Goal: Task Accomplishment & Management: Use online tool/utility

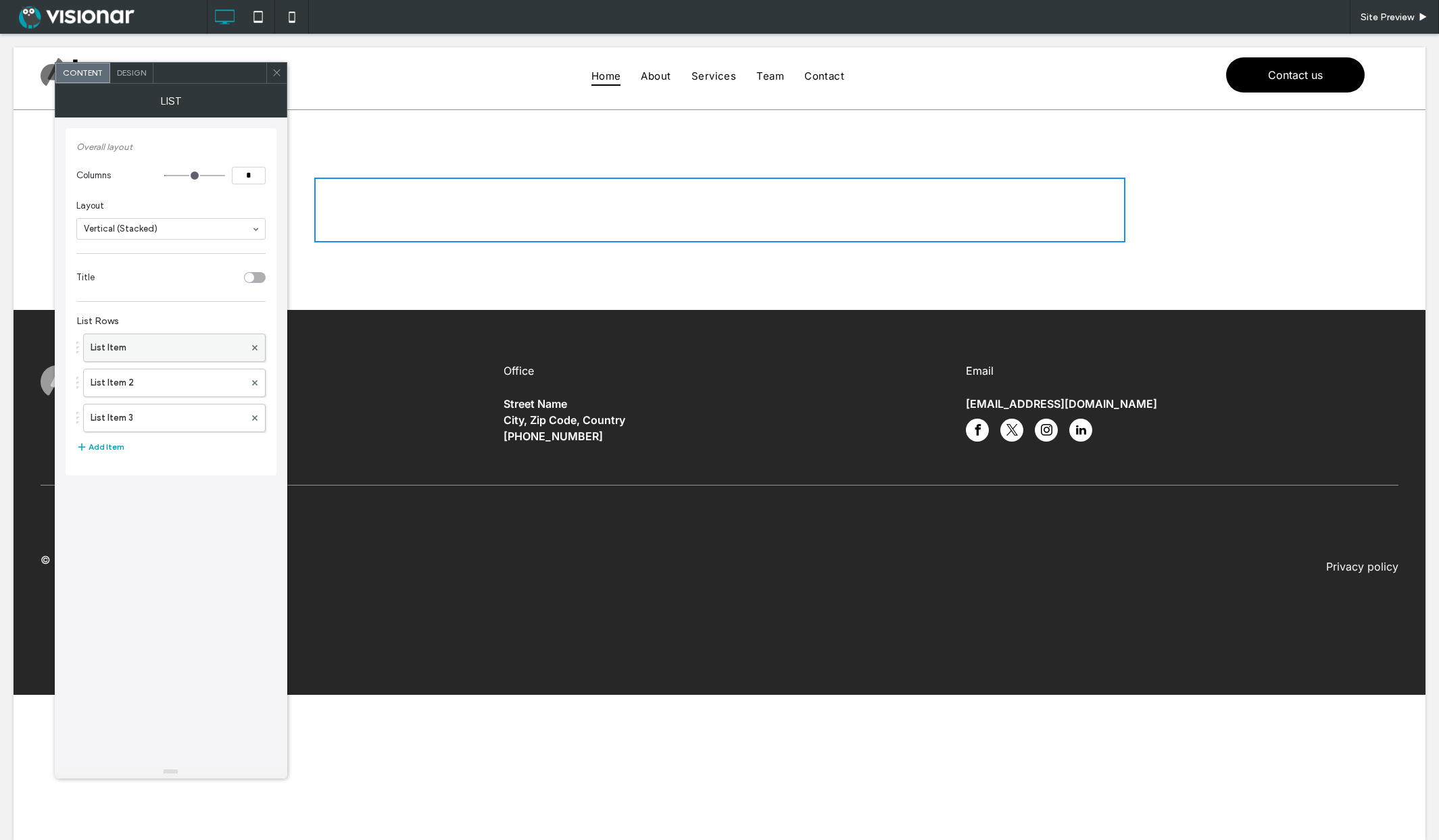
click at [201, 343] on label "List Item" at bounding box center [168, 347] width 154 height 27
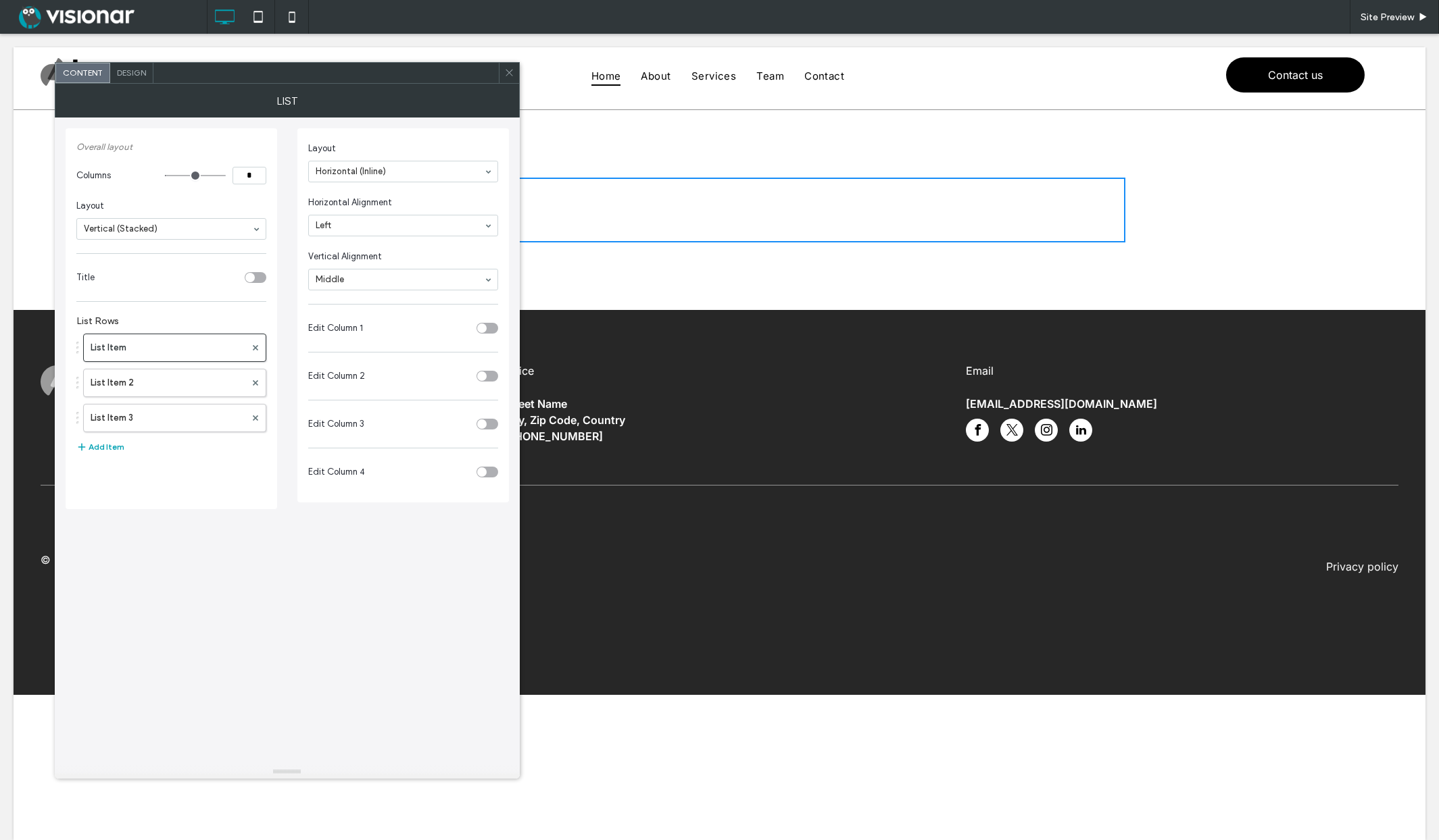
click at [489, 326] on div "toggle" at bounding box center [487, 328] width 22 height 11
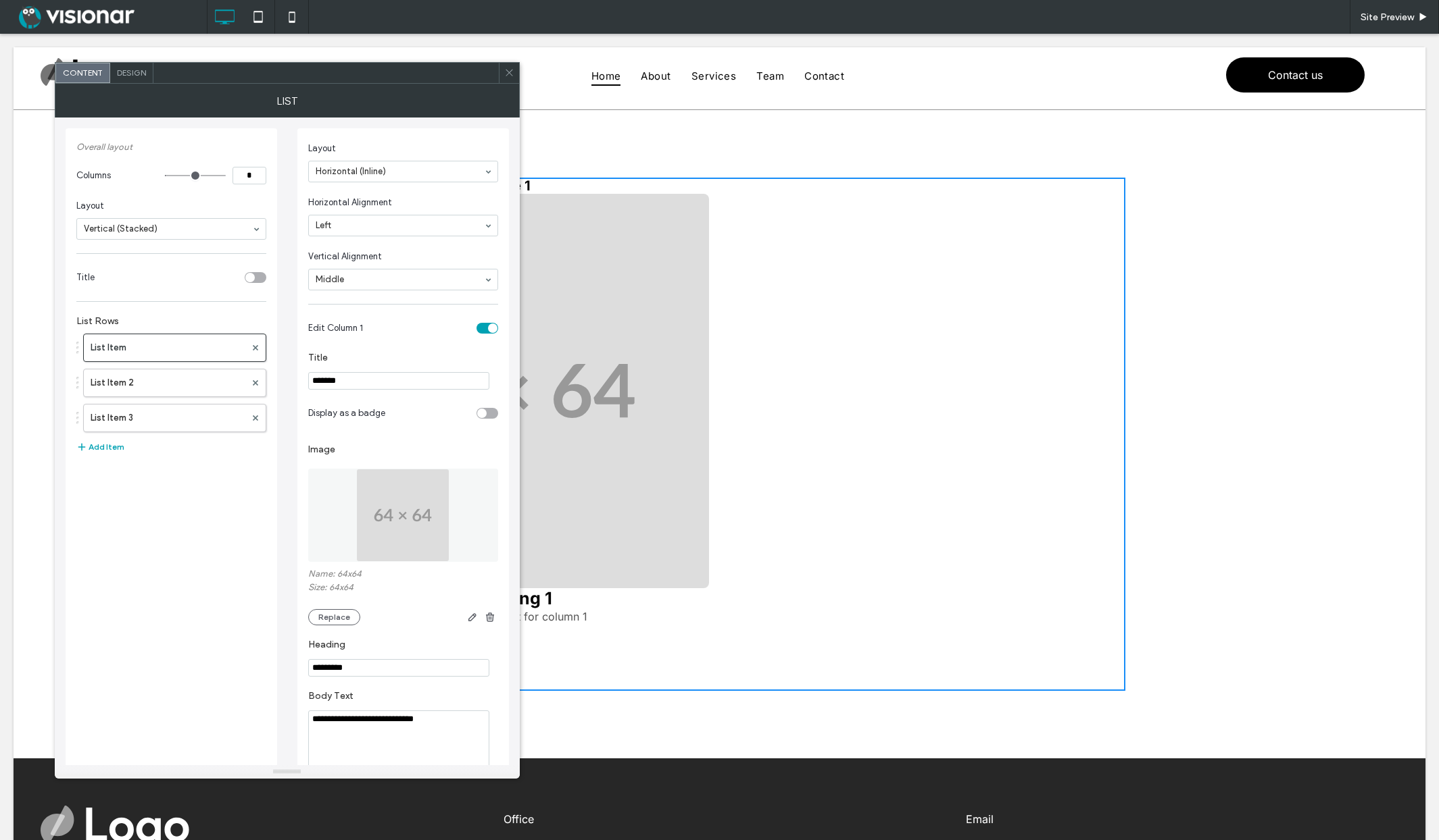
click at [492, 329] on div "toggle" at bounding box center [492, 327] width 9 height 9
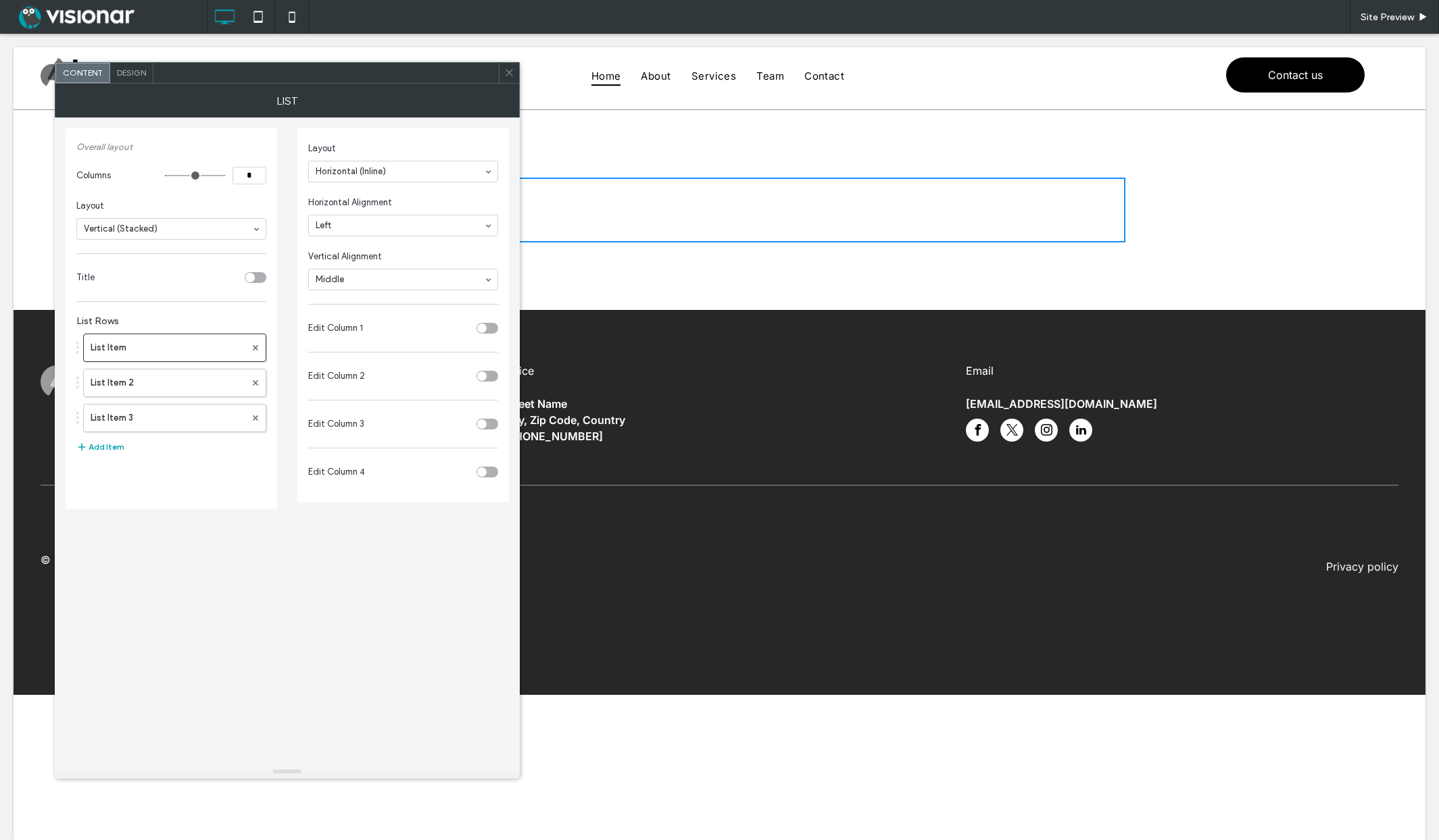
click at [483, 327] on div "toggle" at bounding box center [481, 327] width 9 height 9
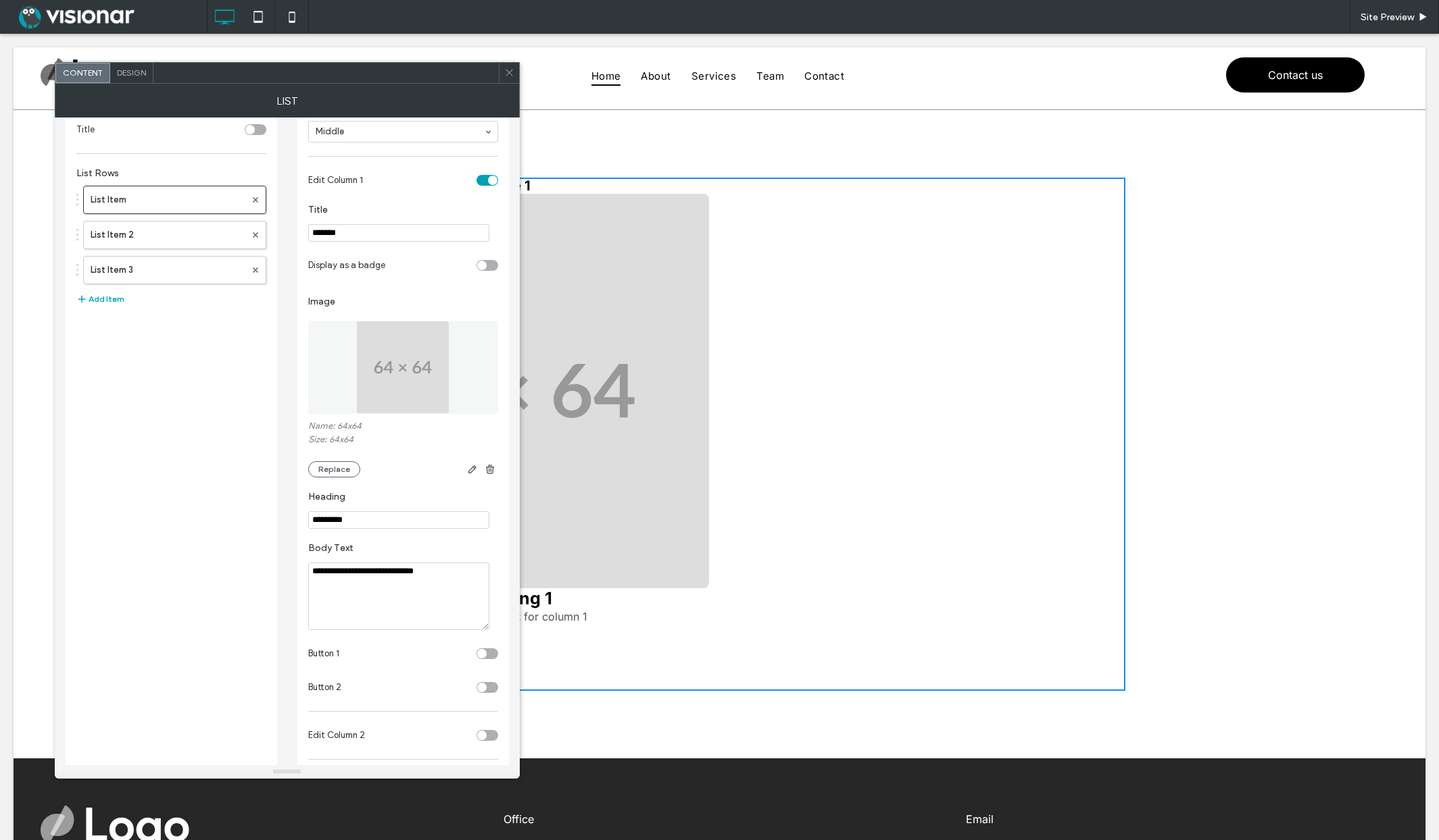
scroll to position [252, 0]
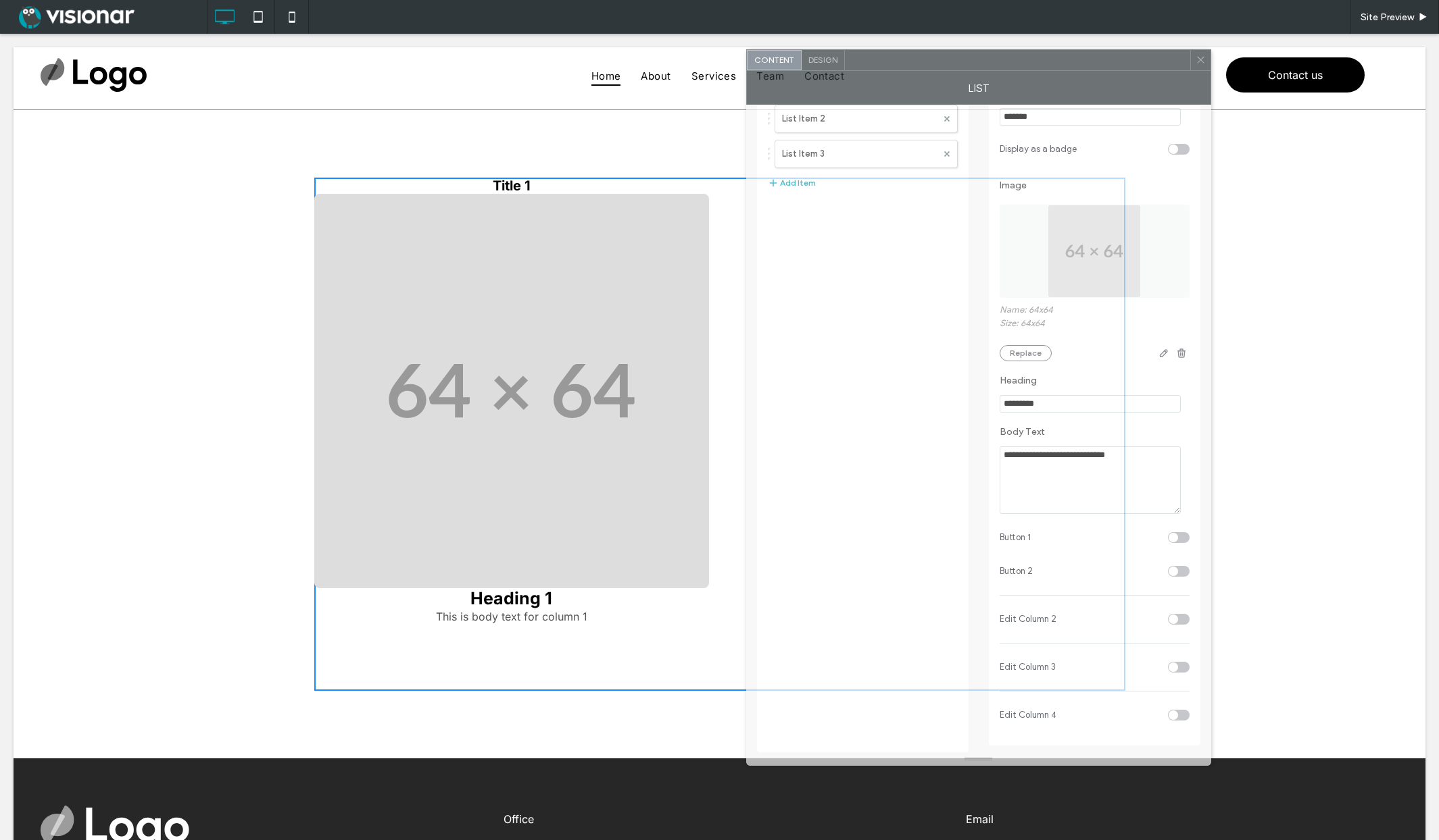
drag, startPoint x: 276, startPoint y: 71, endPoint x: 922, endPoint y: 59, distance: 646.1
click at [922, 59] on div at bounding box center [1017, 60] width 345 height 20
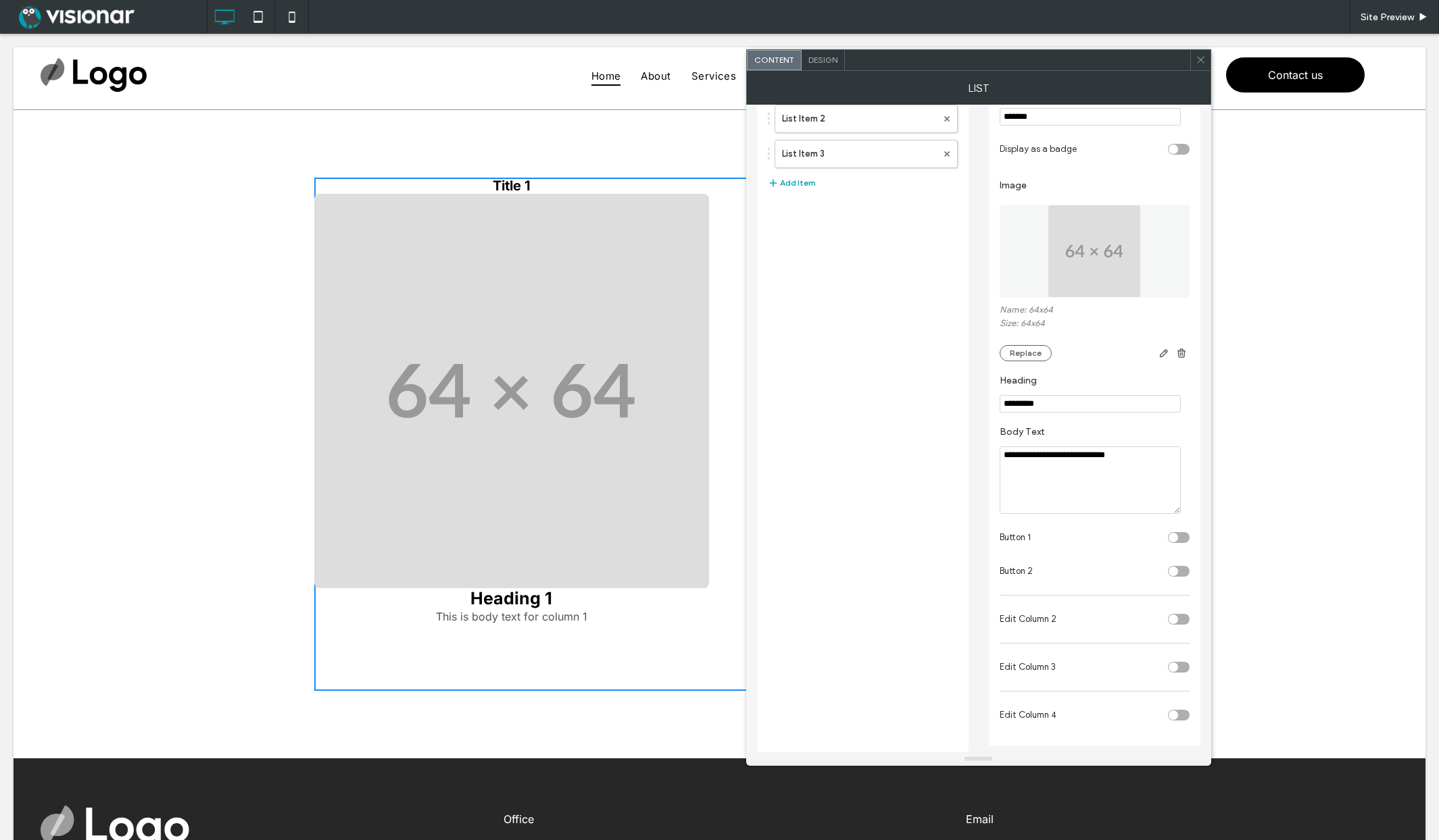
click at [1176, 537] on div "toggle" at bounding box center [1173, 537] width 9 height 9
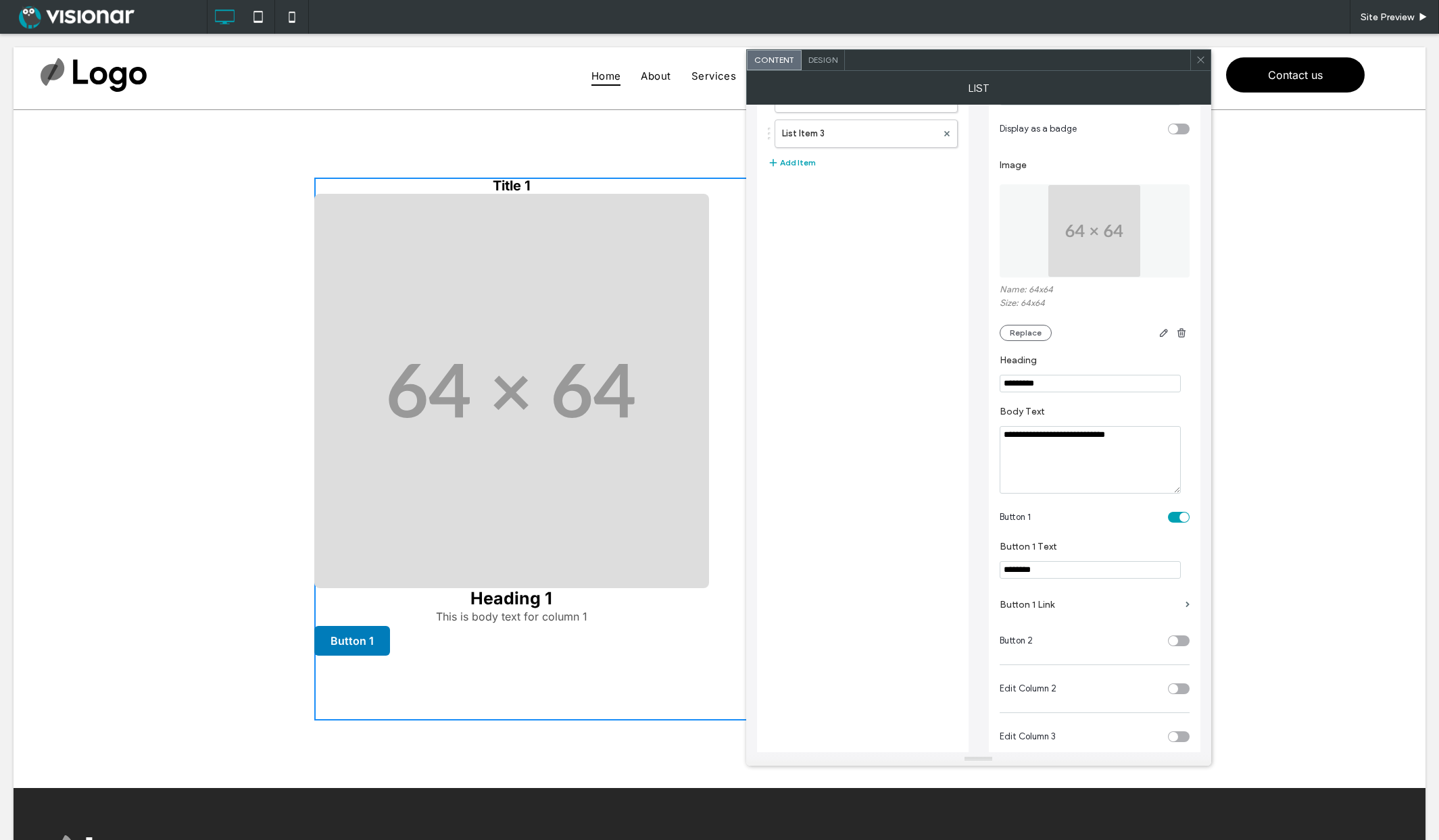
scroll to position [343, 0]
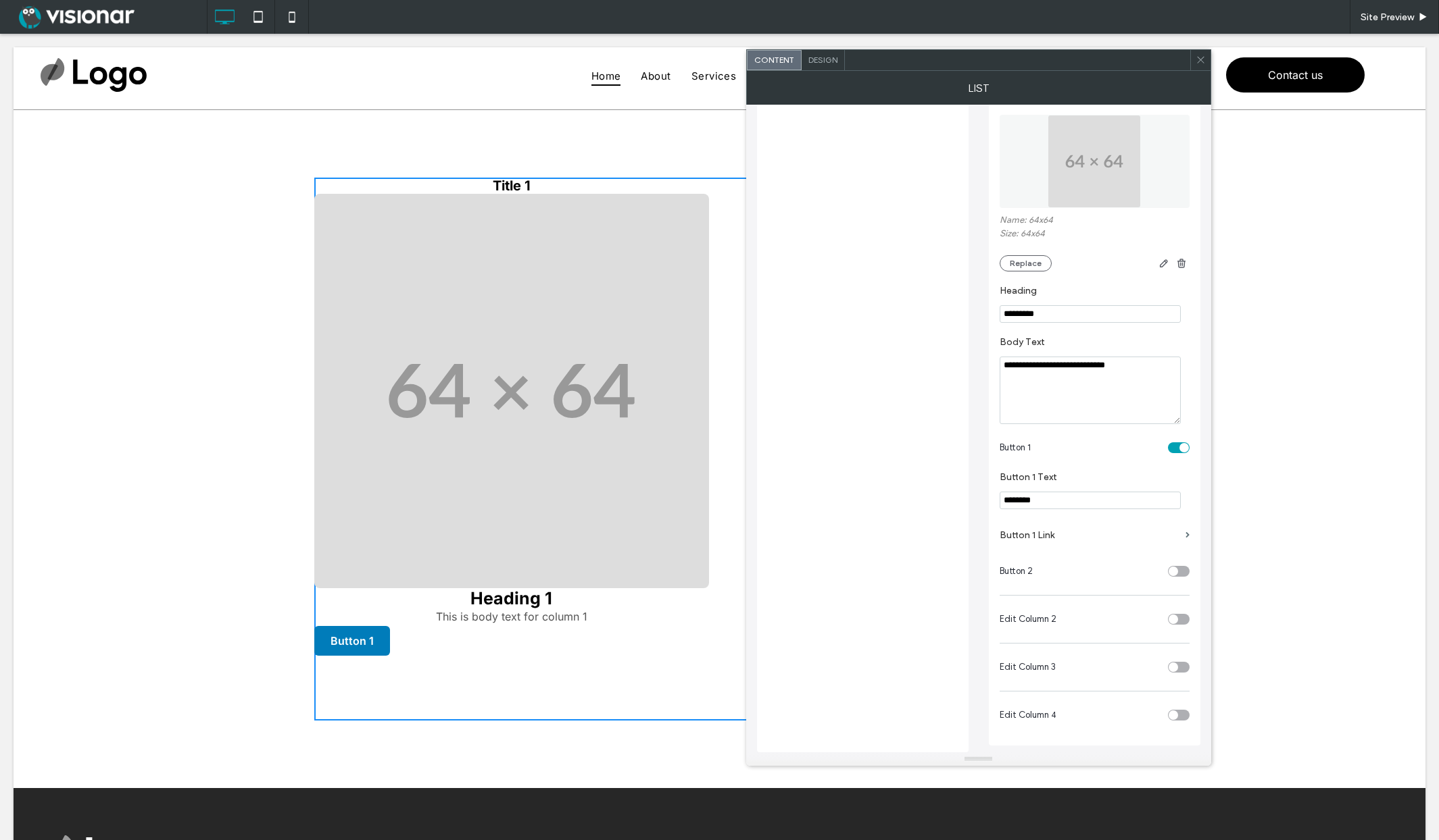
click at [1176, 569] on div "toggle" at bounding box center [1173, 571] width 9 height 9
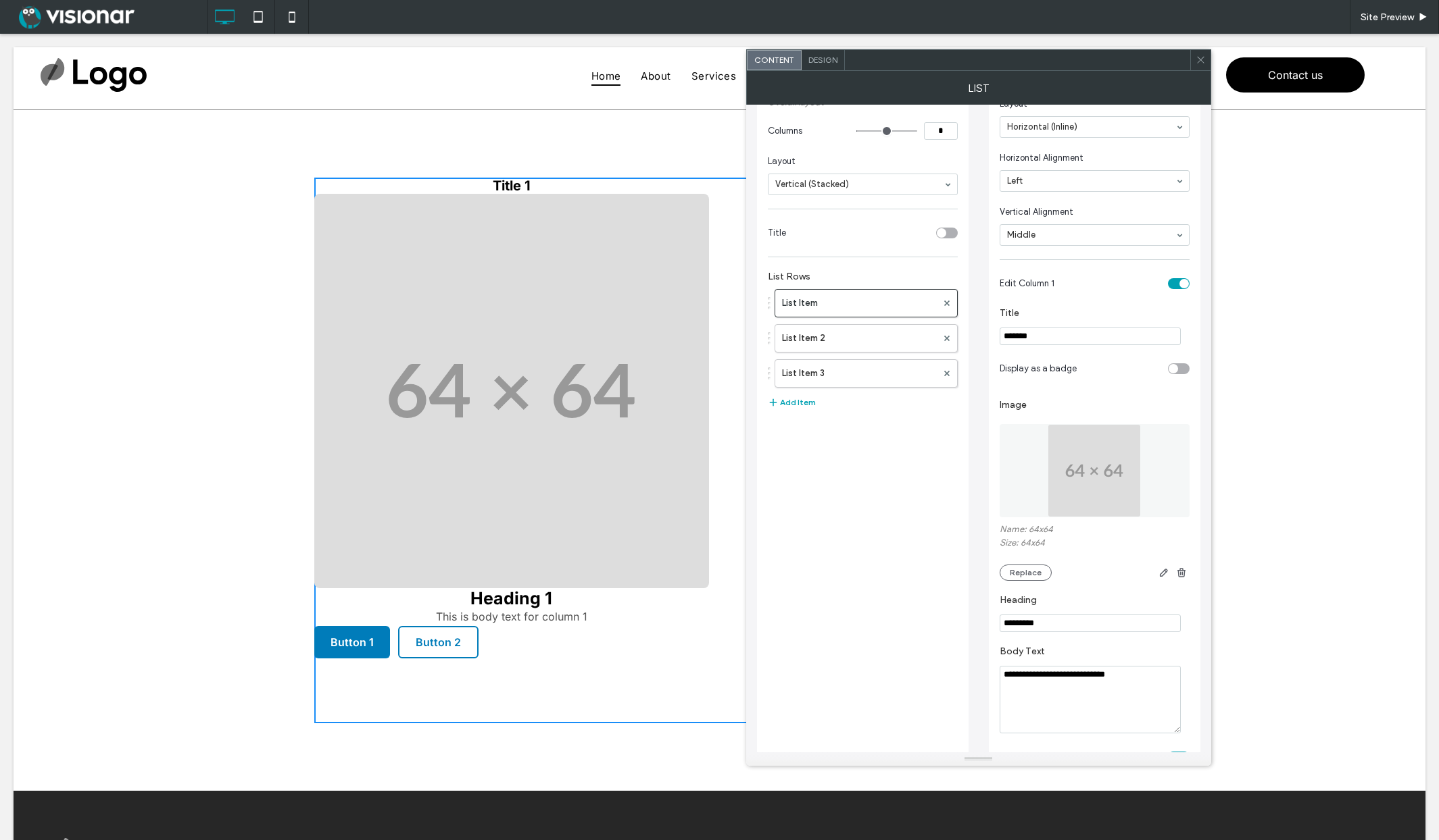
scroll to position [0, 0]
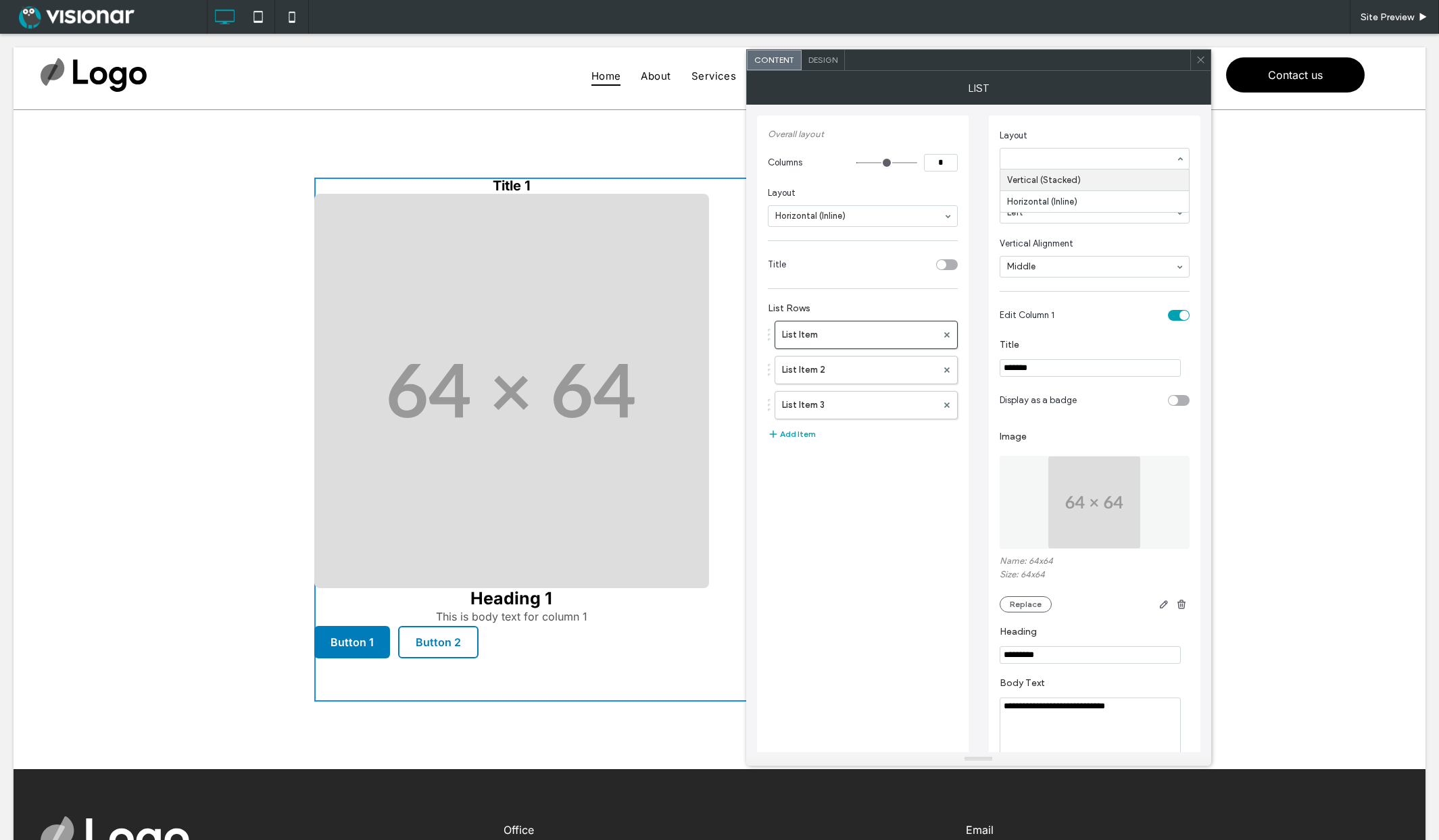
drag, startPoint x: 1047, startPoint y: 160, endPoint x: 1046, endPoint y: 179, distance: 19.0
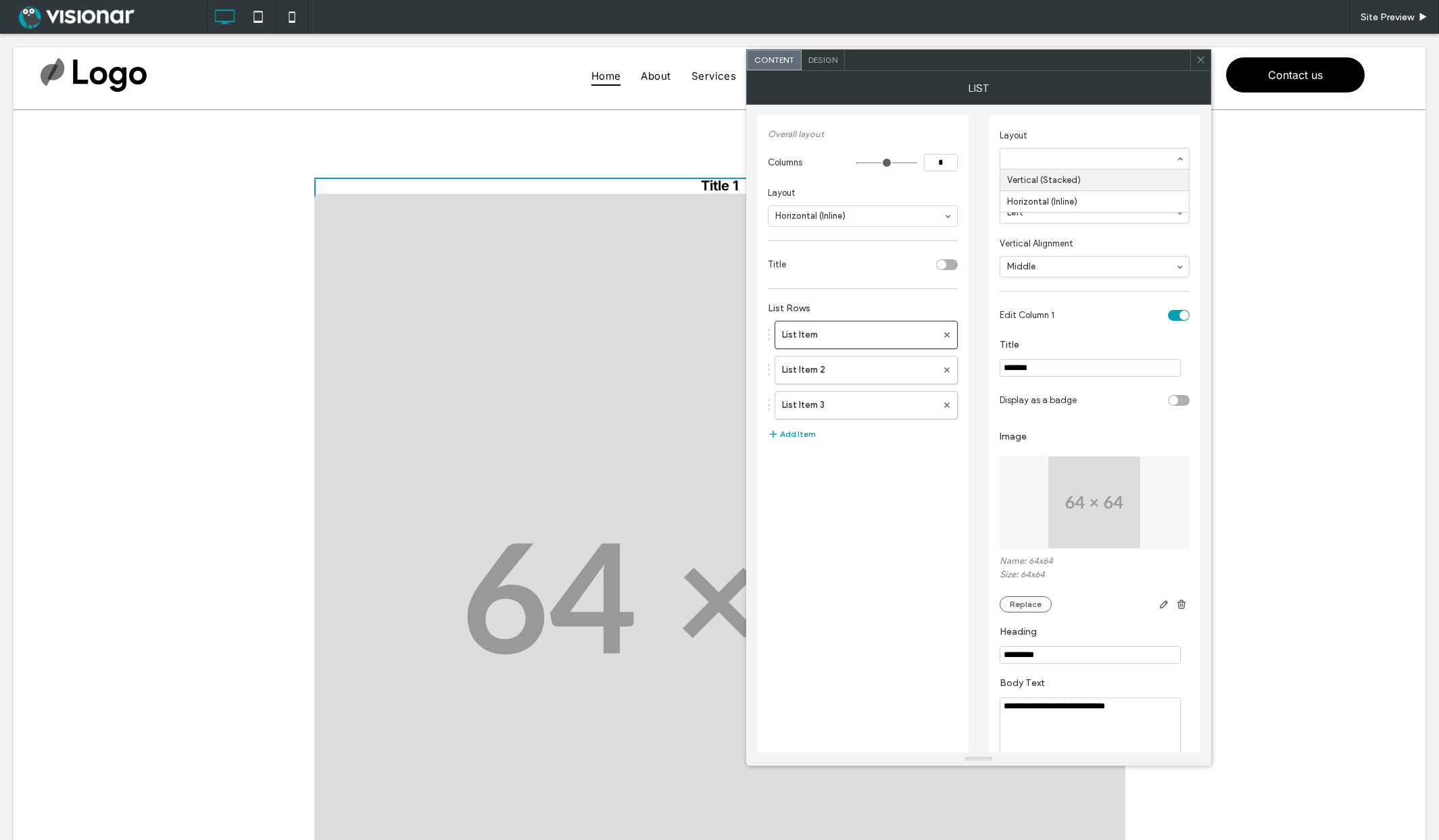
click at [1033, 158] on input at bounding box center [1091, 158] width 169 height 9
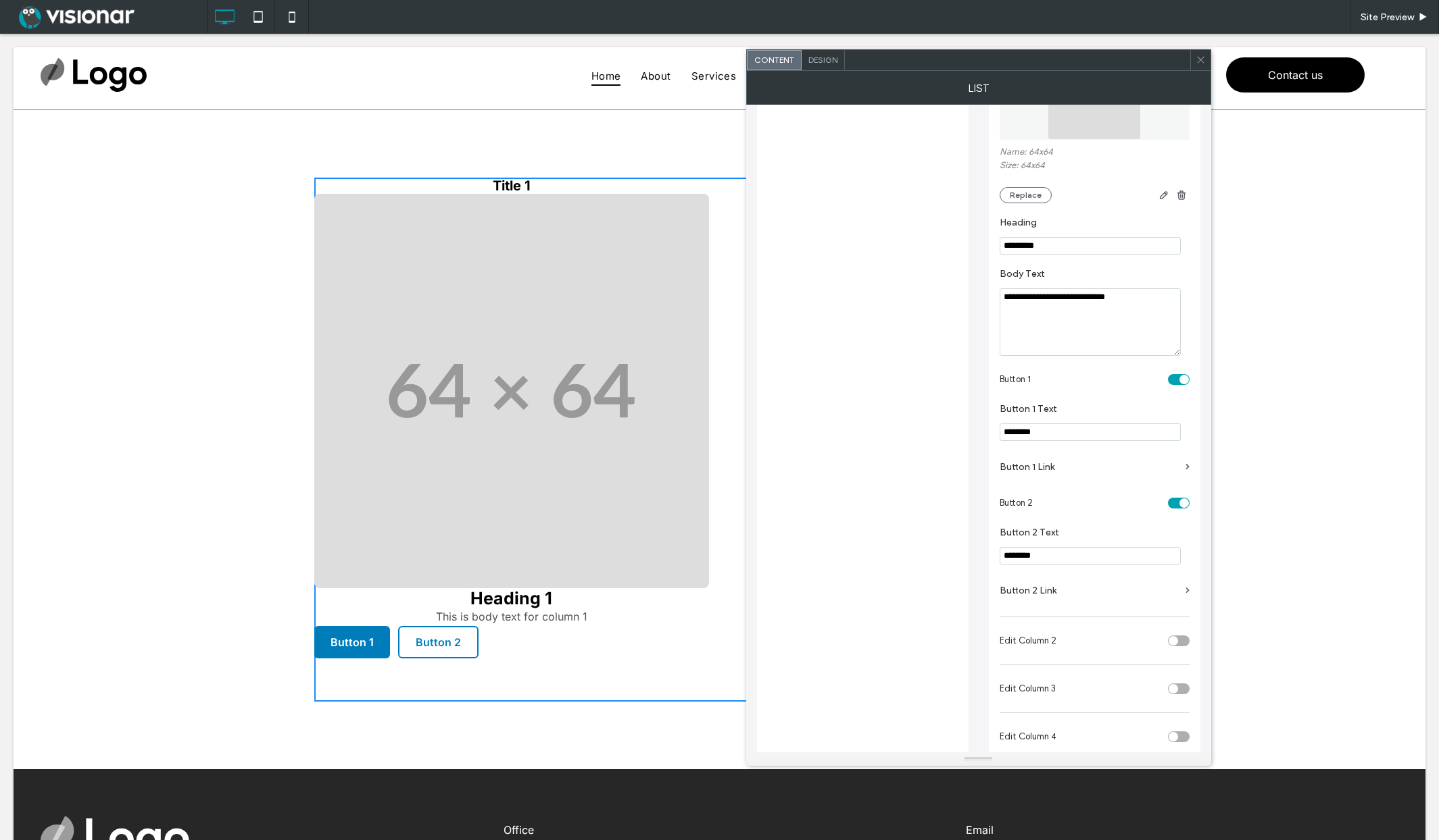
scroll to position [434, 0]
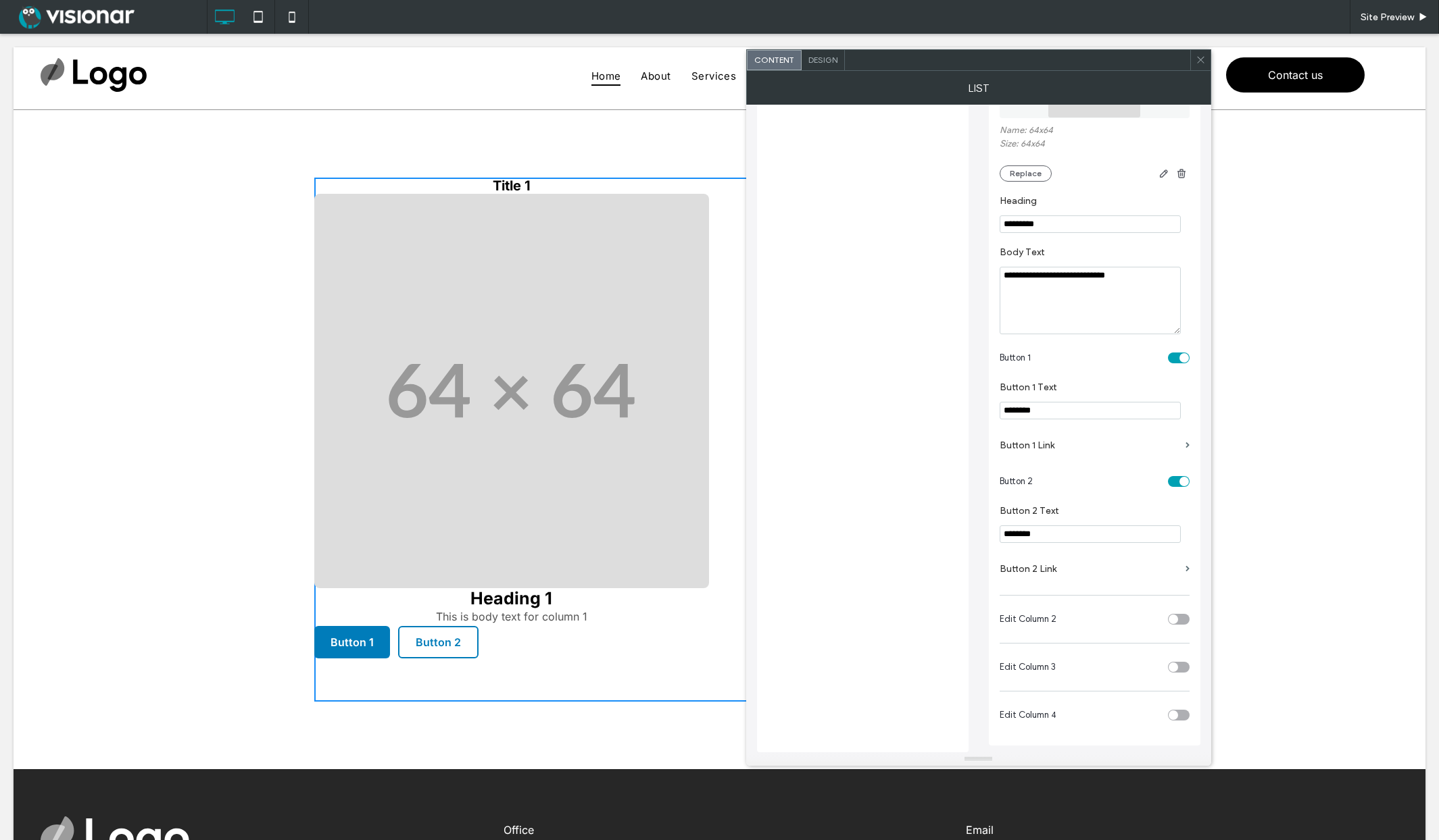
click at [1178, 619] on div "toggle" at bounding box center [1179, 620] width 22 height 11
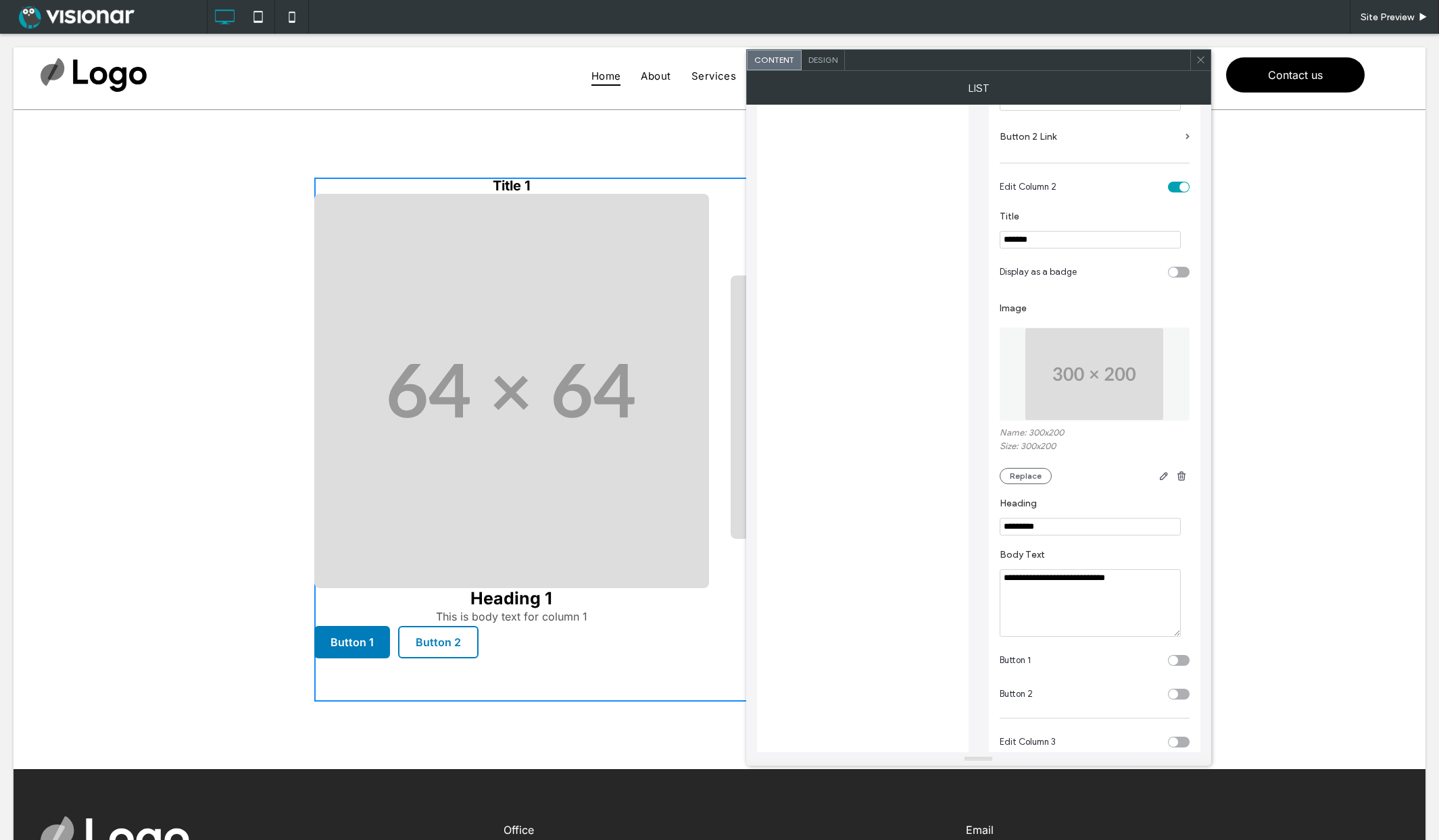
scroll to position [943, 0]
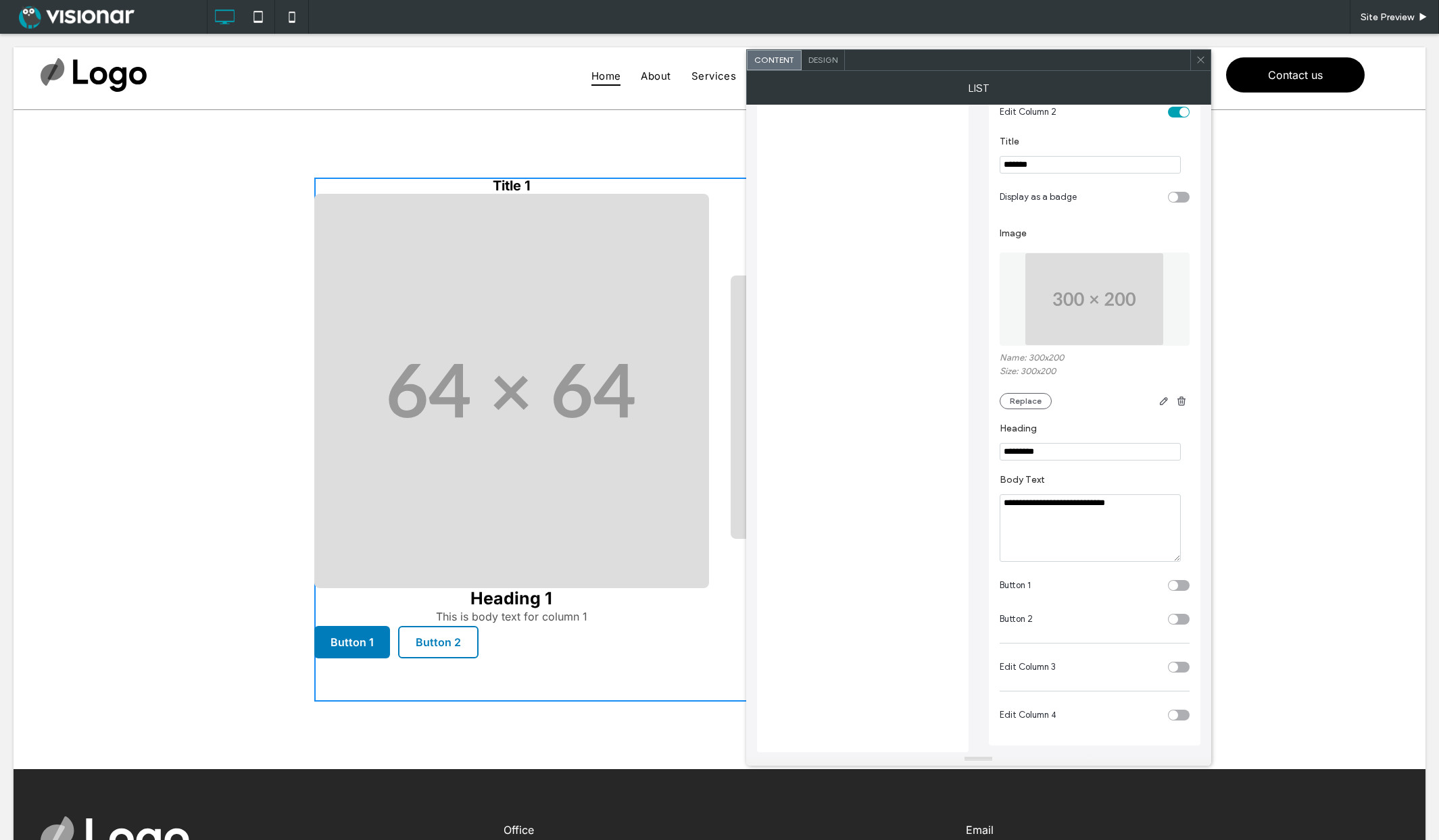
click at [1175, 663] on div "toggle" at bounding box center [1173, 666] width 9 height 9
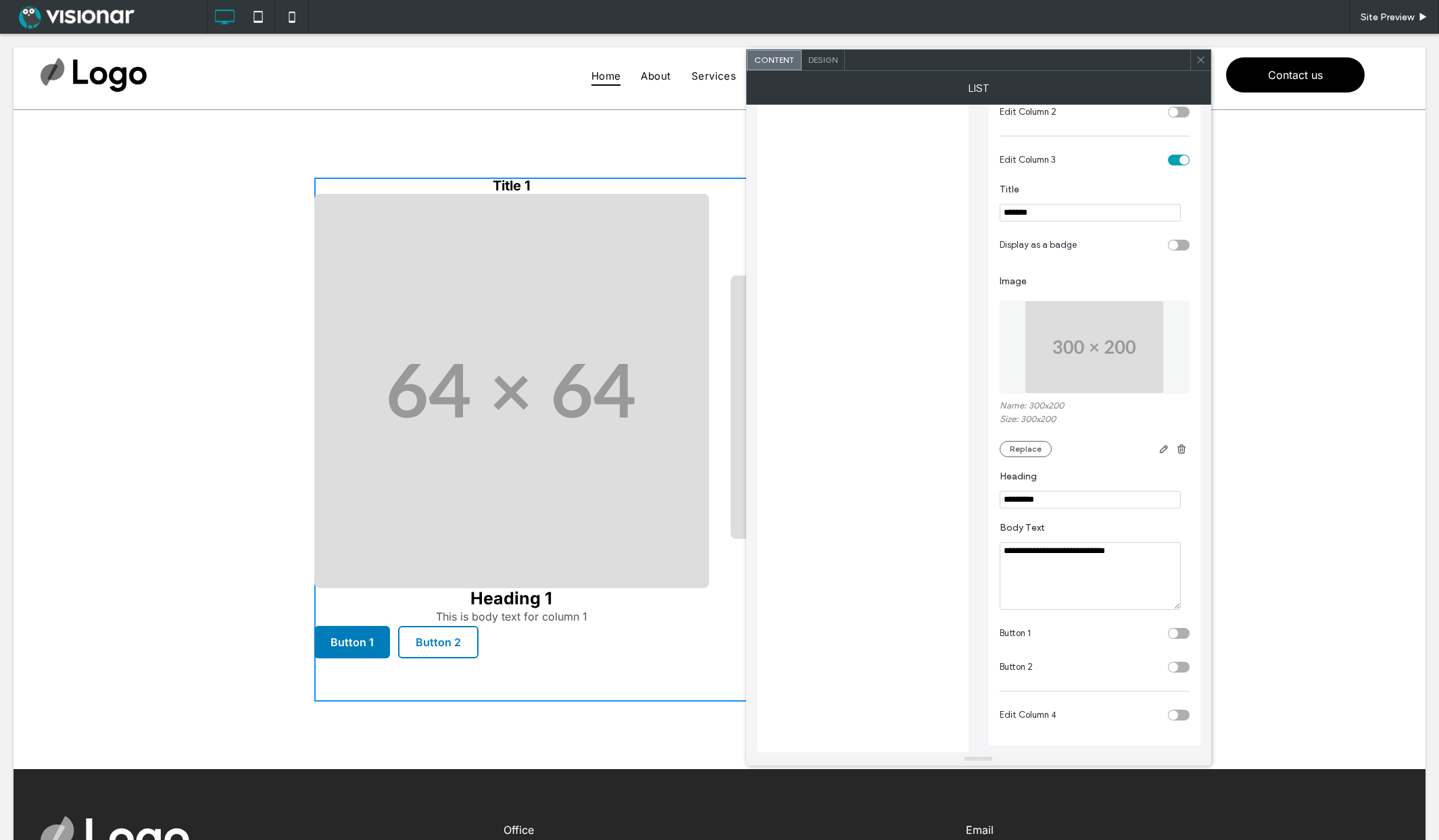
click at [1180, 715] on div "toggle" at bounding box center [1179, 715] width 22 height 11
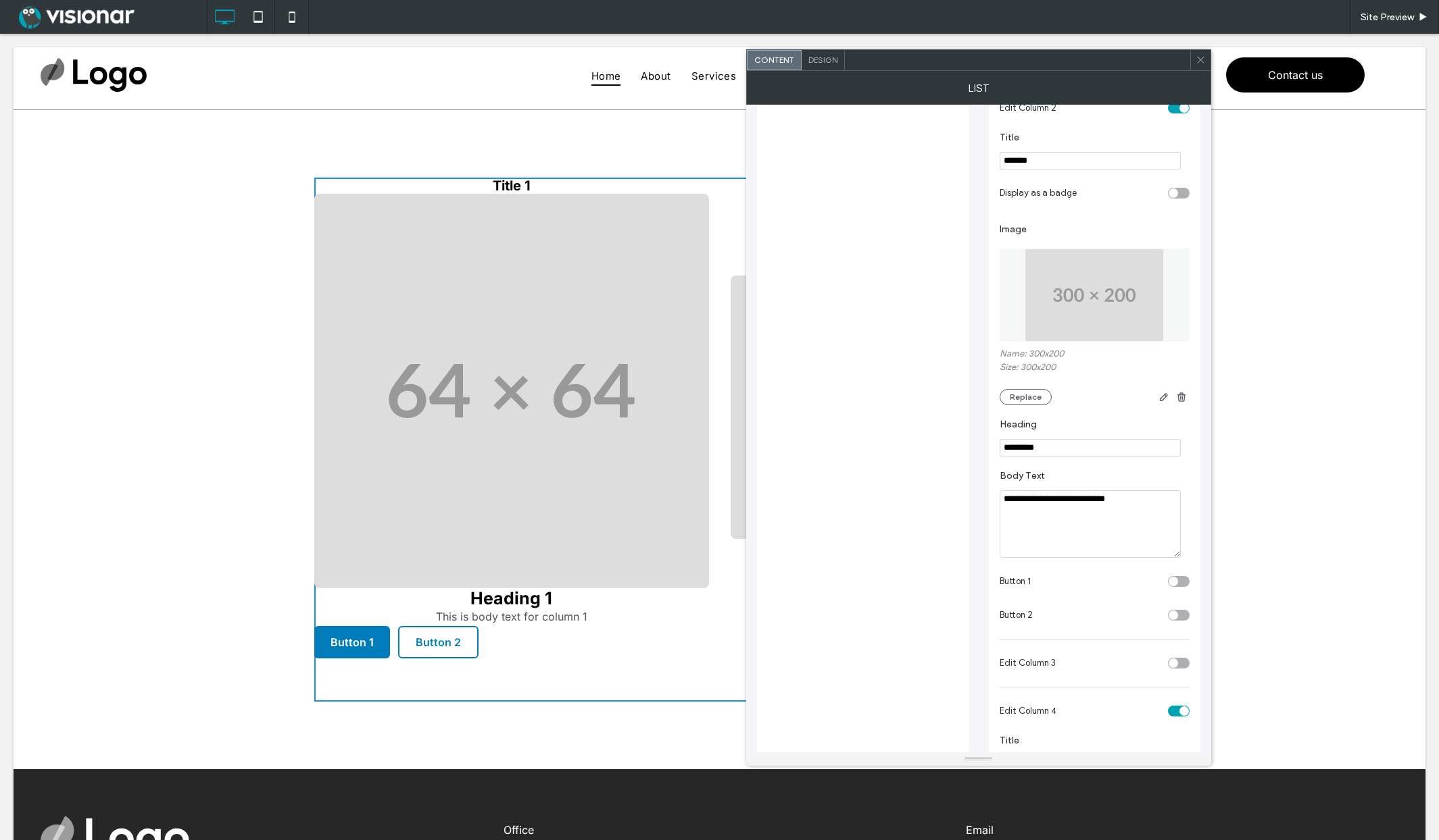
click at [1179, 668] on div "toggle" at bounding box center [1179, 663] width 22 height 11
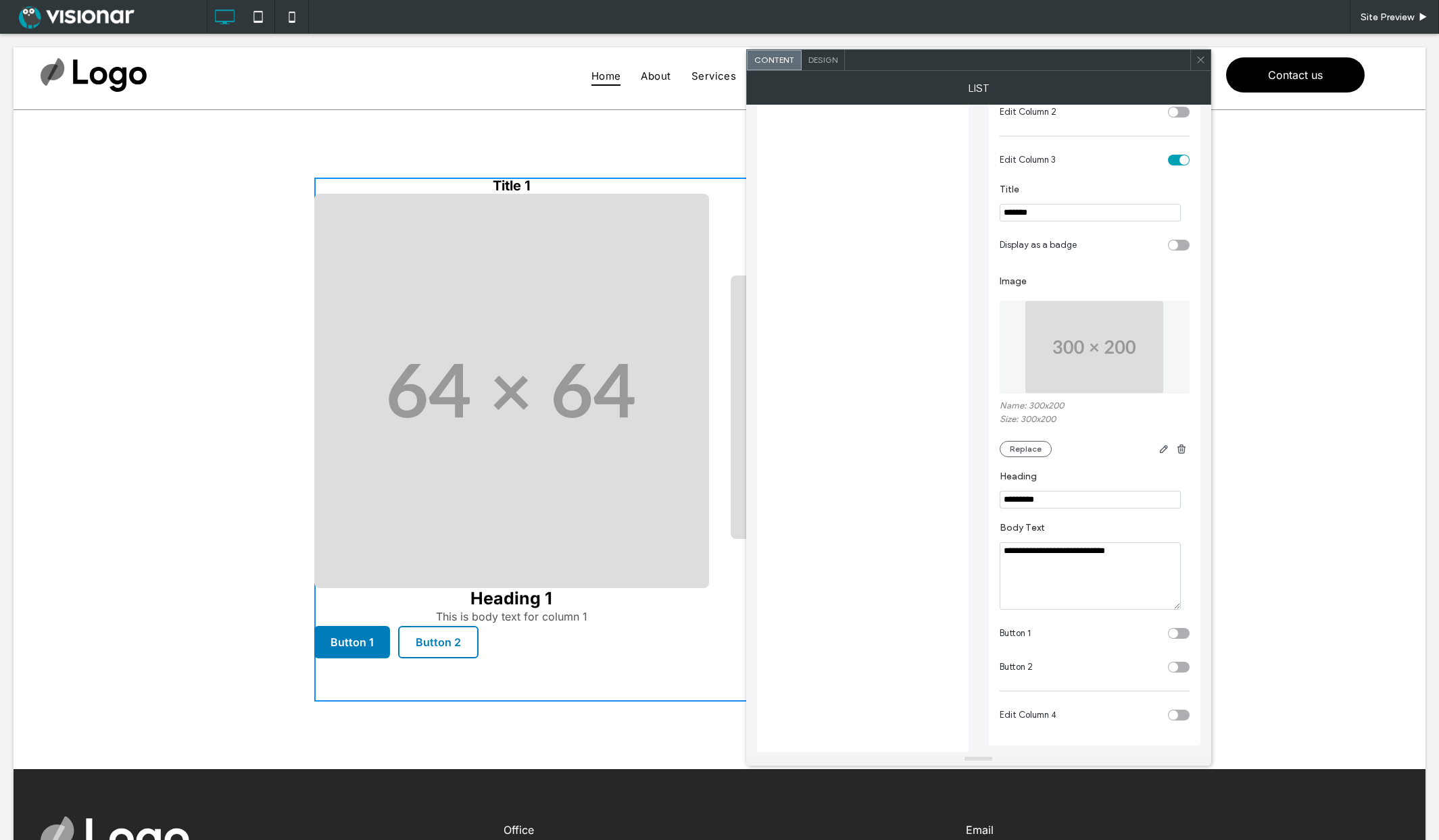
click at [1183, 716] on div "toggle" at bounding box center [1179, 715] width 22 height 11
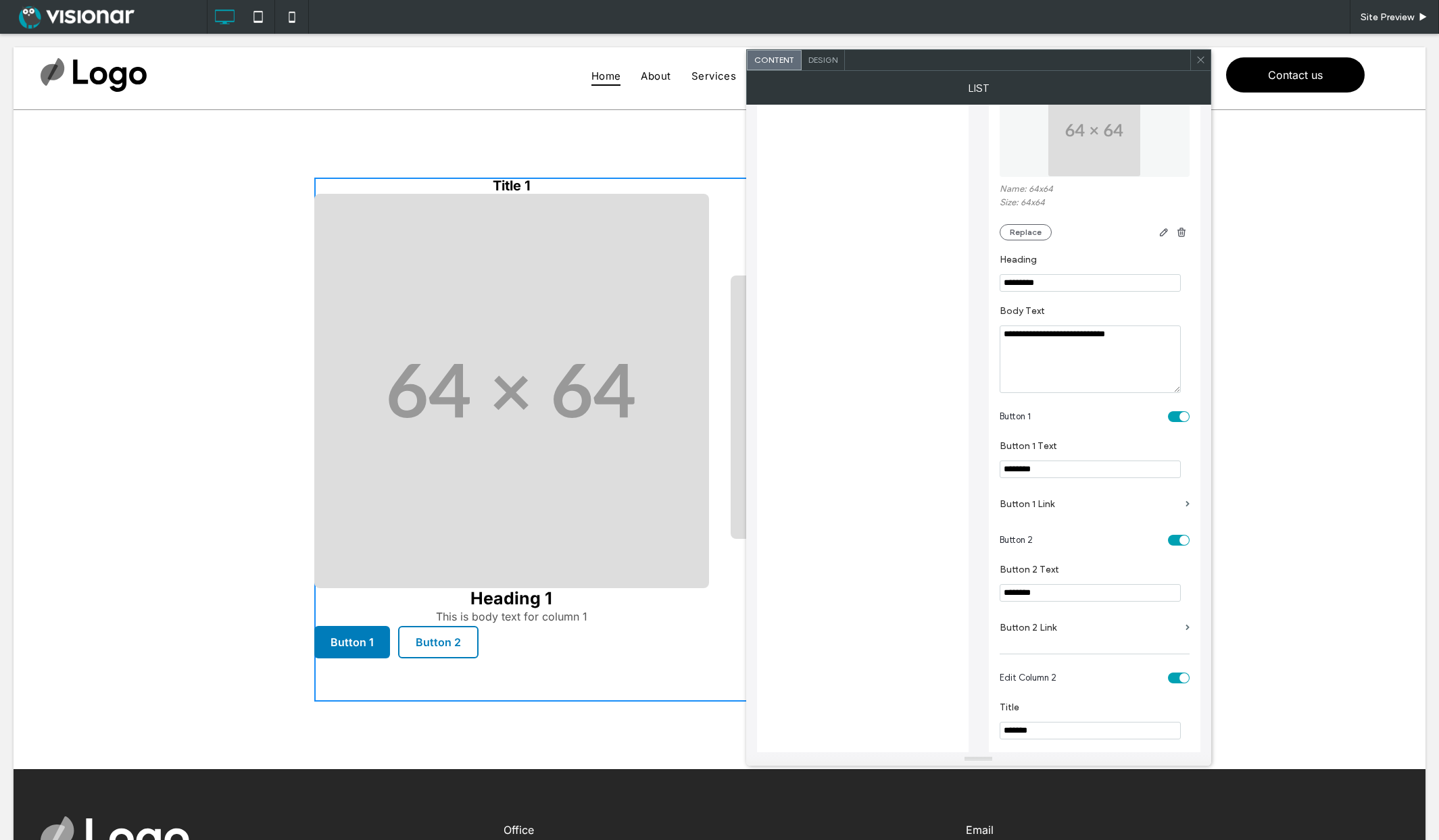
scroll to position [369, 0]
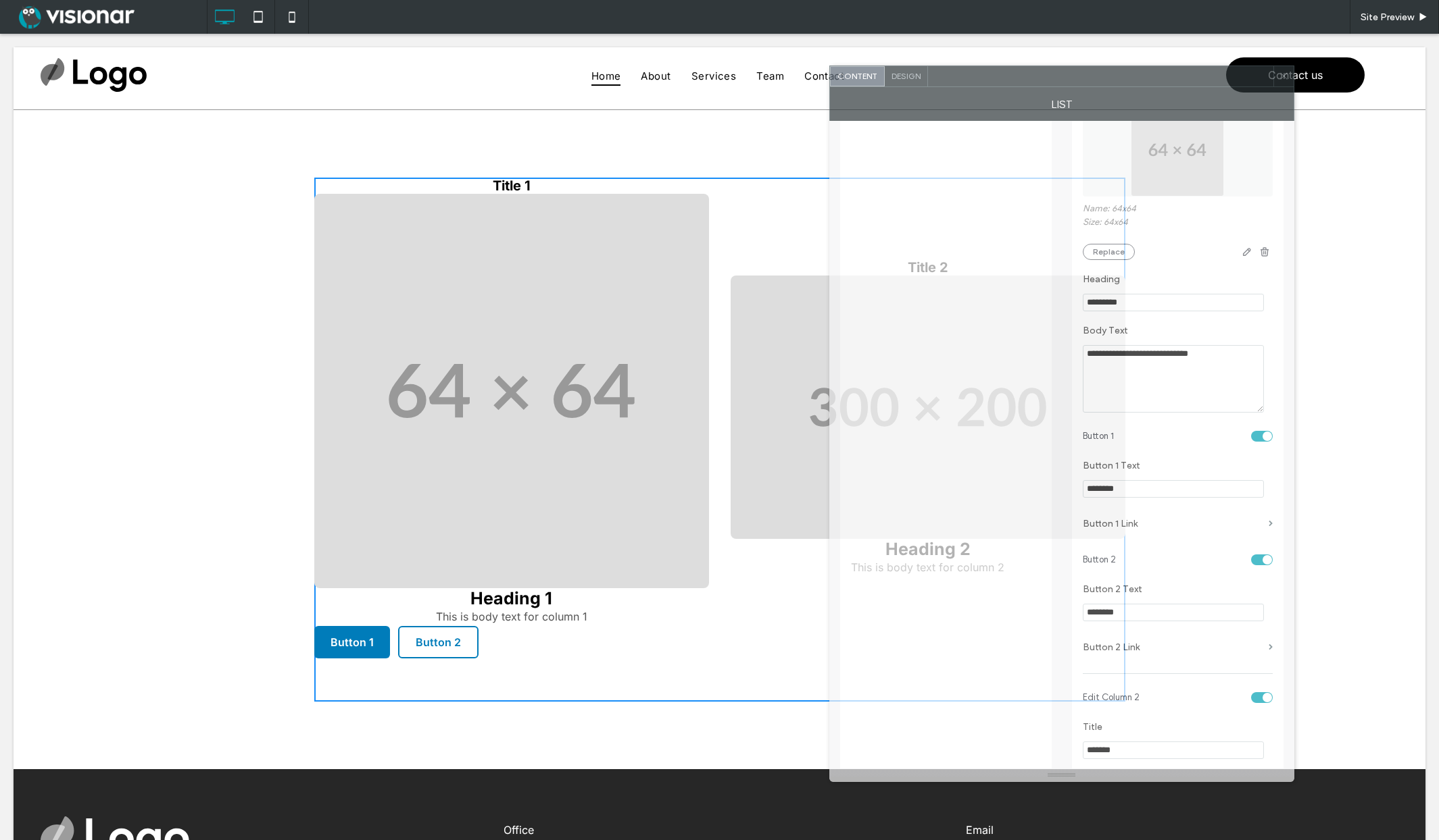
drag, startPoint x: 923, startPoint y: 61, endPoint x: 1018, endPoint y: 109, distance: 106.4
click at [1006, 77] on div at bounding box center [1101, 76] width 345 height 20
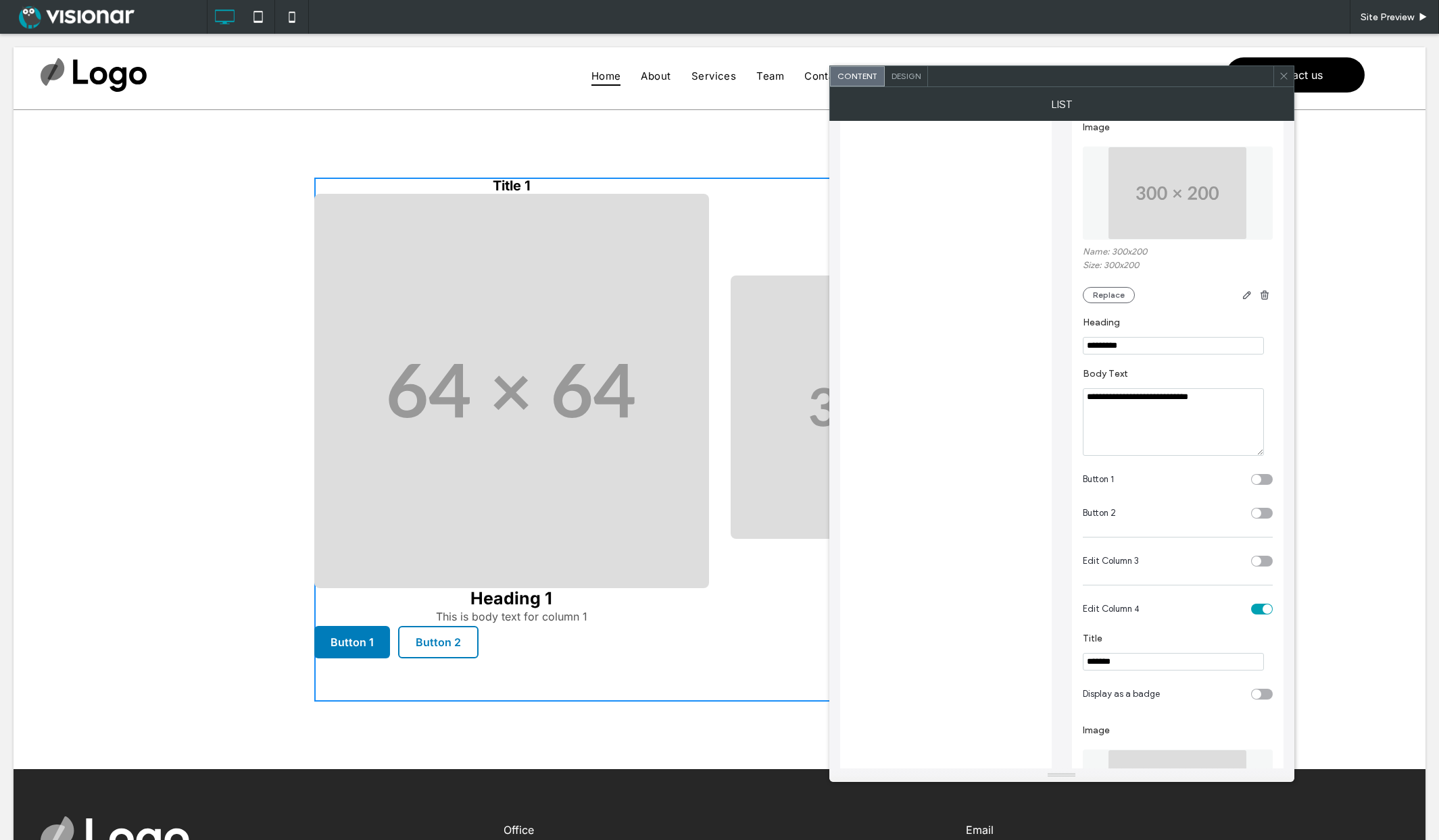
scroll to position [1135, 0]
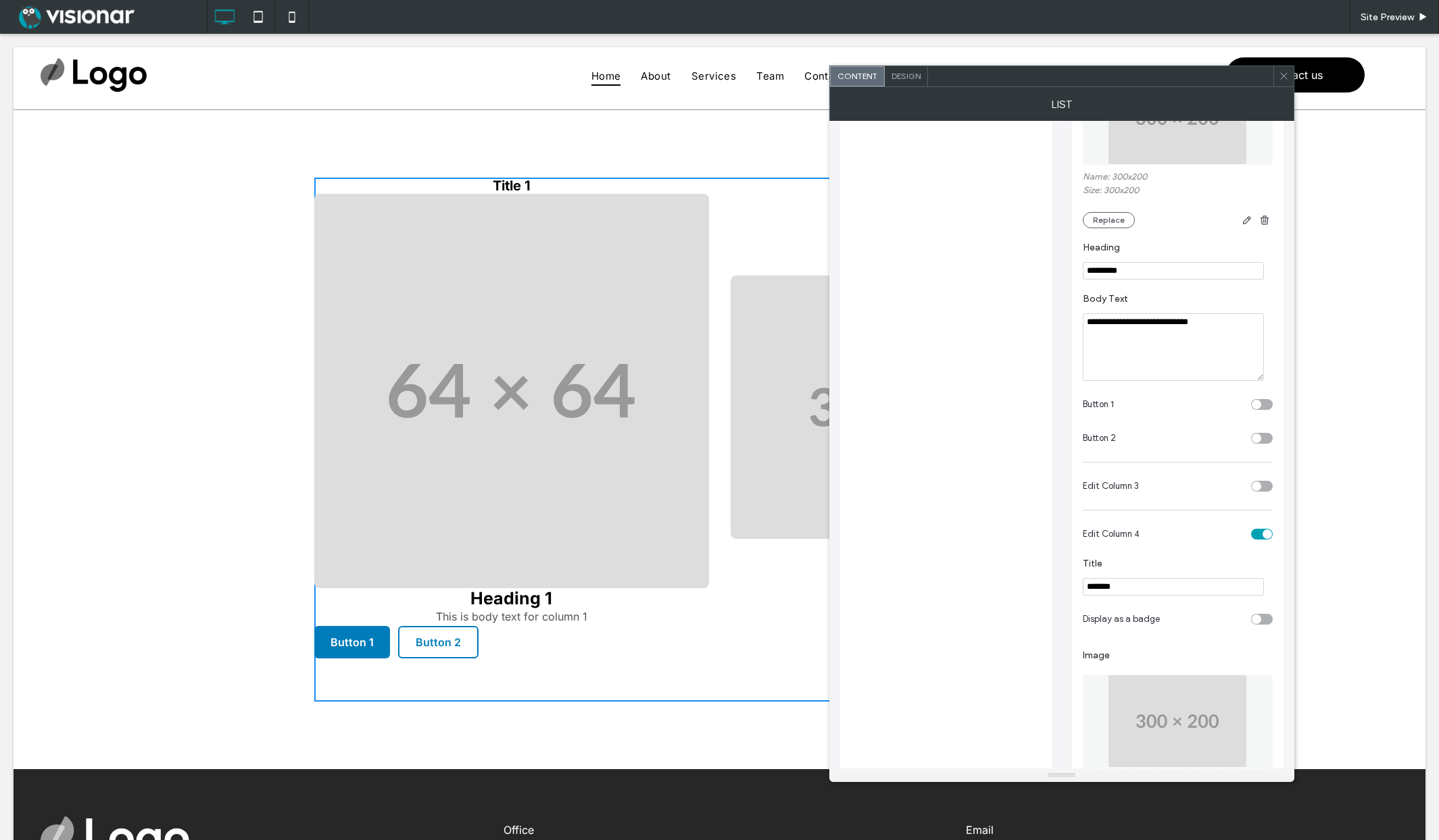
click at [1258, 491] on div "toggle" at bounding box center [1255, 486] width 9 height 9
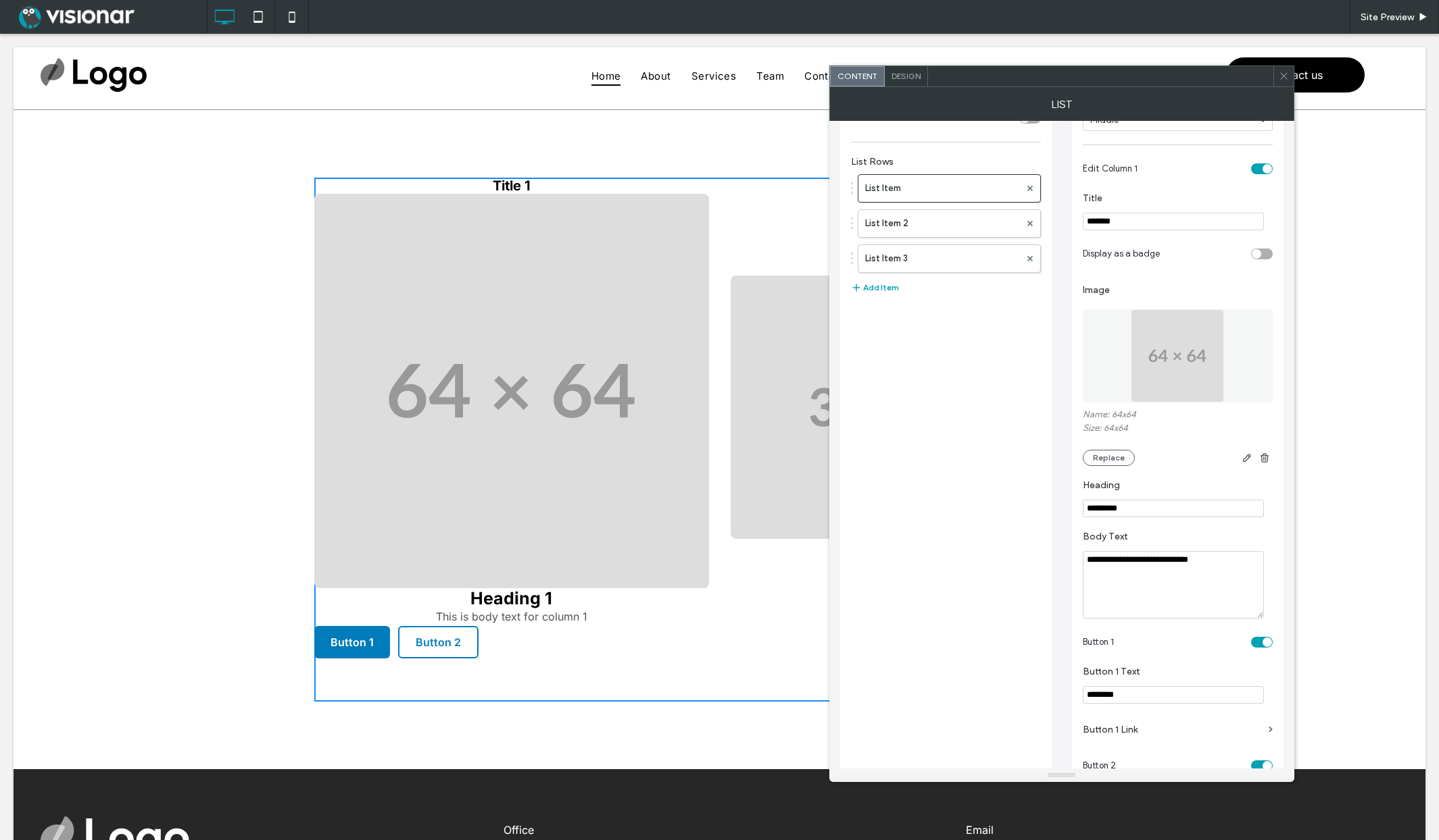
scroll to position [0, 0]
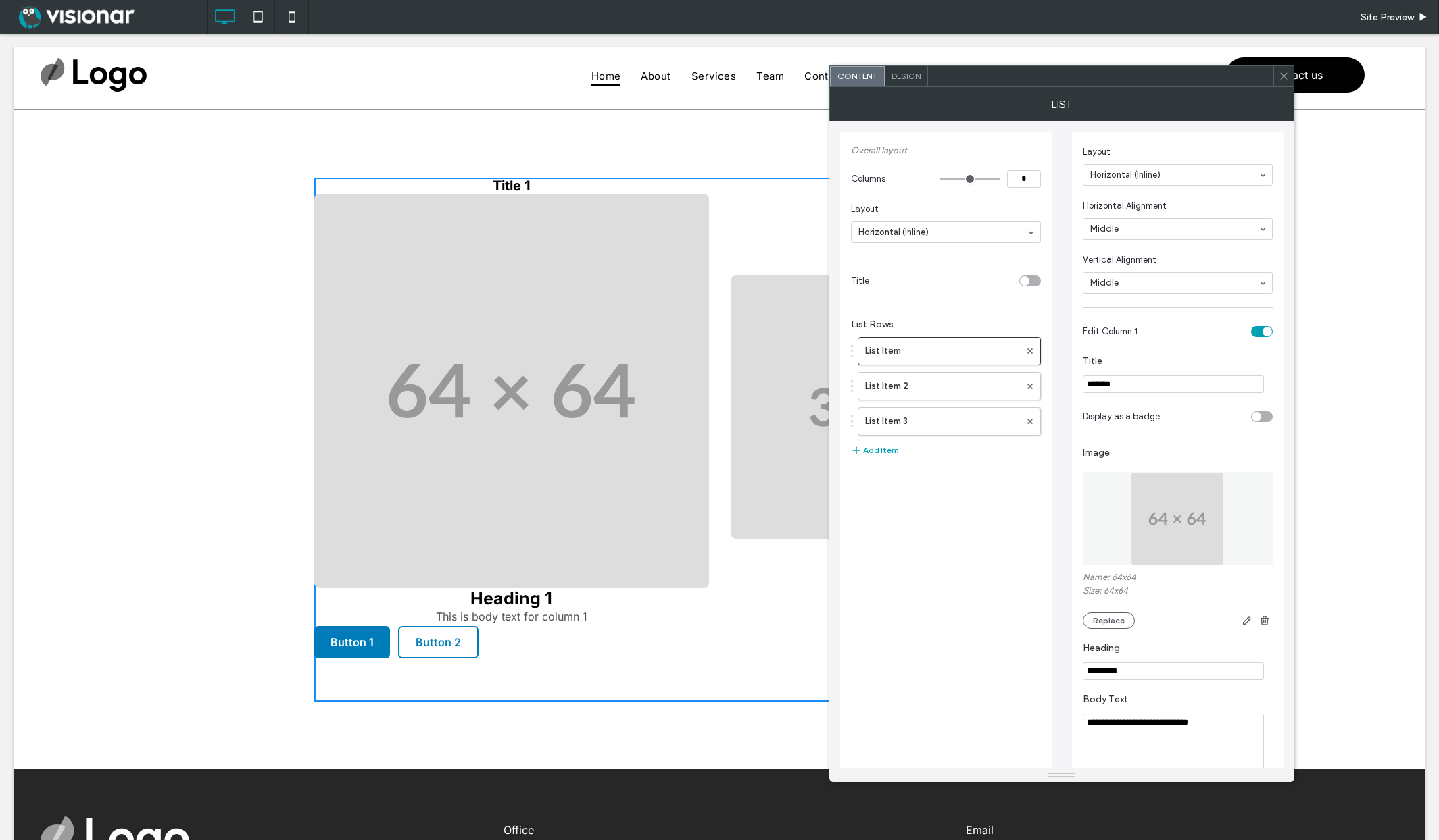
click at [1284, 79] on icon at bounding box center [1283, 76] width 10 height 10
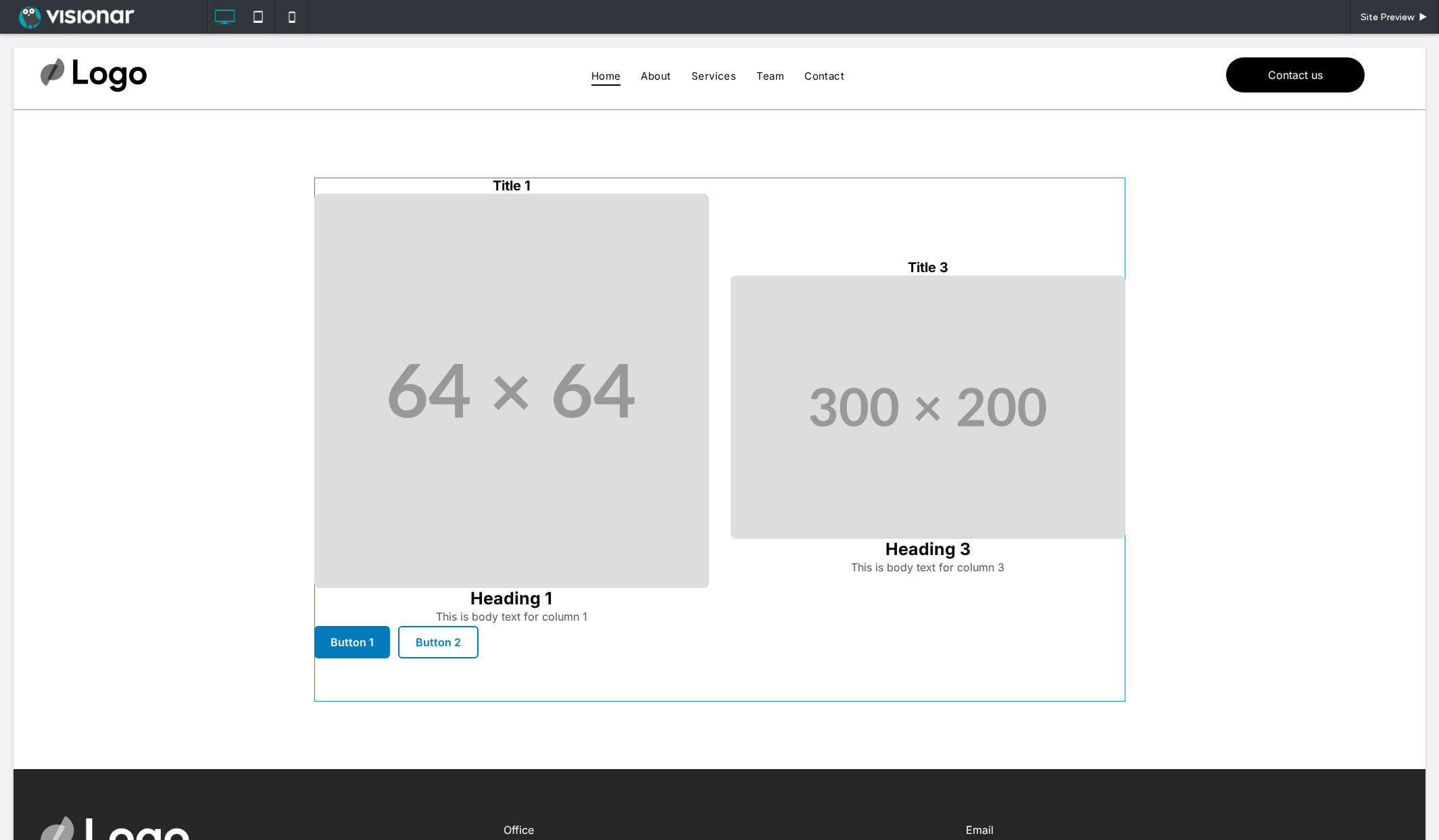
click at [1010, 234] on span at bounding box center [720, 439] width 811 height 524
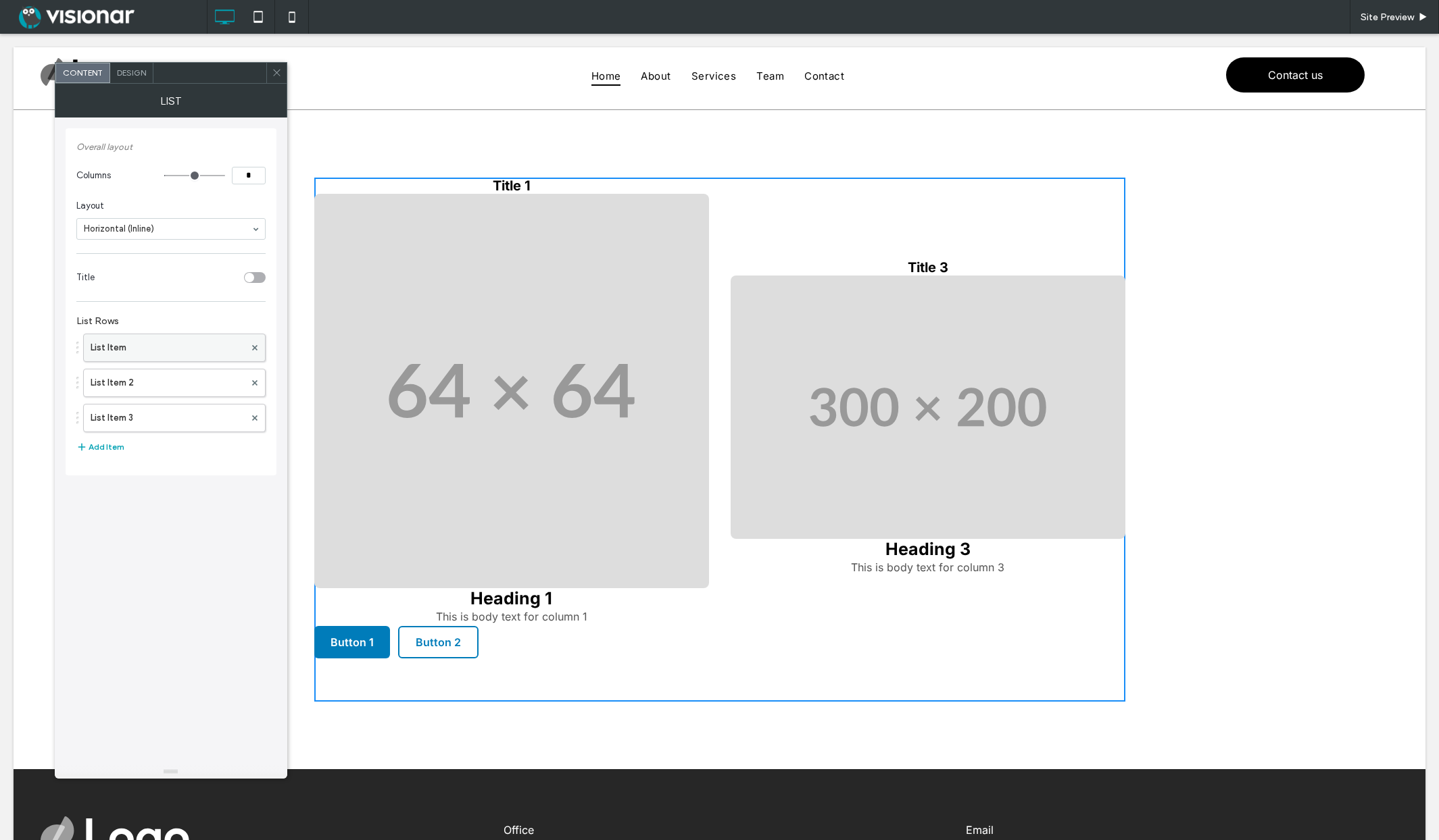
click at [215, 350] on label "List Item" at bounding box center [168, 347] width 154 height 27
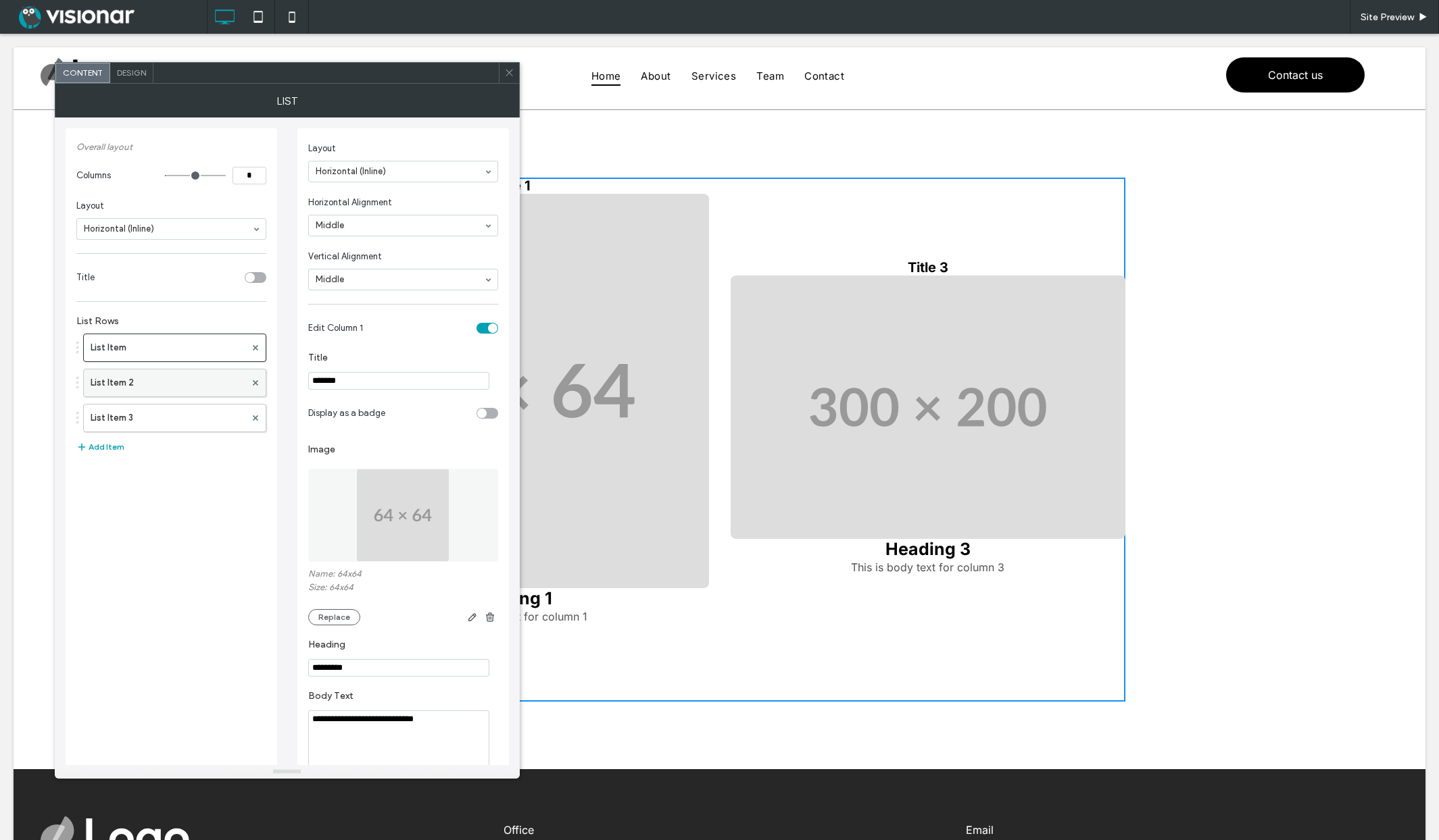
click at [199, 382] on label "List Item 2" at bounding box center [168, 382] width 155 height 27
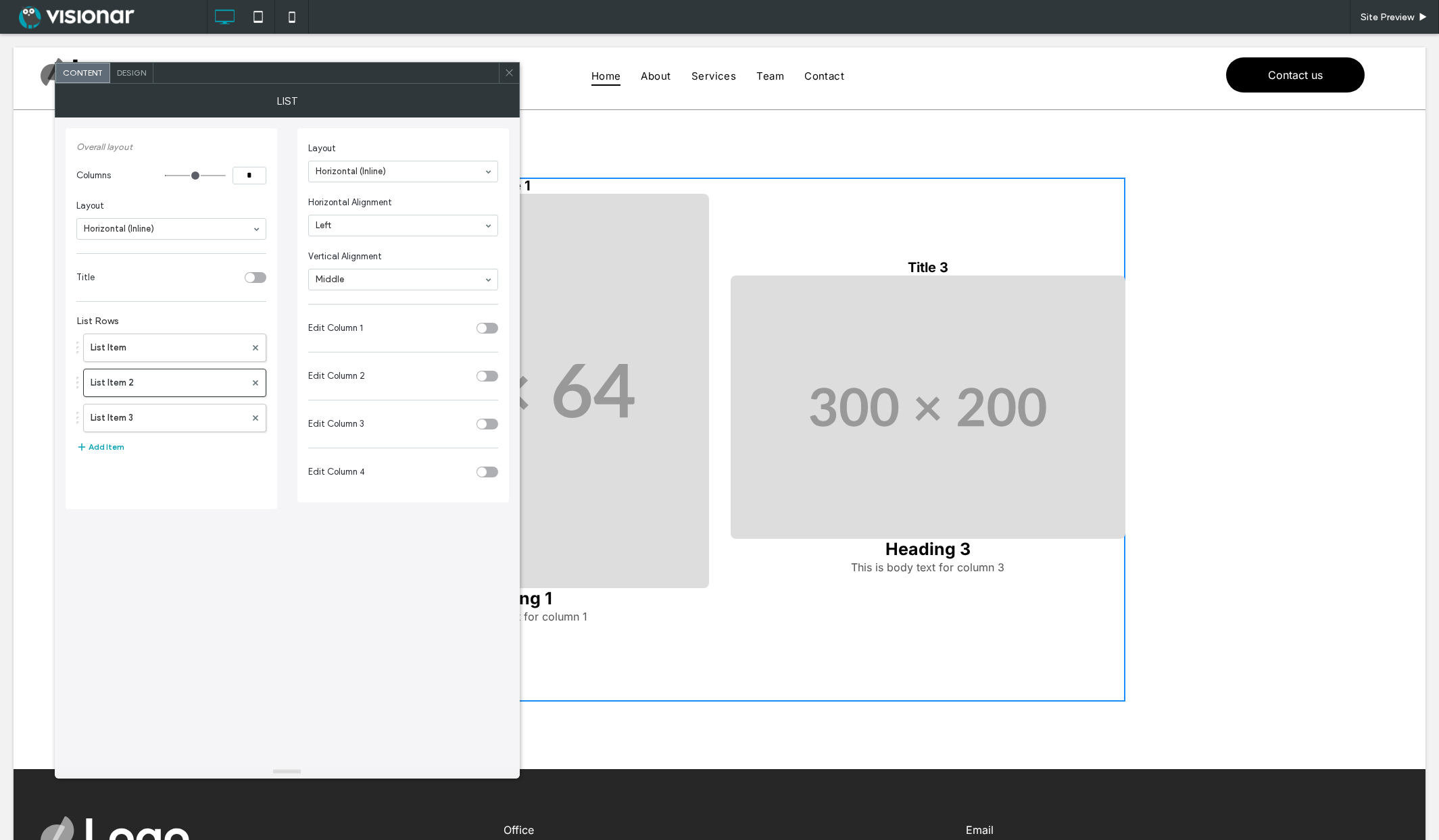
click at [483, 329] on div "toggle" at bounding box center [481, 327] width 9 height 9
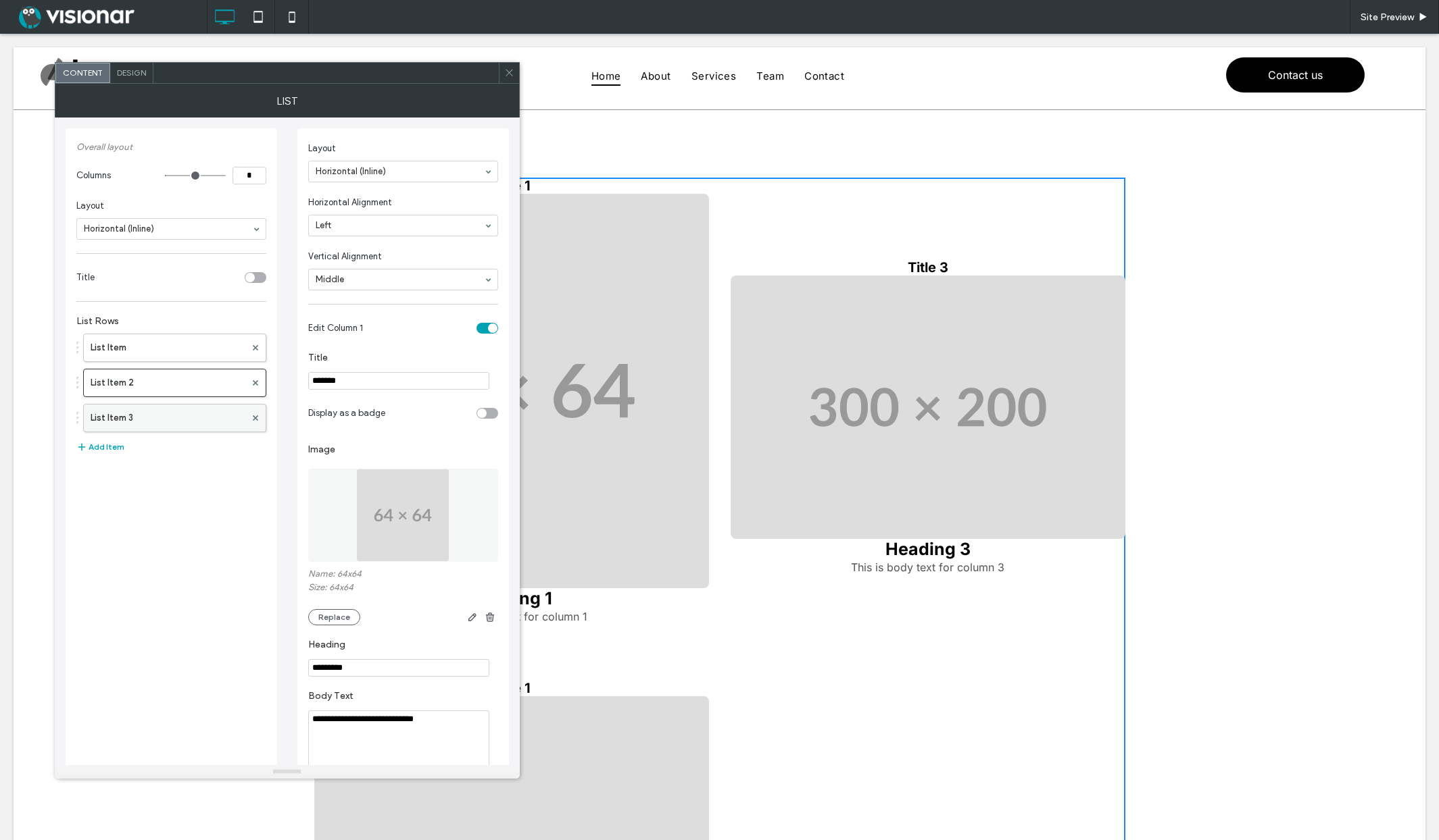
click at [158, 417] on label "List Item 3" at bounding box center [168, 418] width 155 height 27
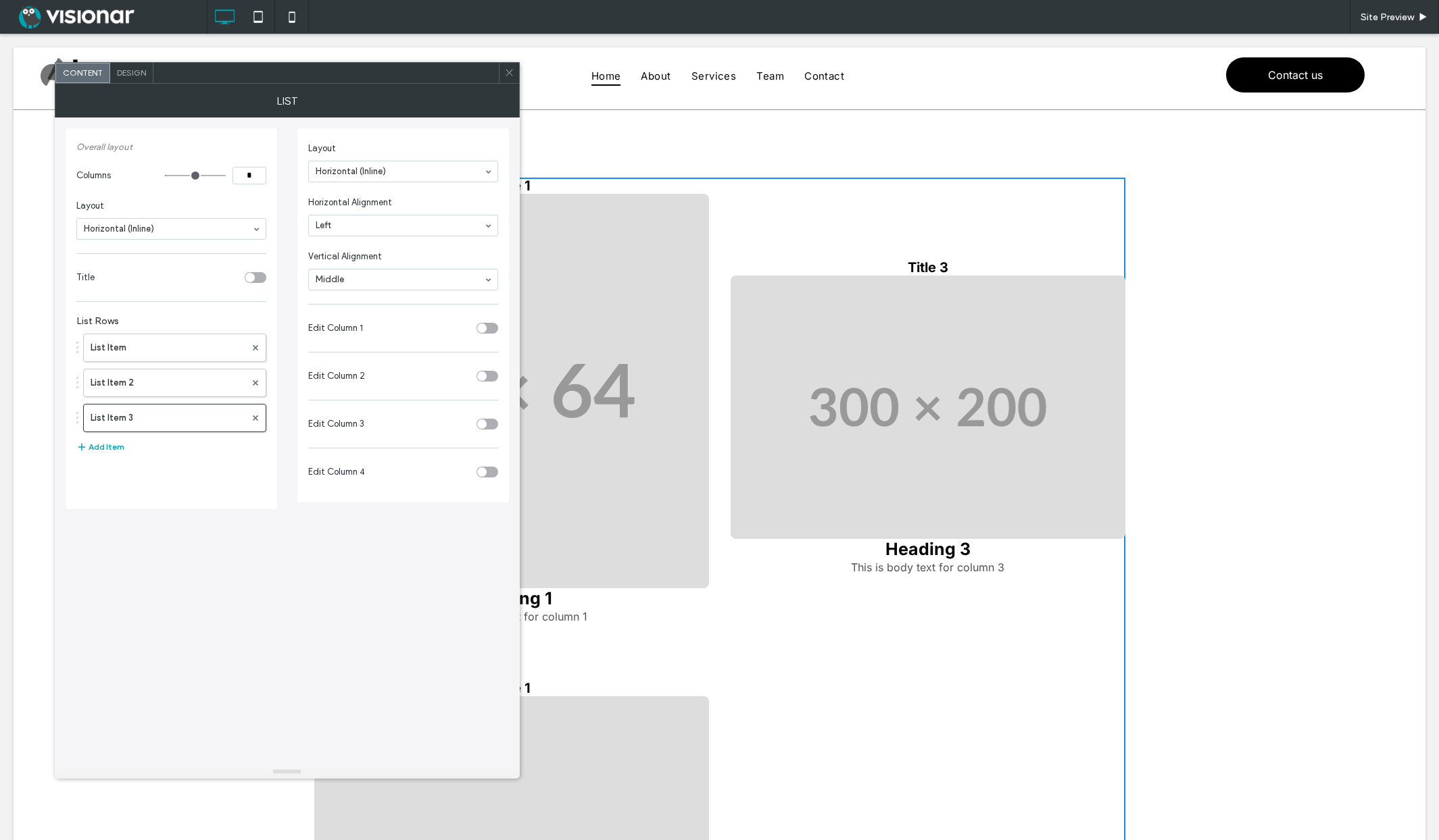
click at [485, 327] on div "toggle" at bounding box center [481, 327] width 9 height 9
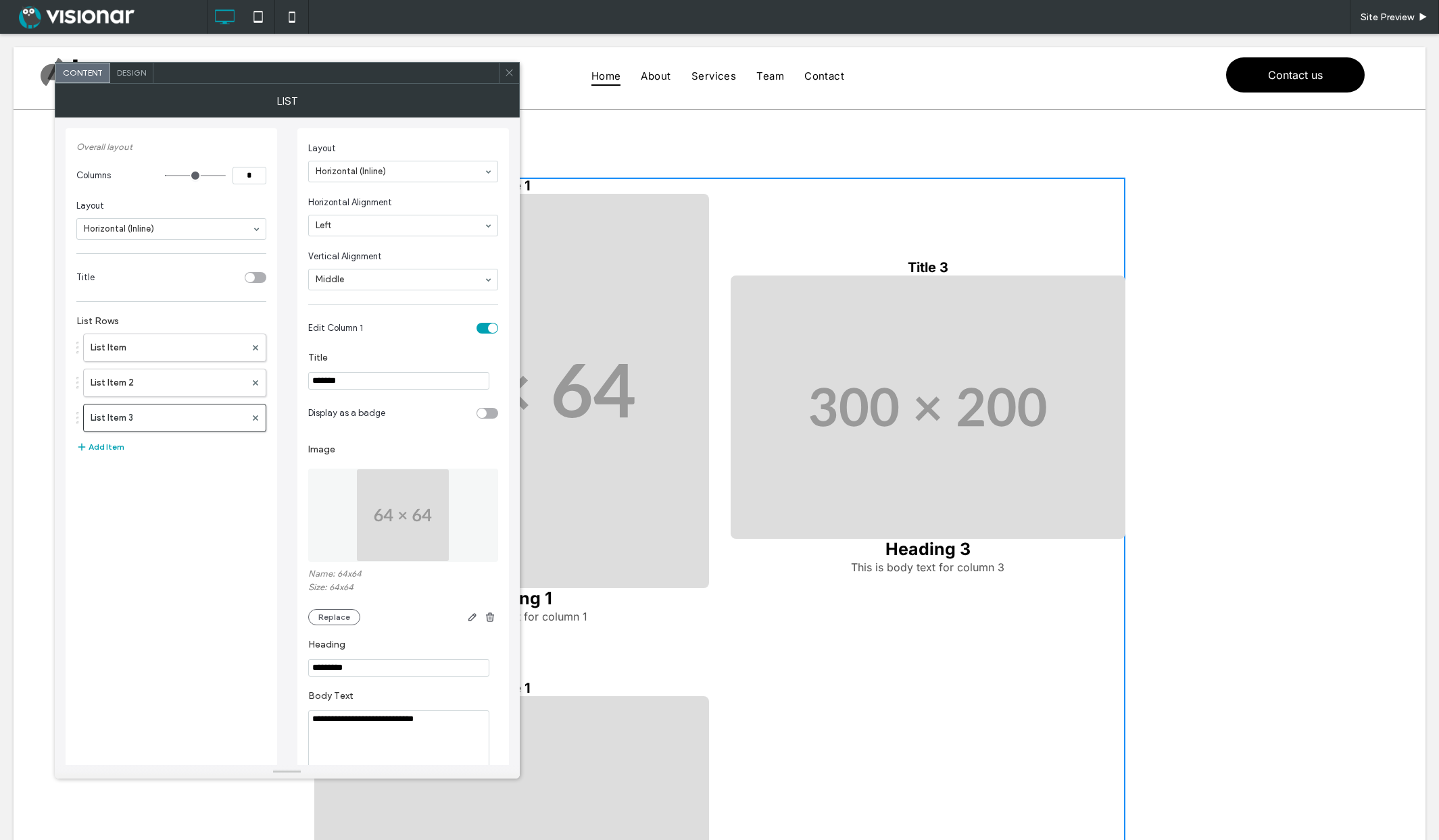
click at [508, 71] on icon at bounding box center [509, 73] width 10 height 10
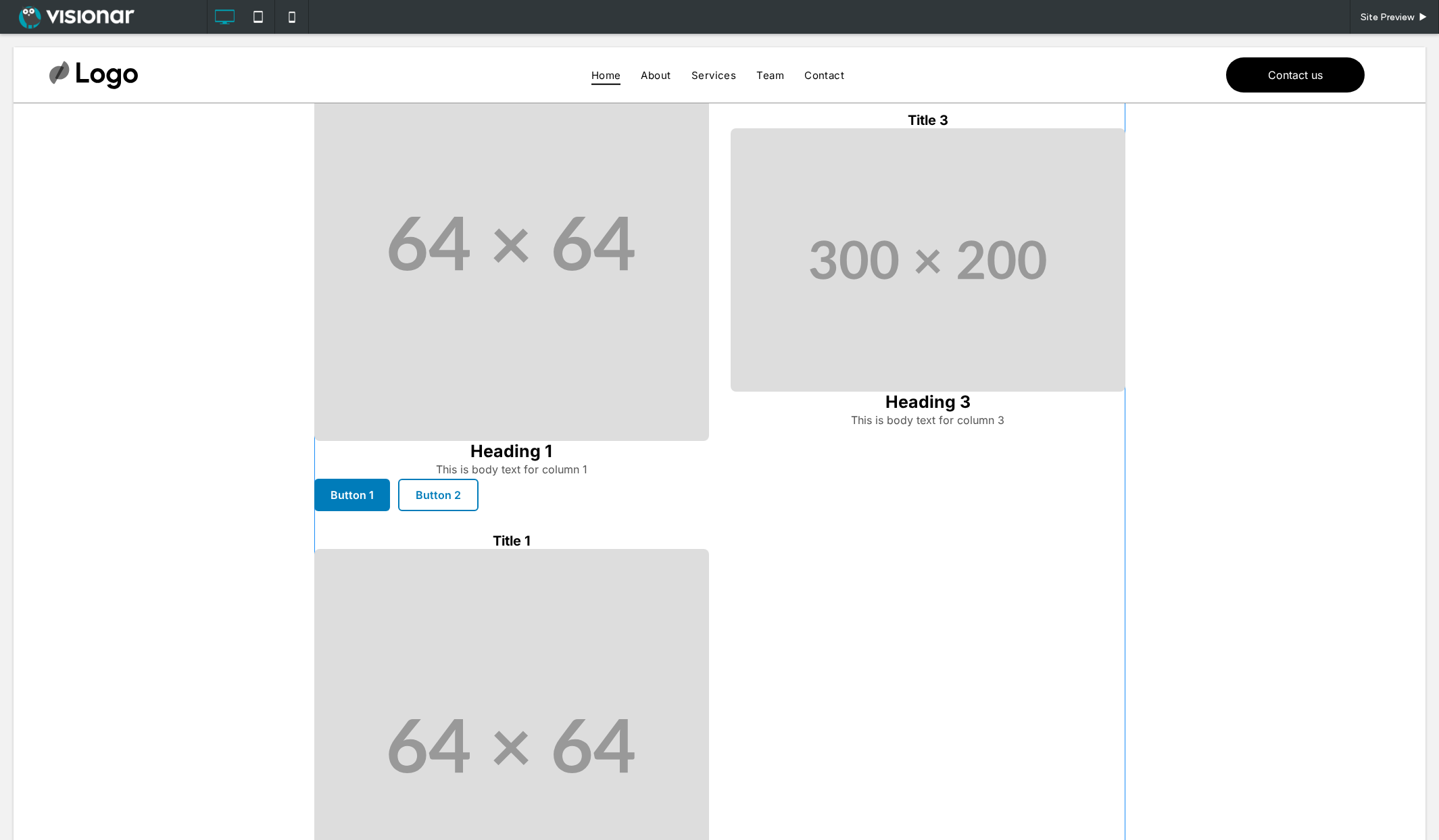
scroll to position [116, 0]
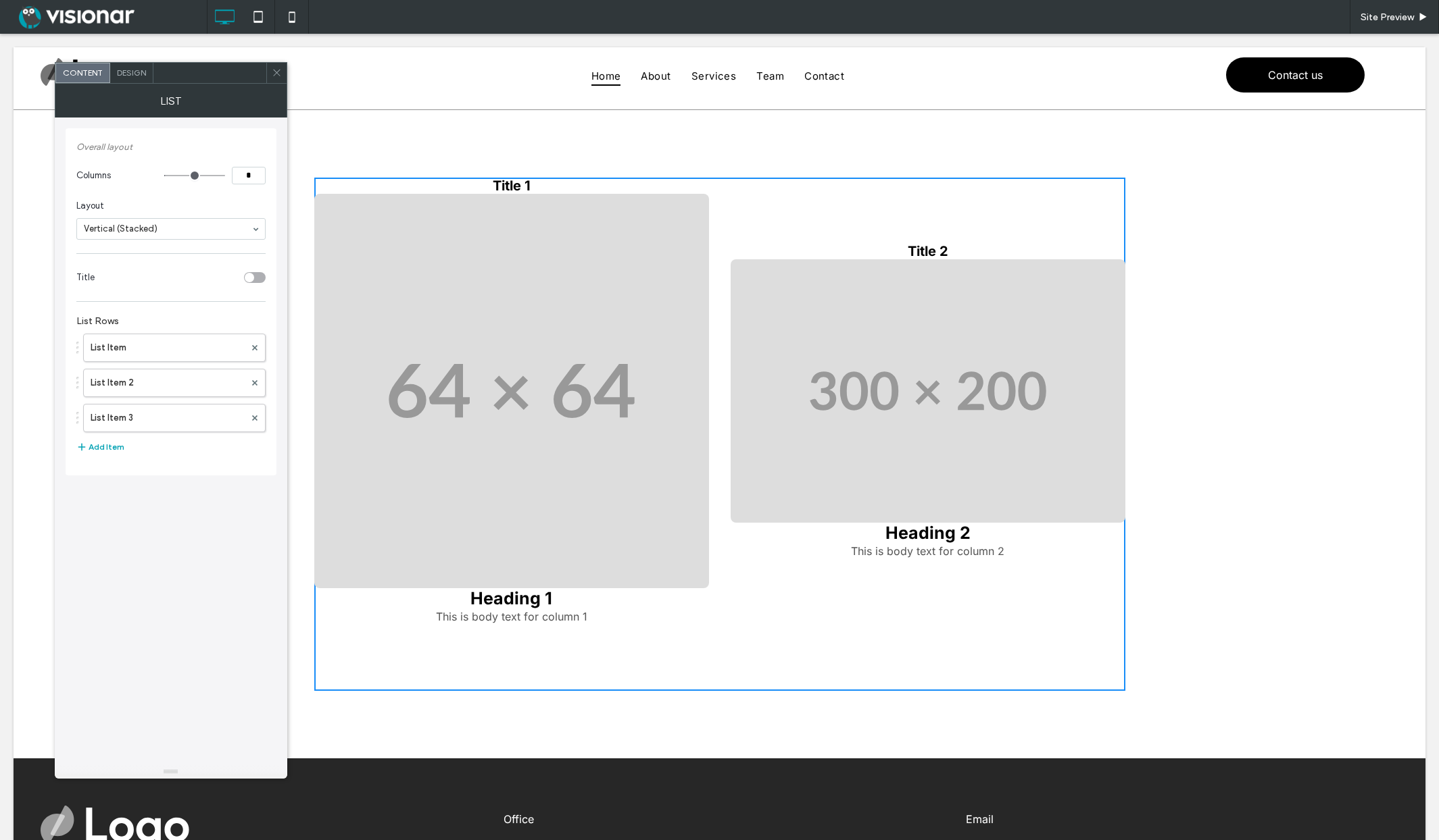
type input "*"
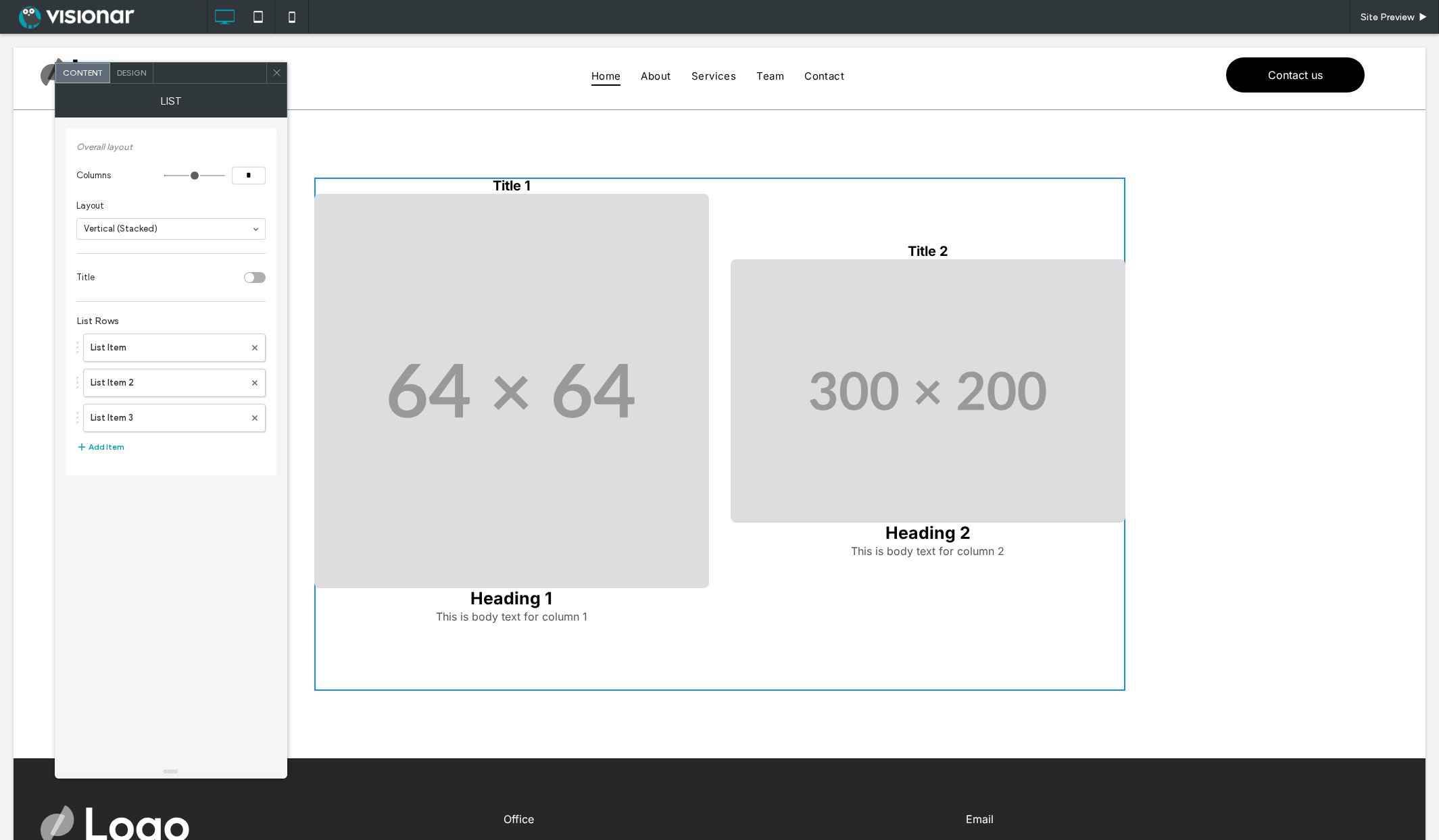
type input "*"
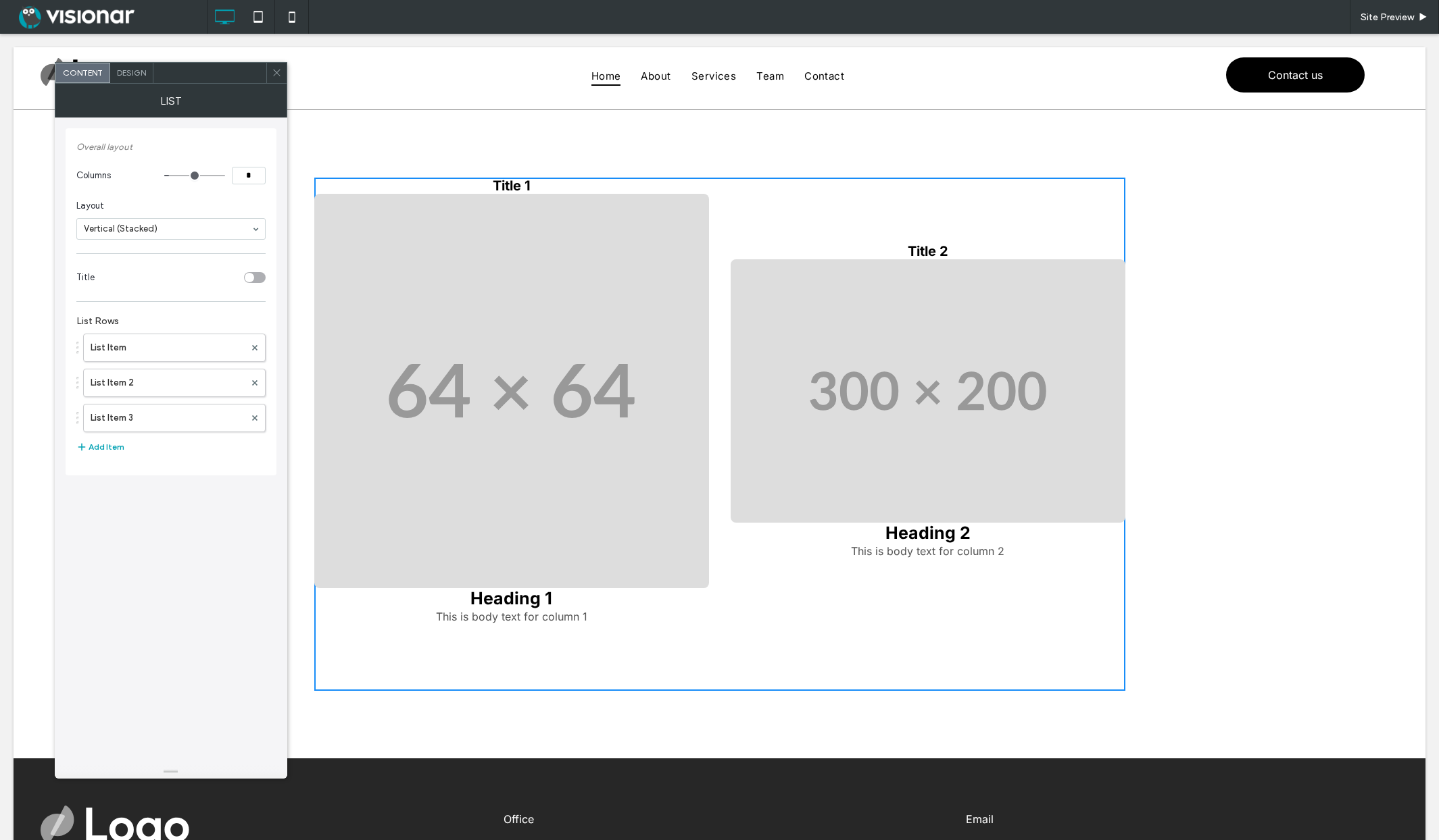
type input "*"
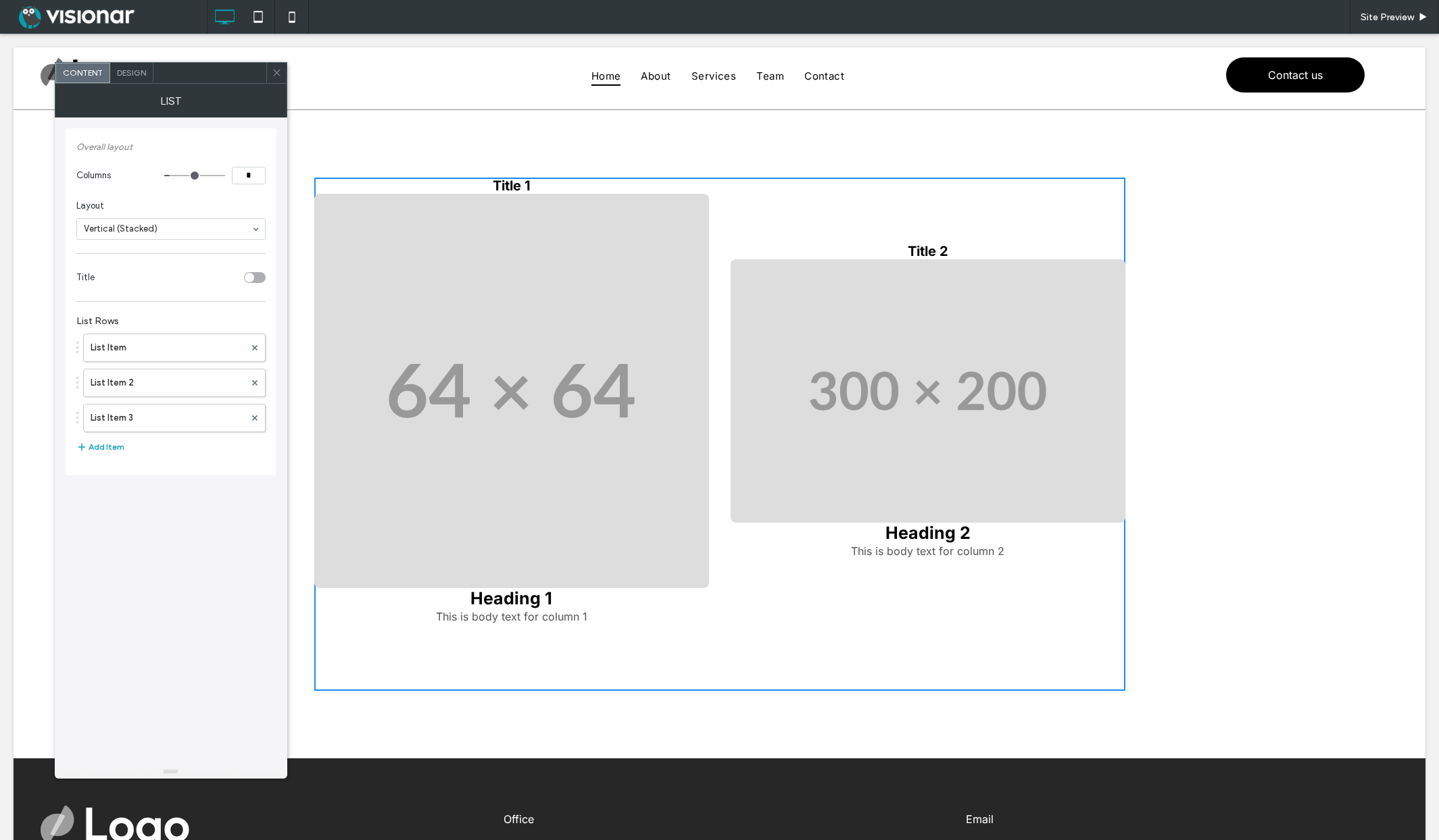
type input "*"
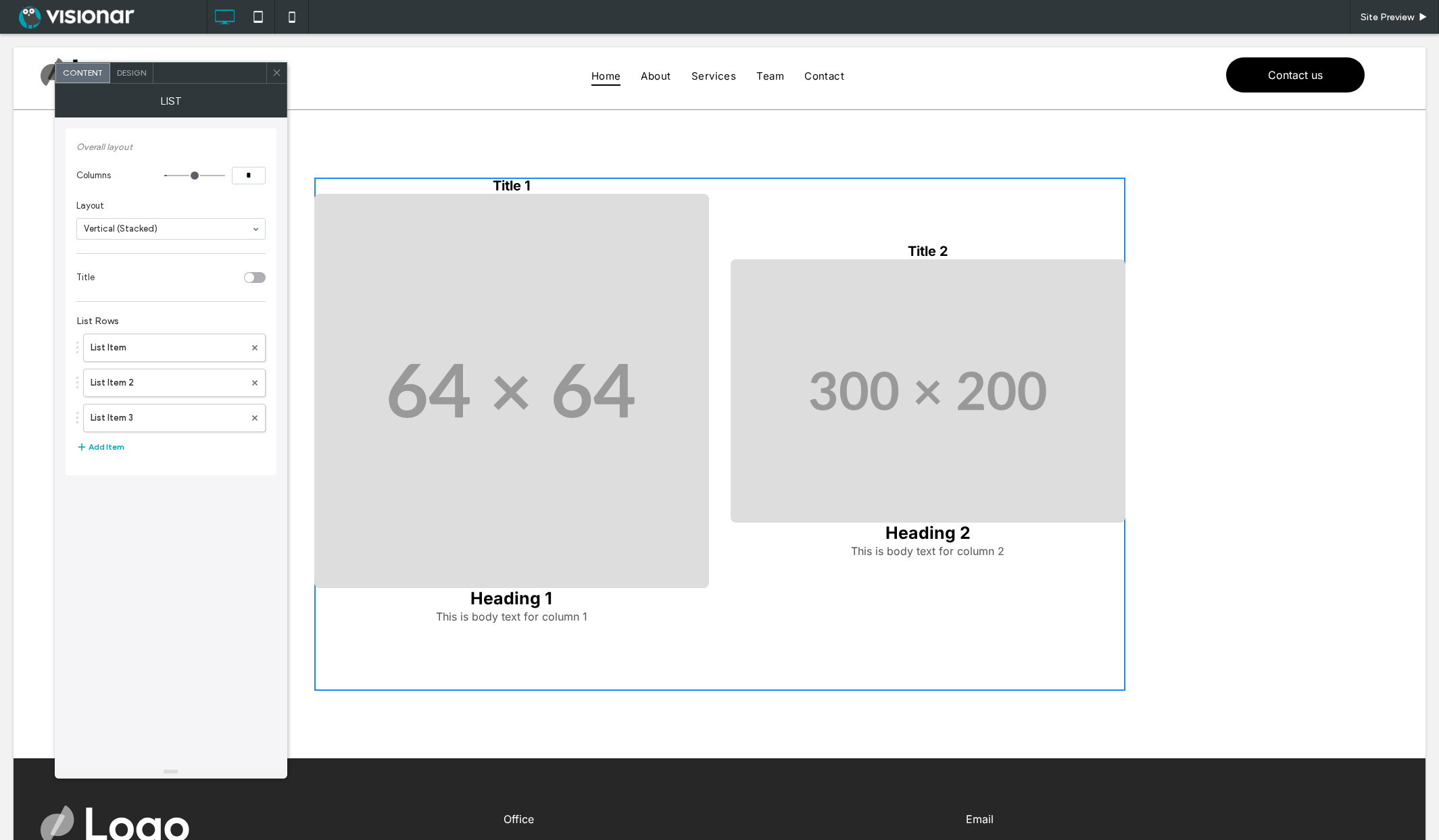
click at [172, 175] on input "range" at bounding box center [195, 175] width 61 height 1
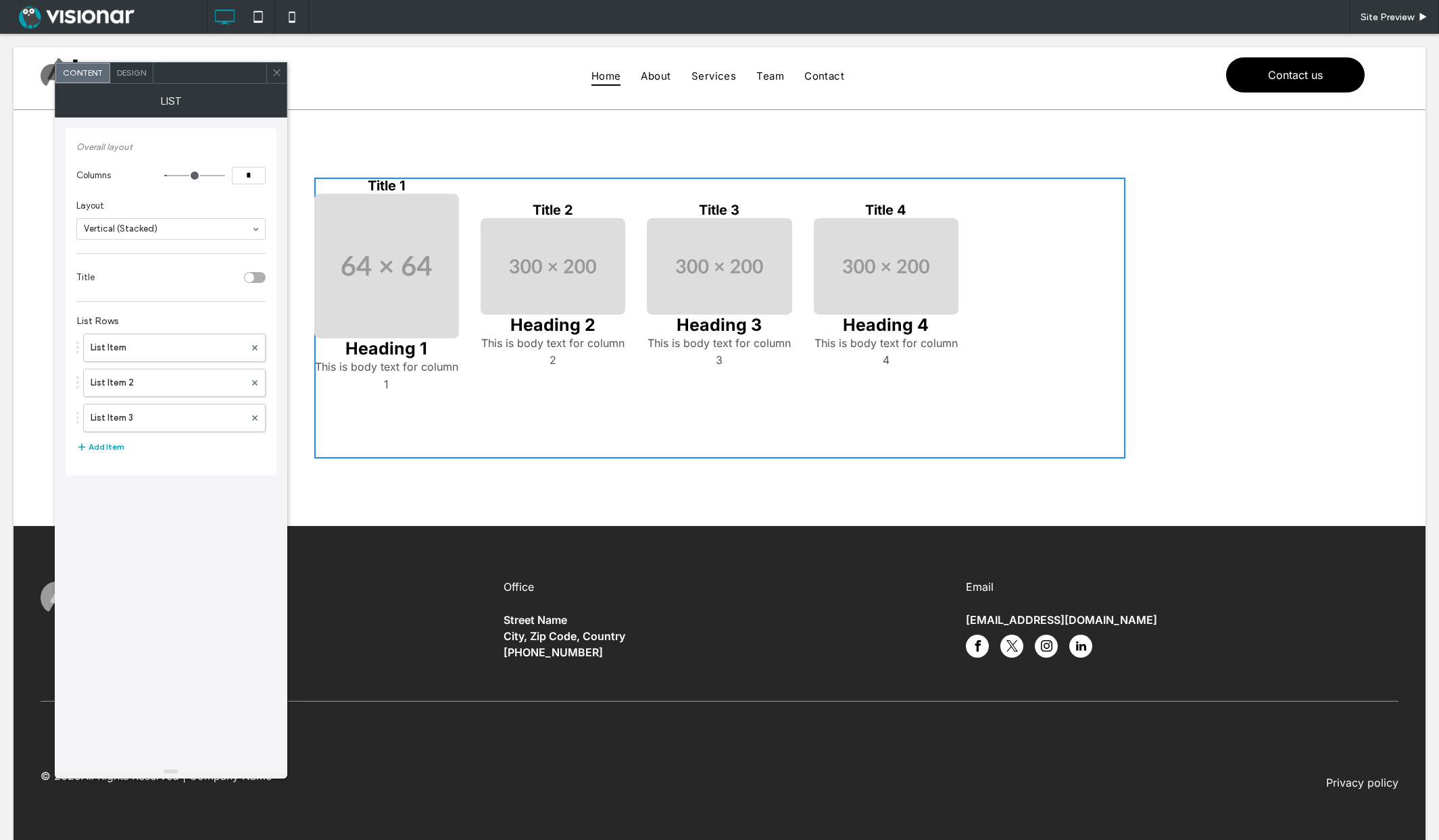
type input "*"
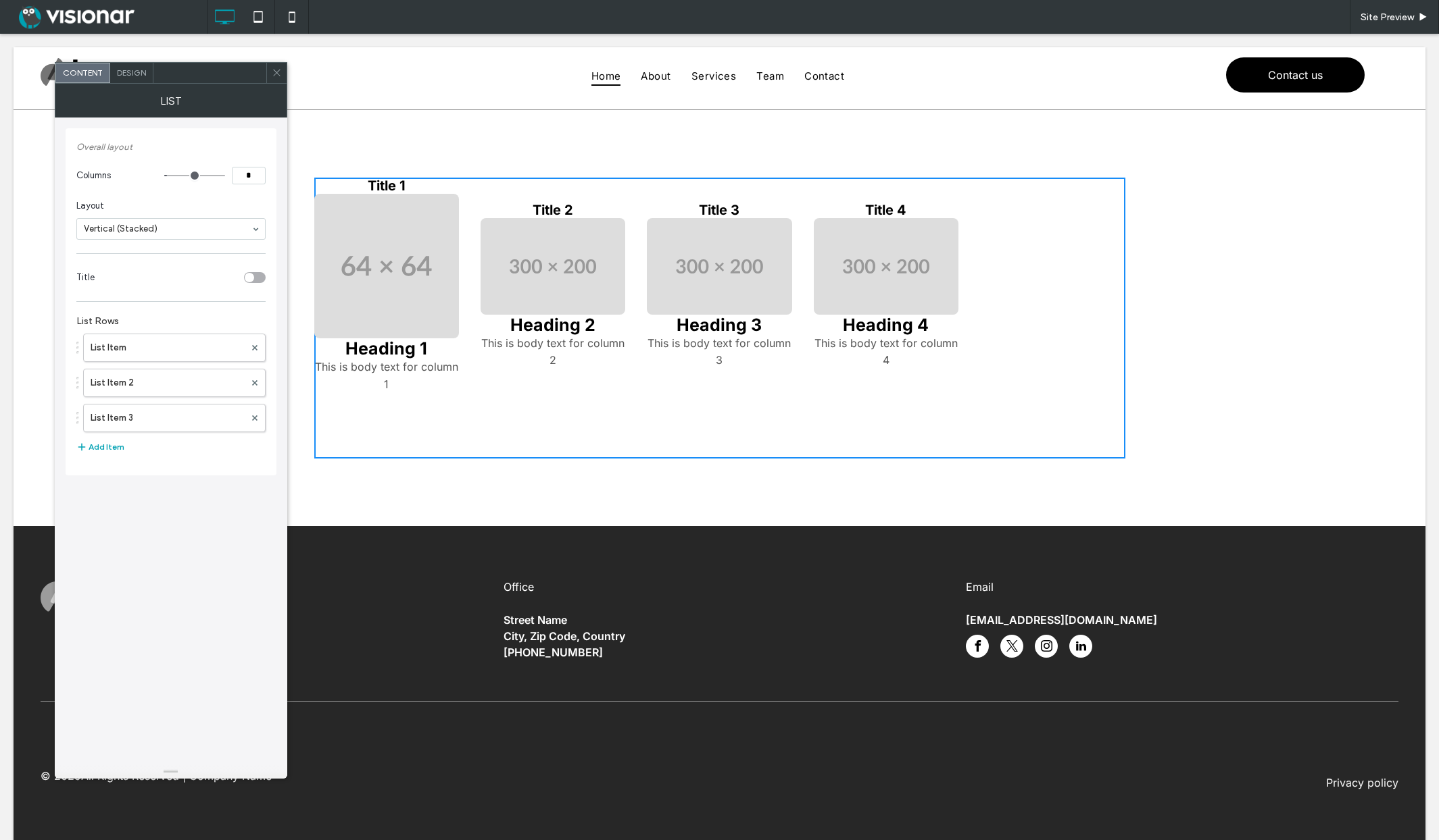
type input "*"
type input "**"
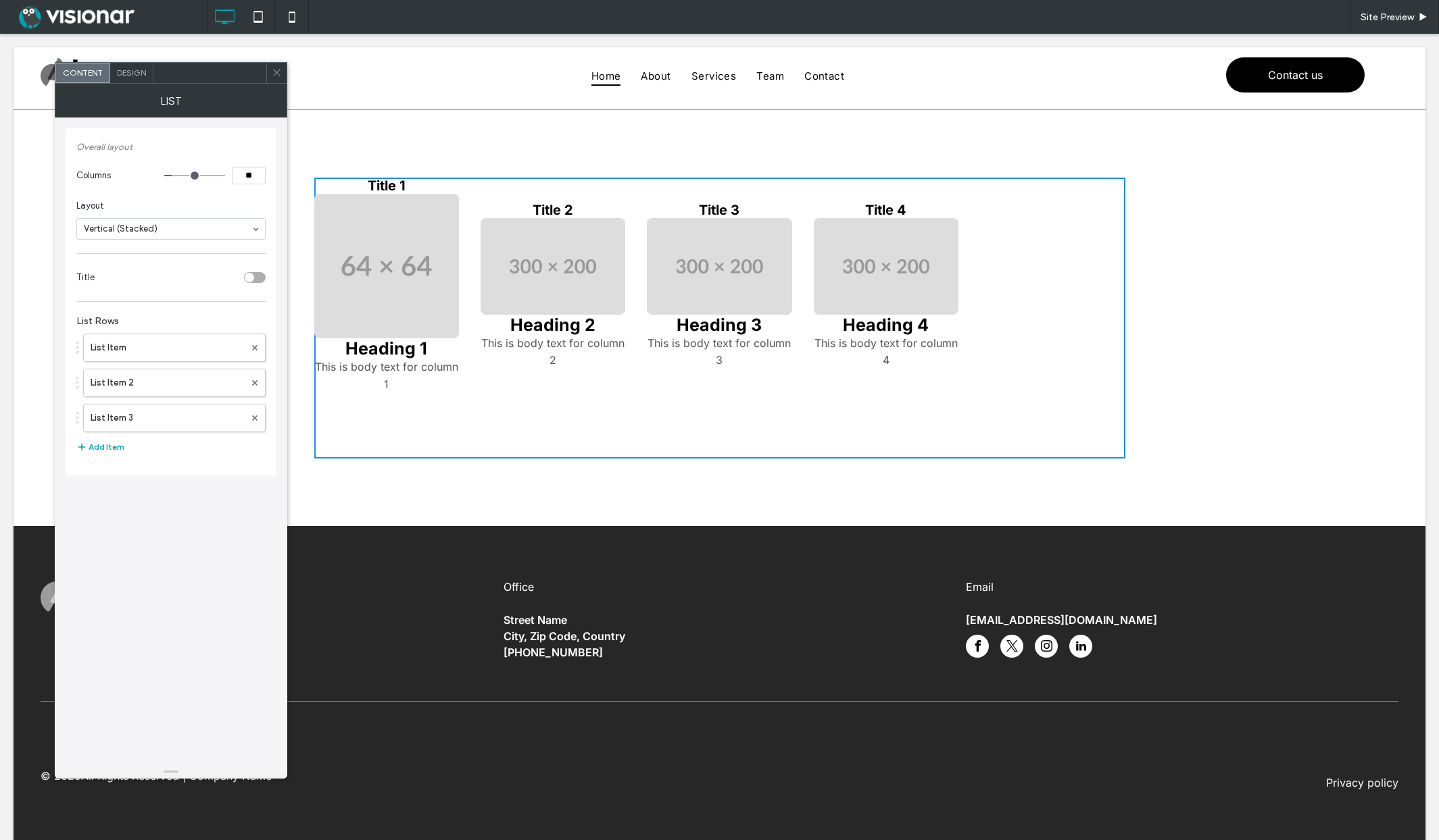
type input "**"
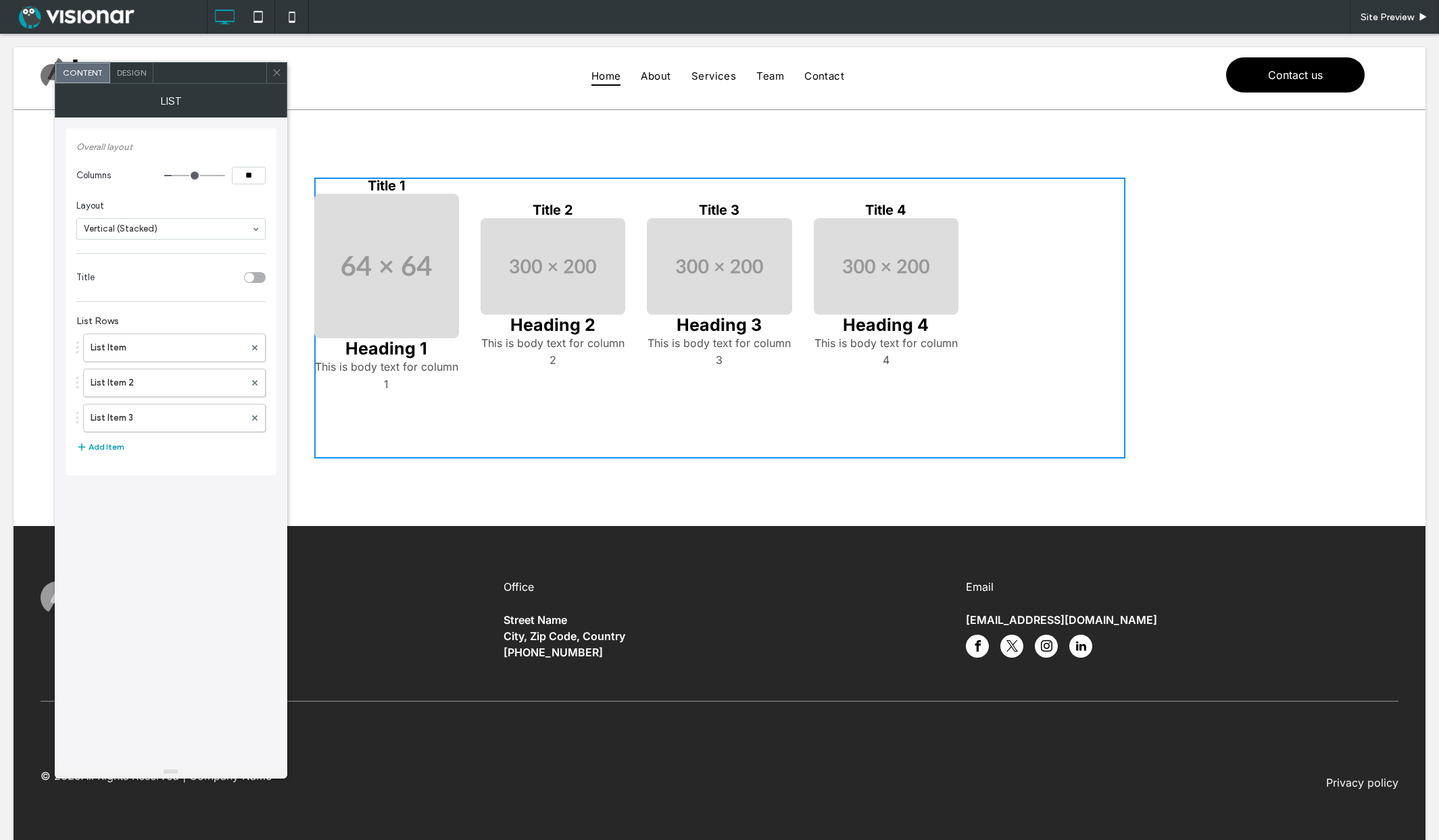
type input "**"
drag, startPoint x: 172, startPoint y: 175, endPoint x: 185, endPoint y: 177, distance: 13.2
click at [185, 177] on input "range" at bounding box center [195, 175] width 61 height 1
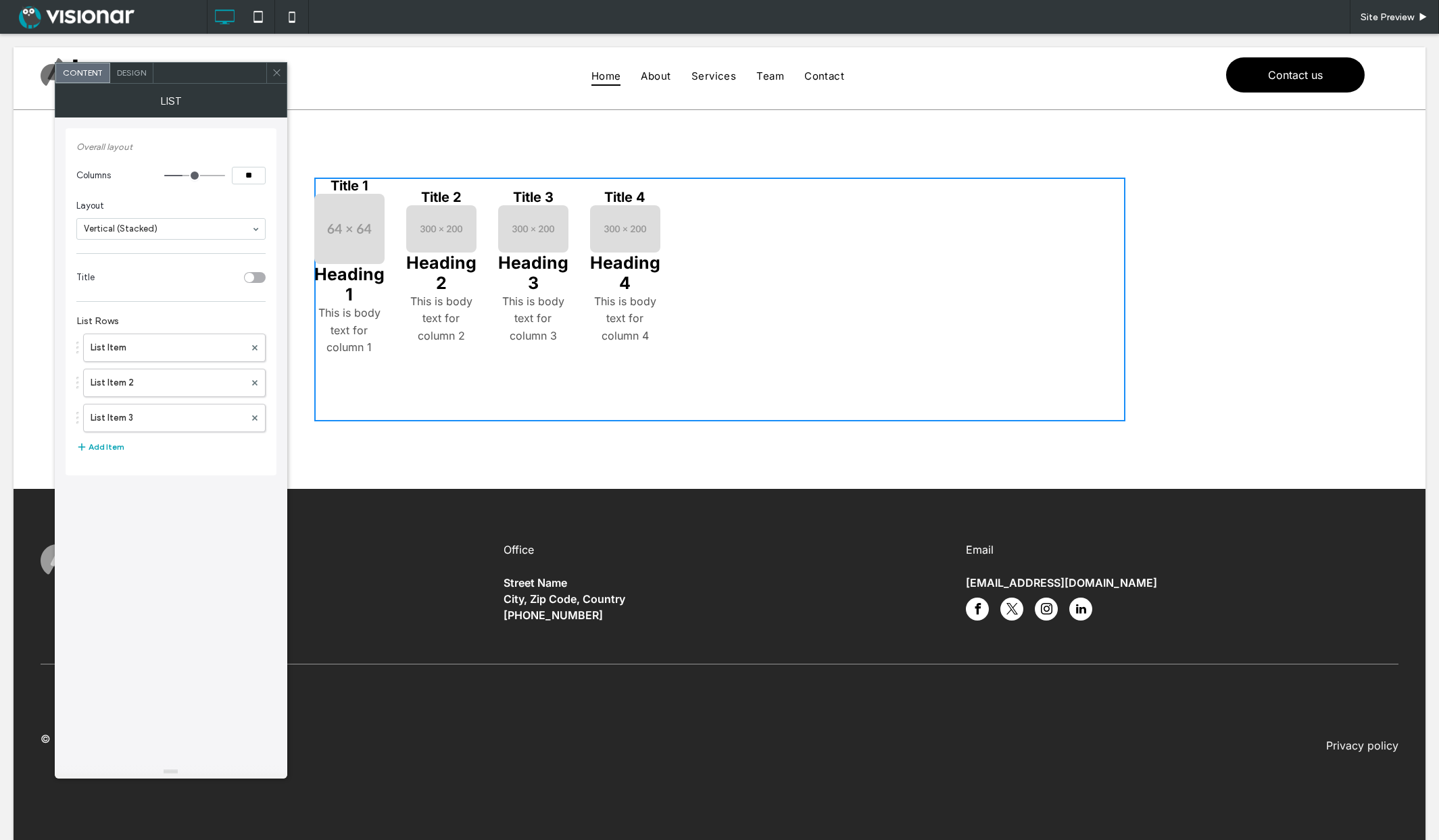
type input "**"
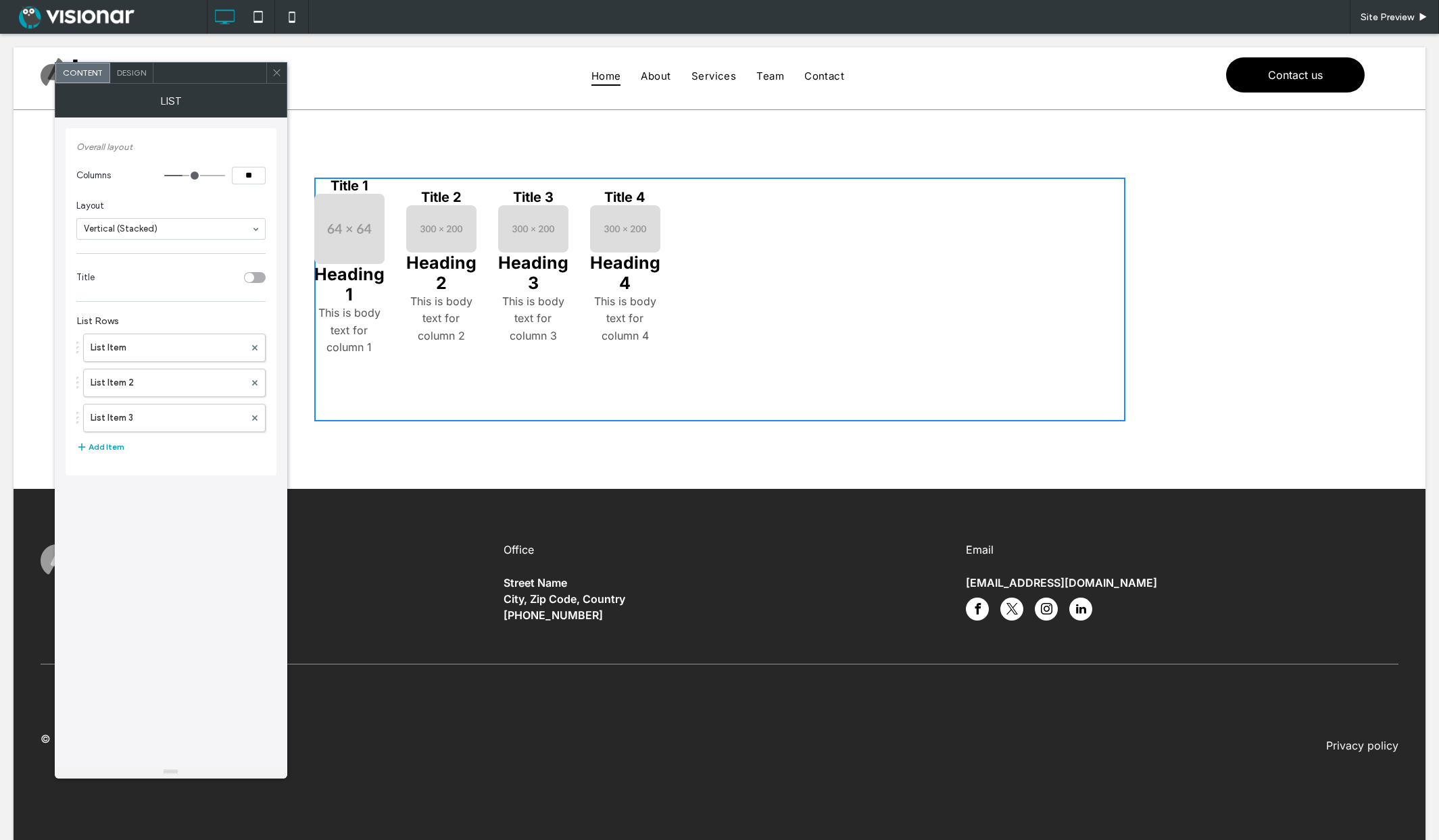
type input "**"
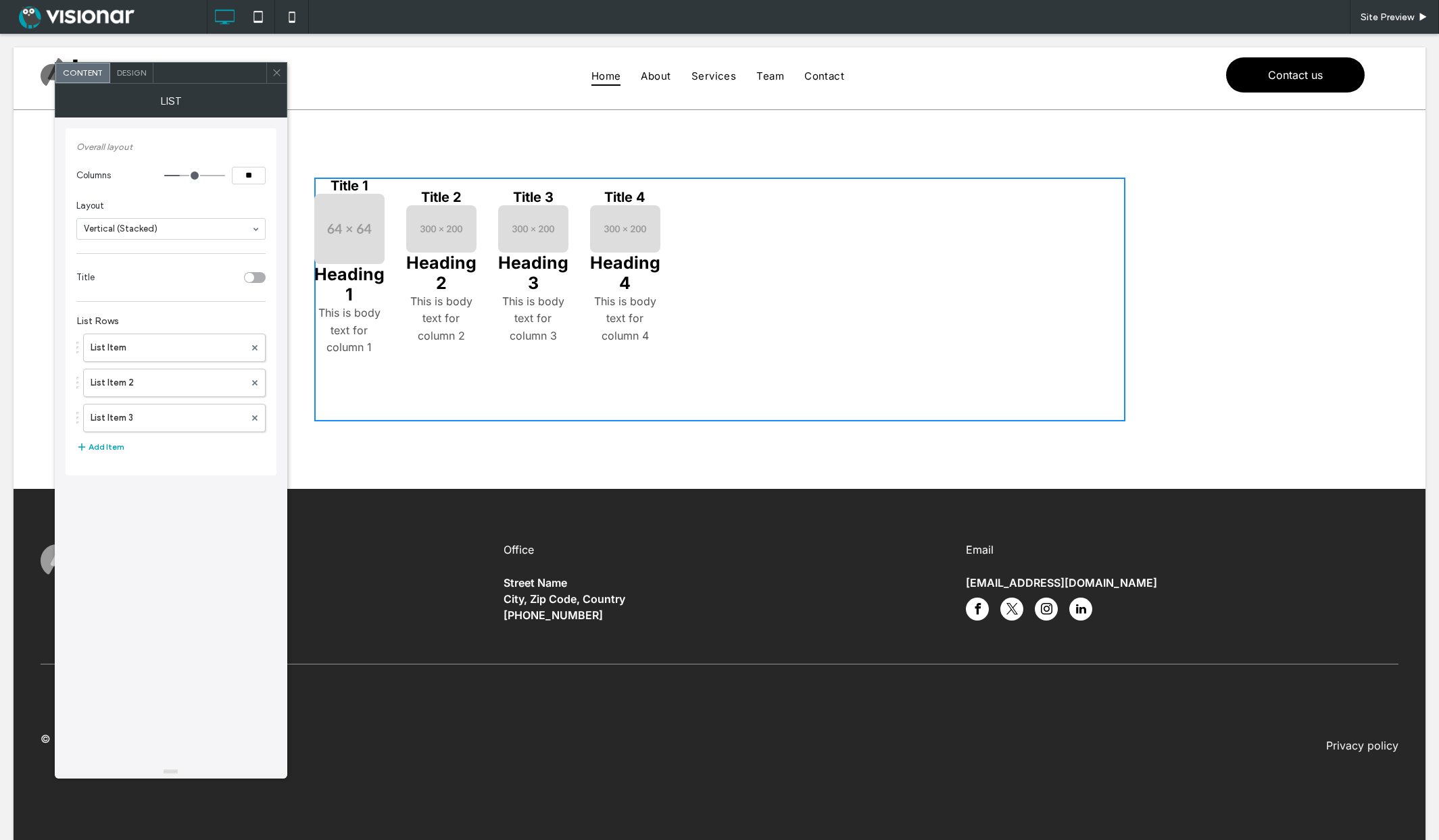
type input "**"
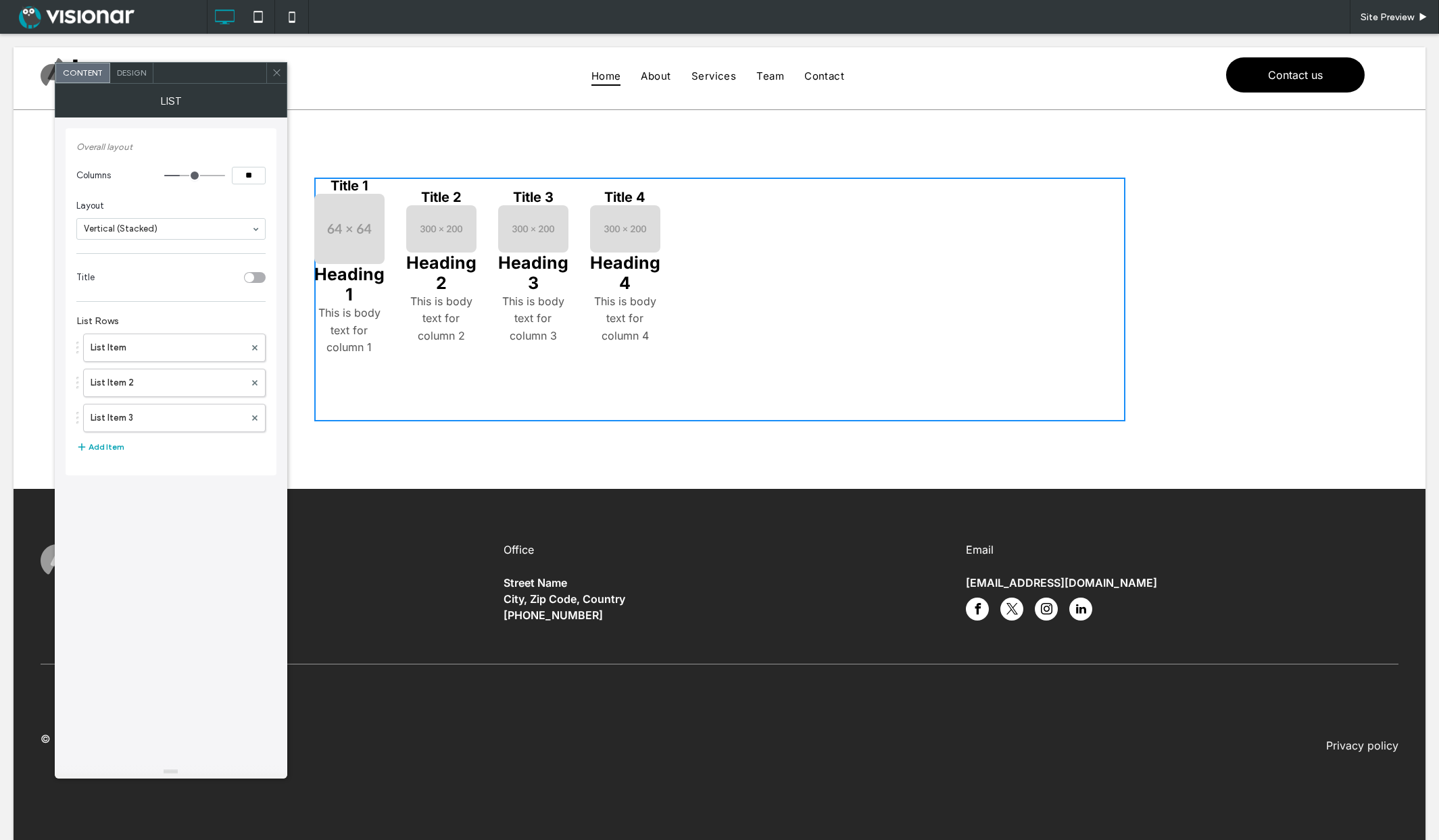
type input "**"
type input "*"
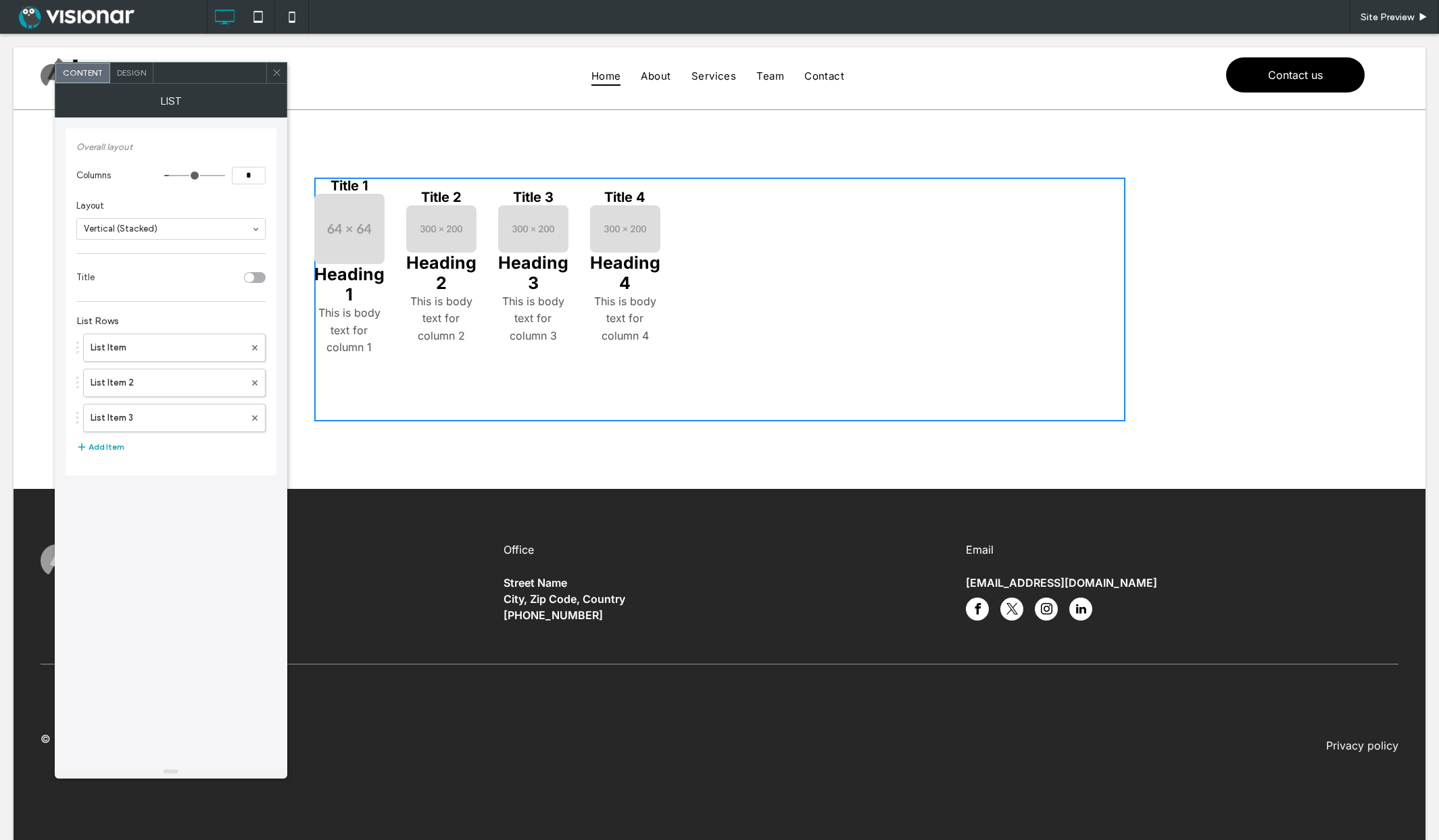
type input "*"
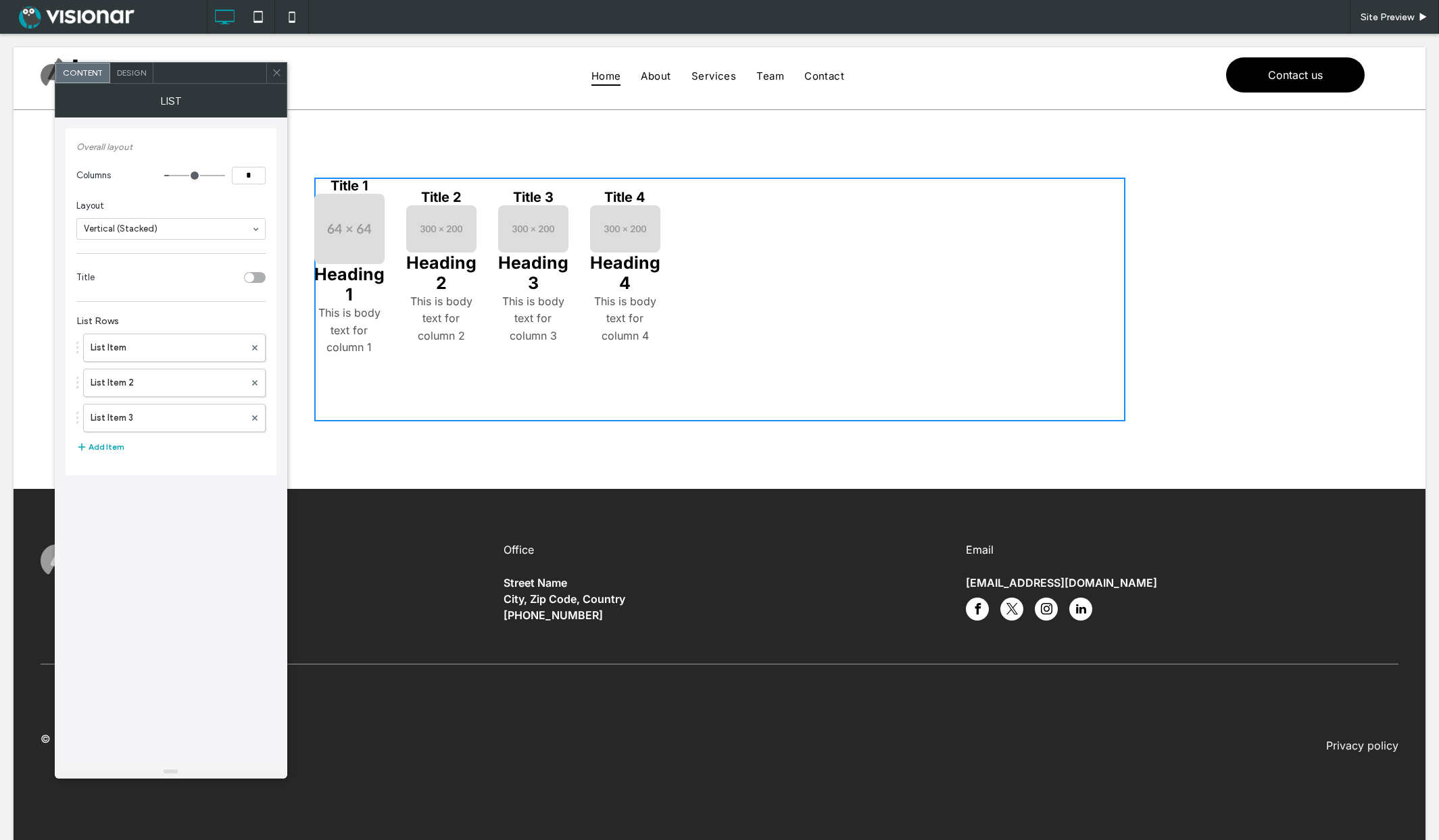
type input "*"
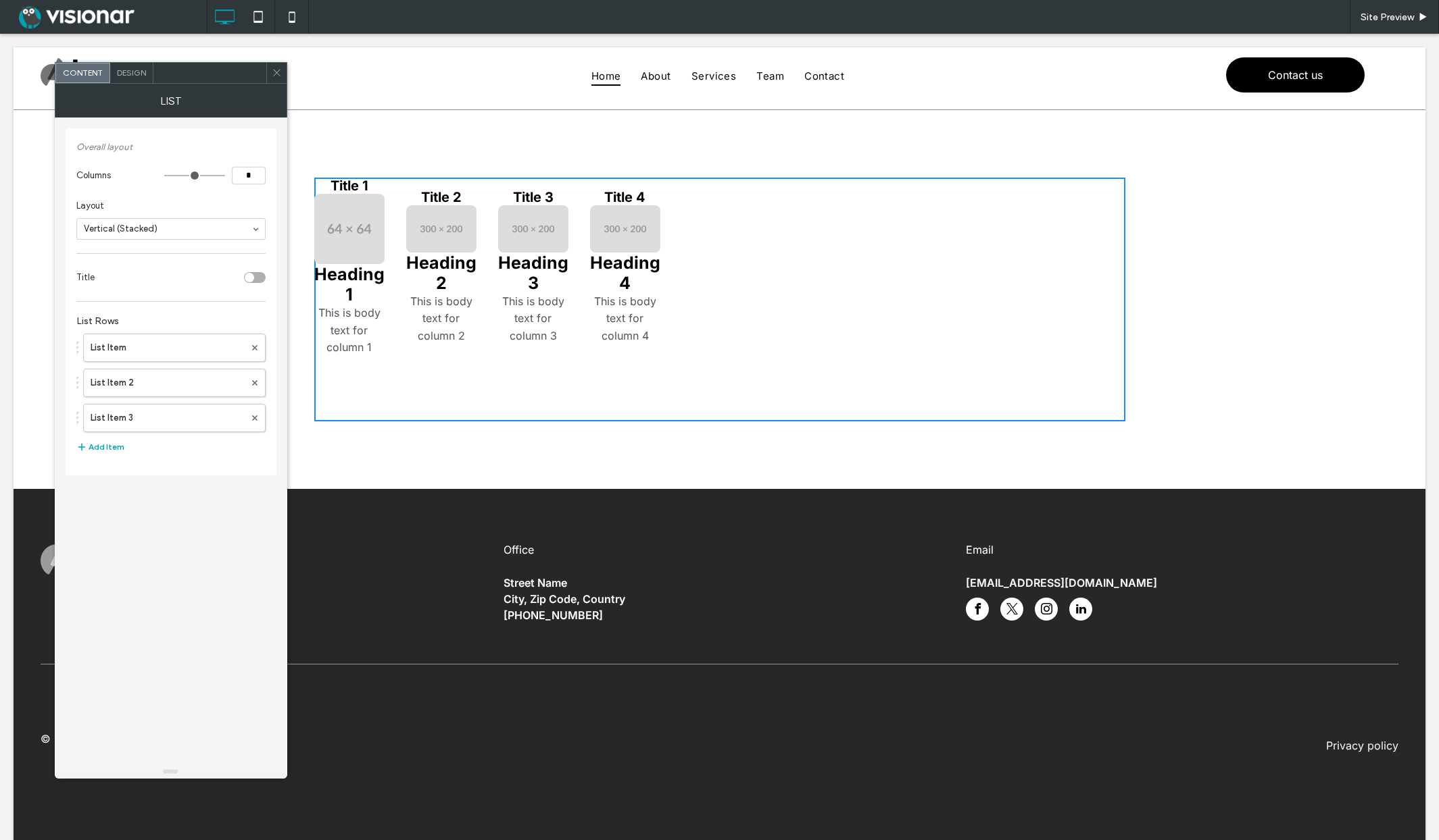
drag, startPoint x: 185, startPoint y: 177, endPoint x: 163, endPoint y: 177, distance: 22.0
click at [165, 177] on input "range" at bounding box center [195, 175] width 61 height 1
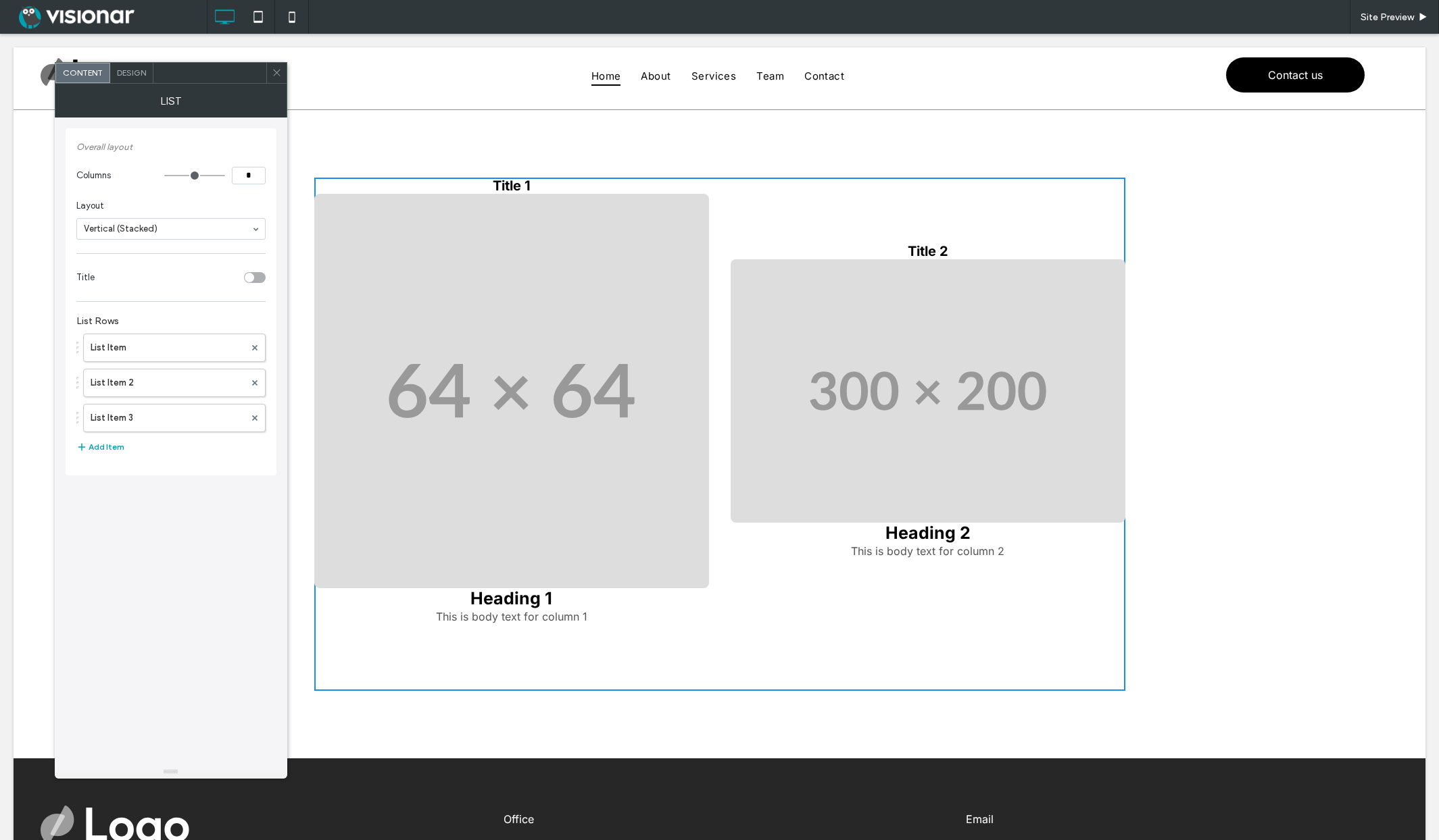
type input "*"
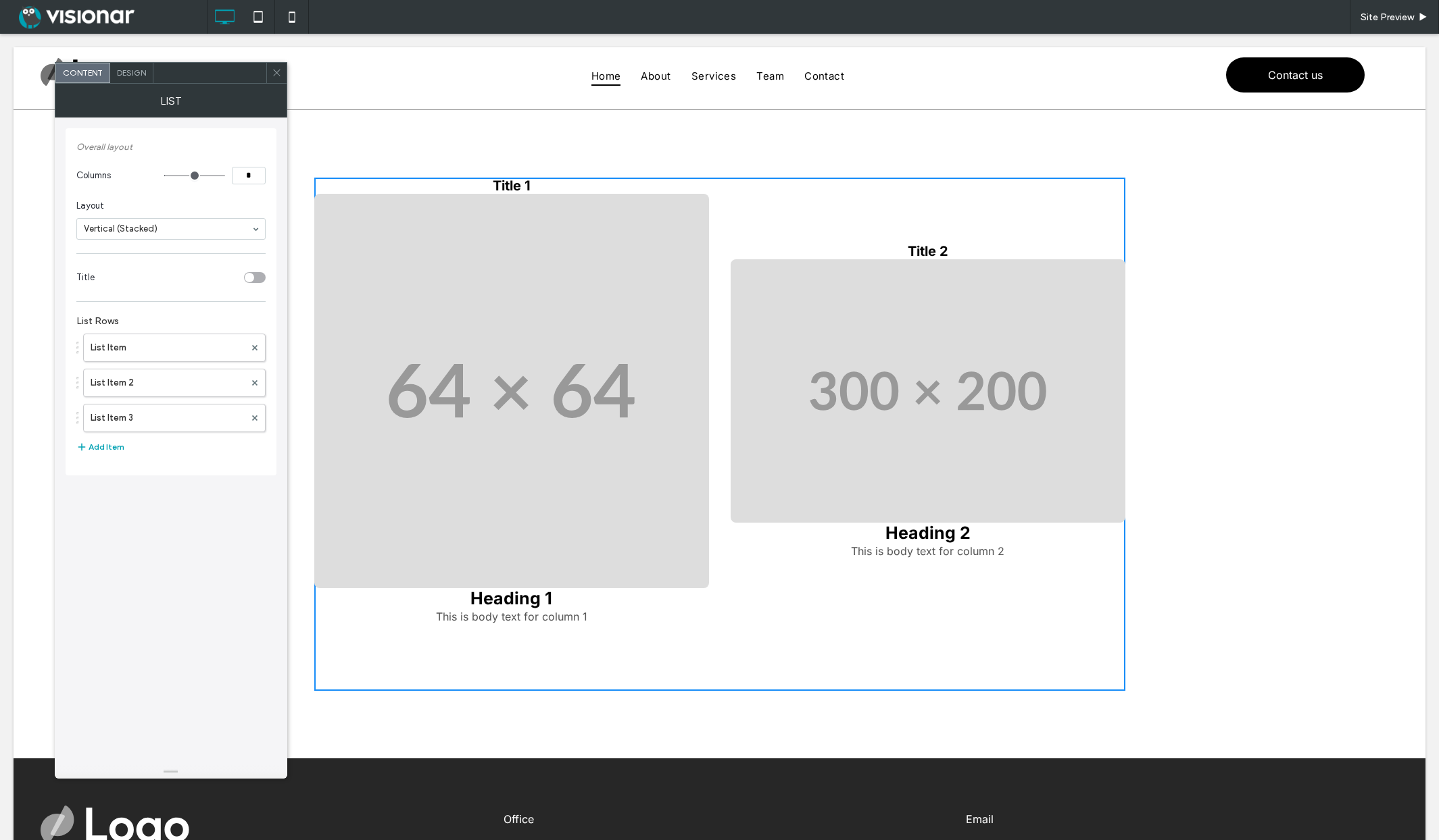
type input "*"
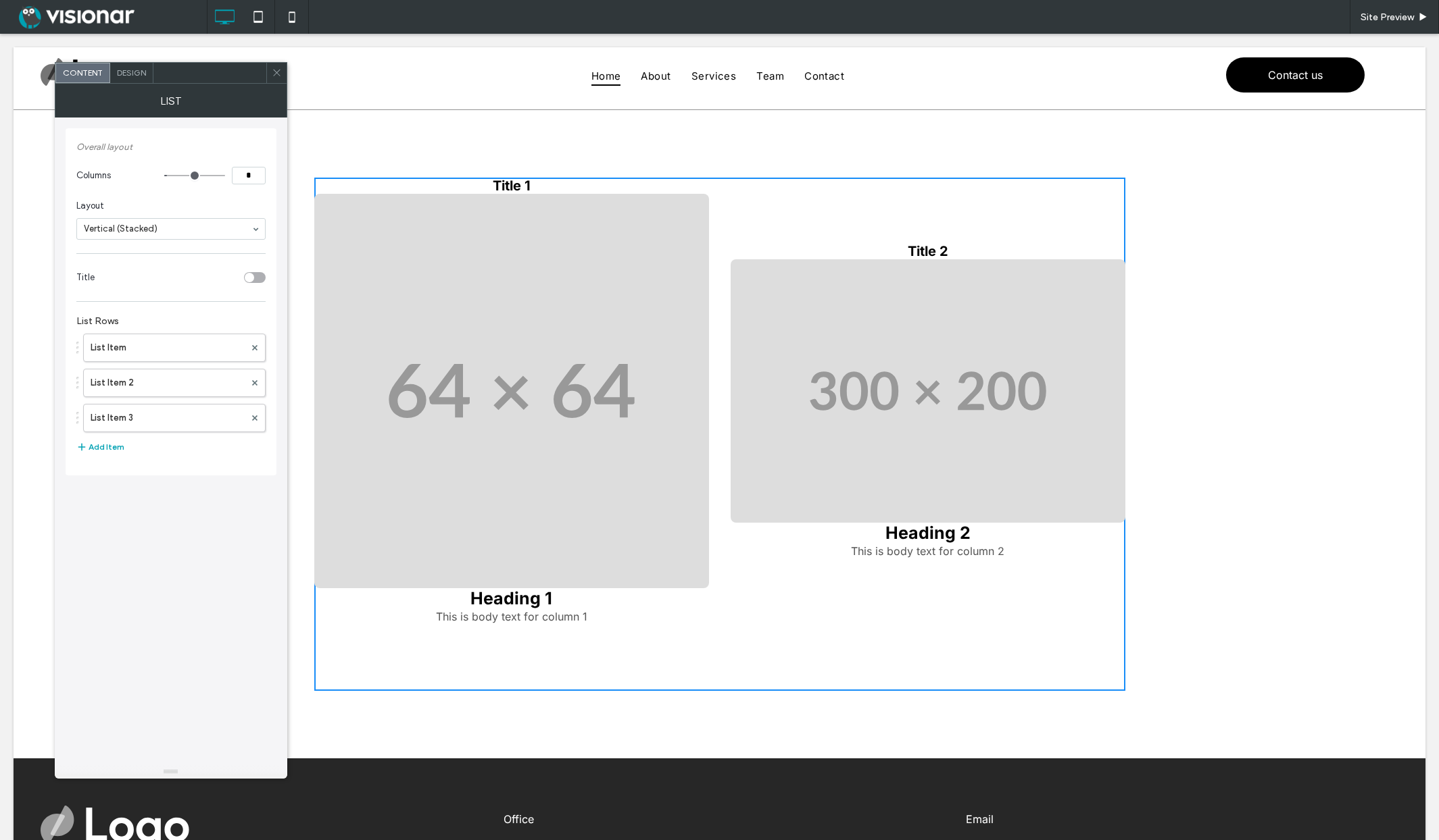
type input "*"
click at [171, 175] on input "range" at bounding box center [195, 175] width 61 height 1
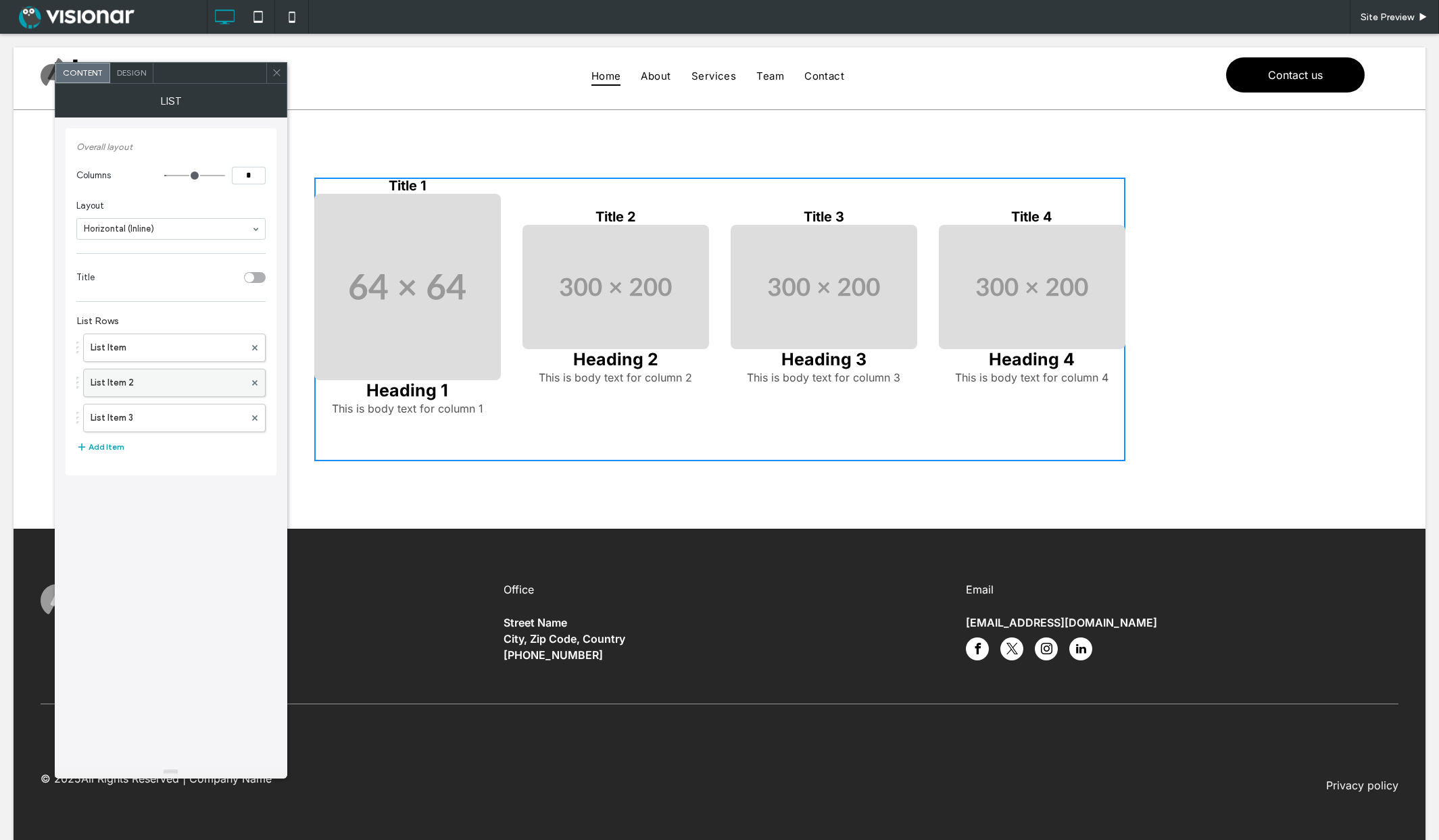
click at [202, 378] on label "List Item 2" at bounding box center [168, 382] width 154 height 27
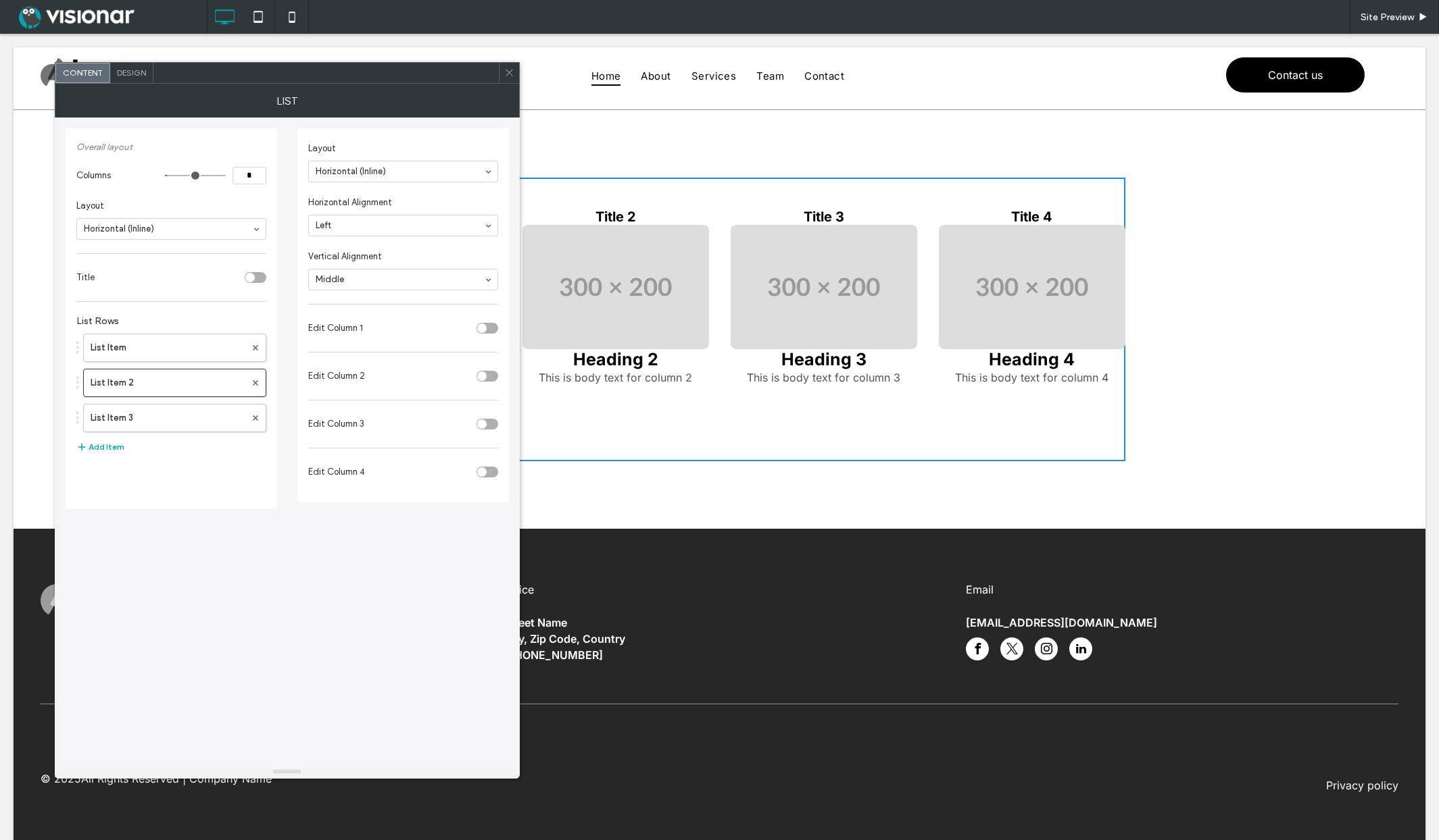
click at [486, 325] on div "toggle" at bounding box center [487, 328] width 22 height 11
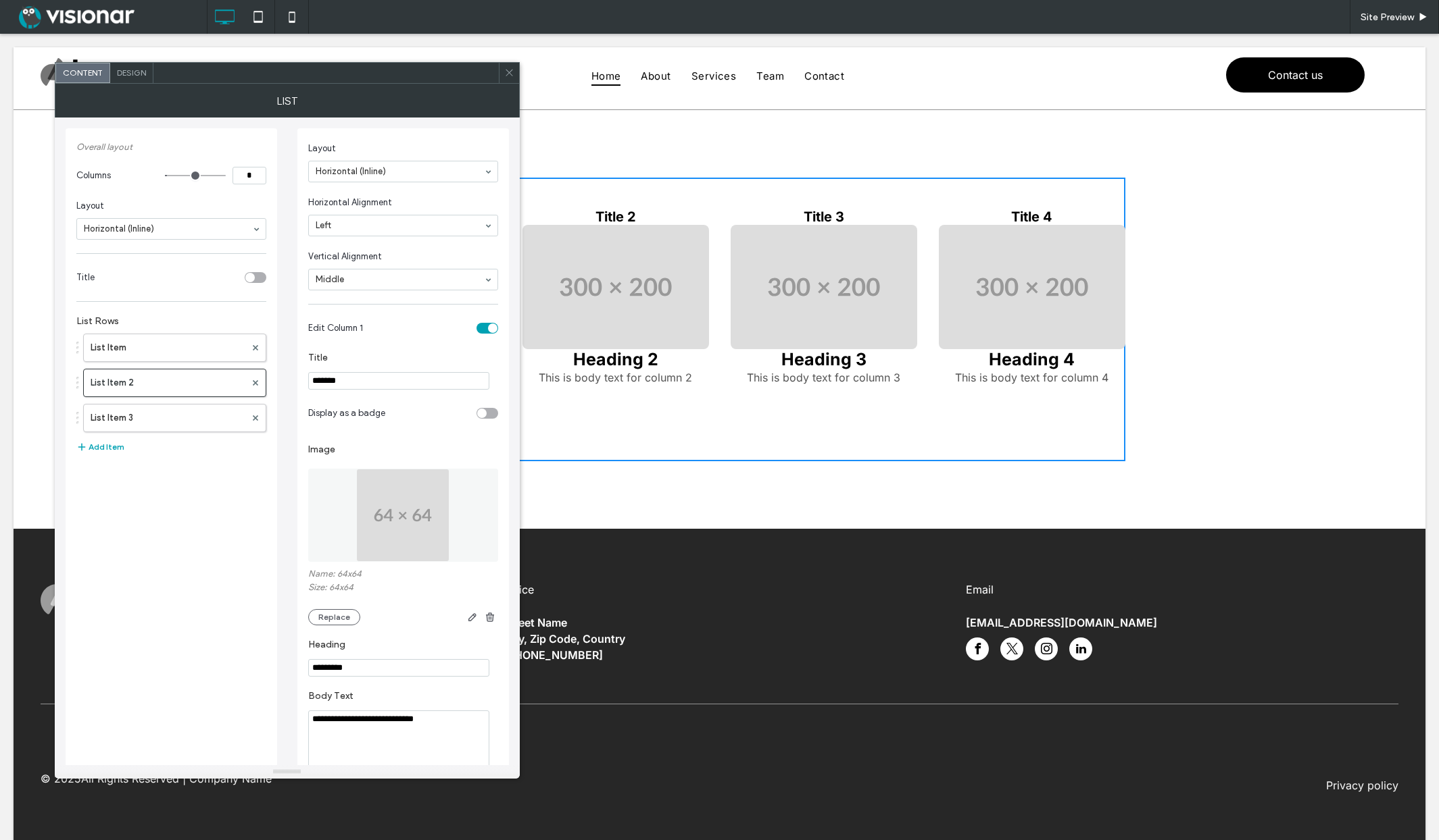
click at [490, 413] on div "toggle" at bounding box center [487, 413] width 22 height 11
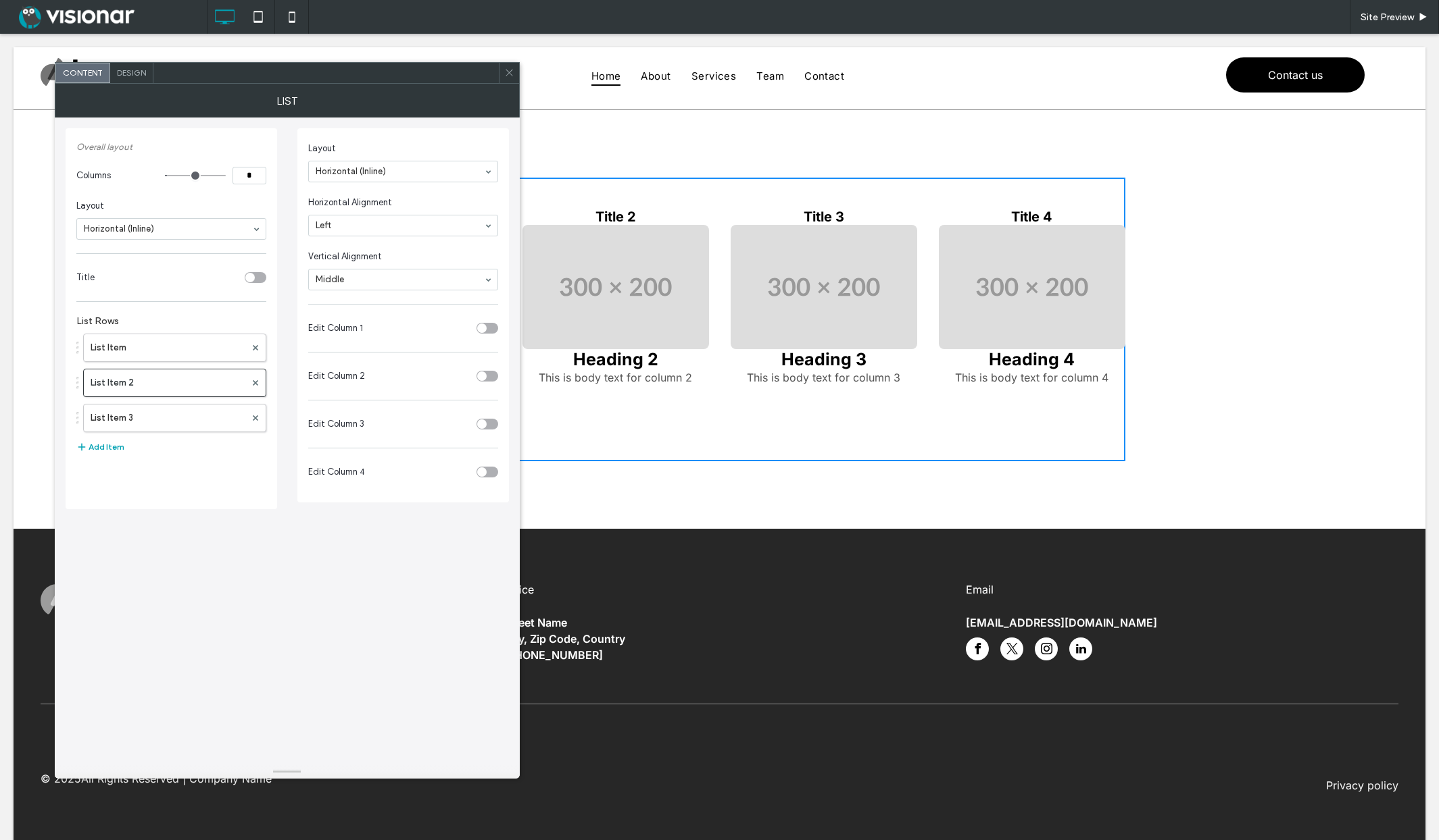
drag, startPoint x: 482, startPoint y: 381, endPoint x: 487, endPoint y: 376, distance: 7.1
click at [483, 380] on section "Edit Column 2" at bounding box center [403, 376] width 190 height 34
click at [487, 375] on div "toggle" at bounding box center [487, 376] width 22 height 11
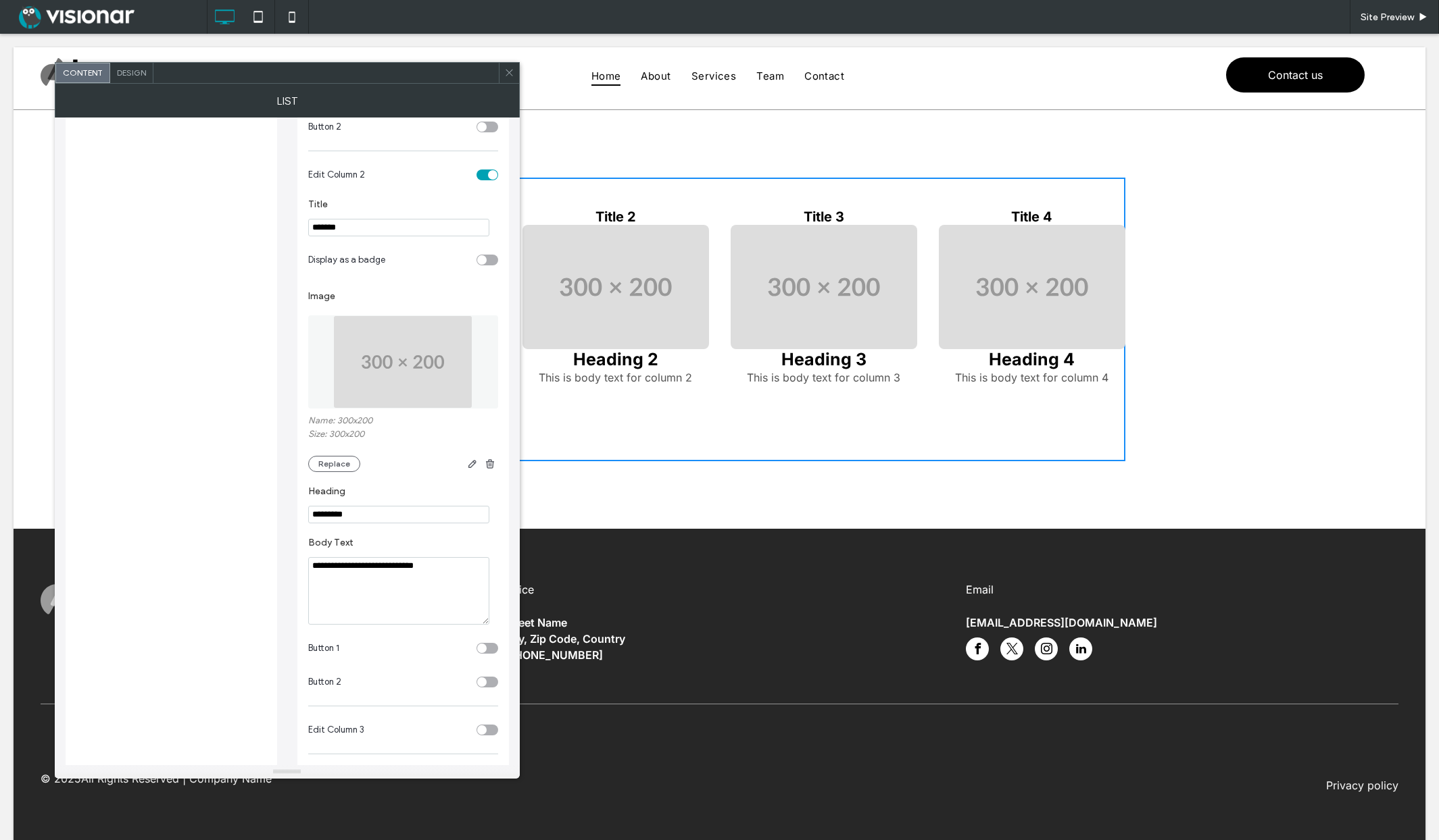
scroll to position [761, 0]
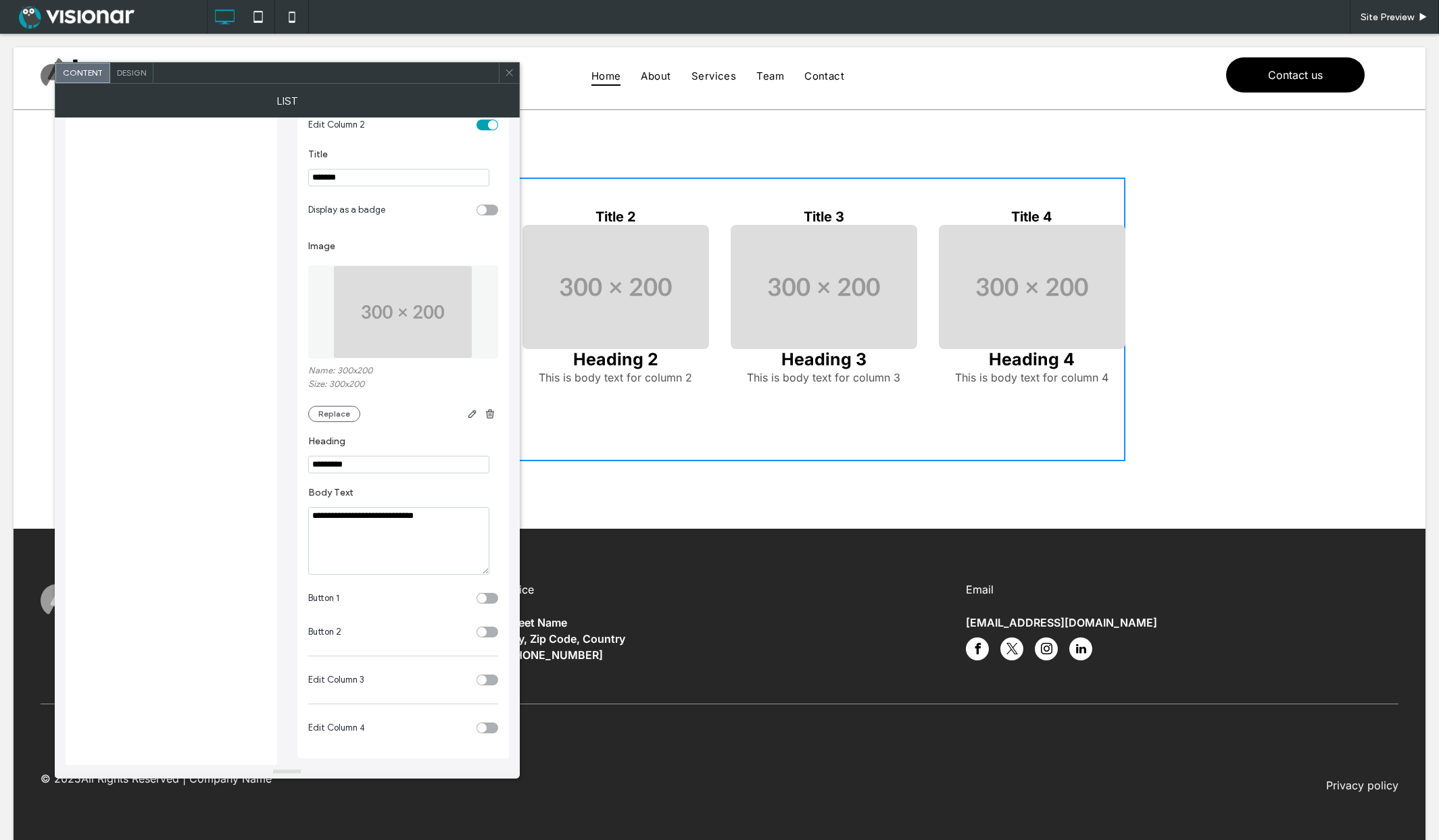
click at [488, 679] on div "toggle" at bounding box center [487, 680] width 22 height 11
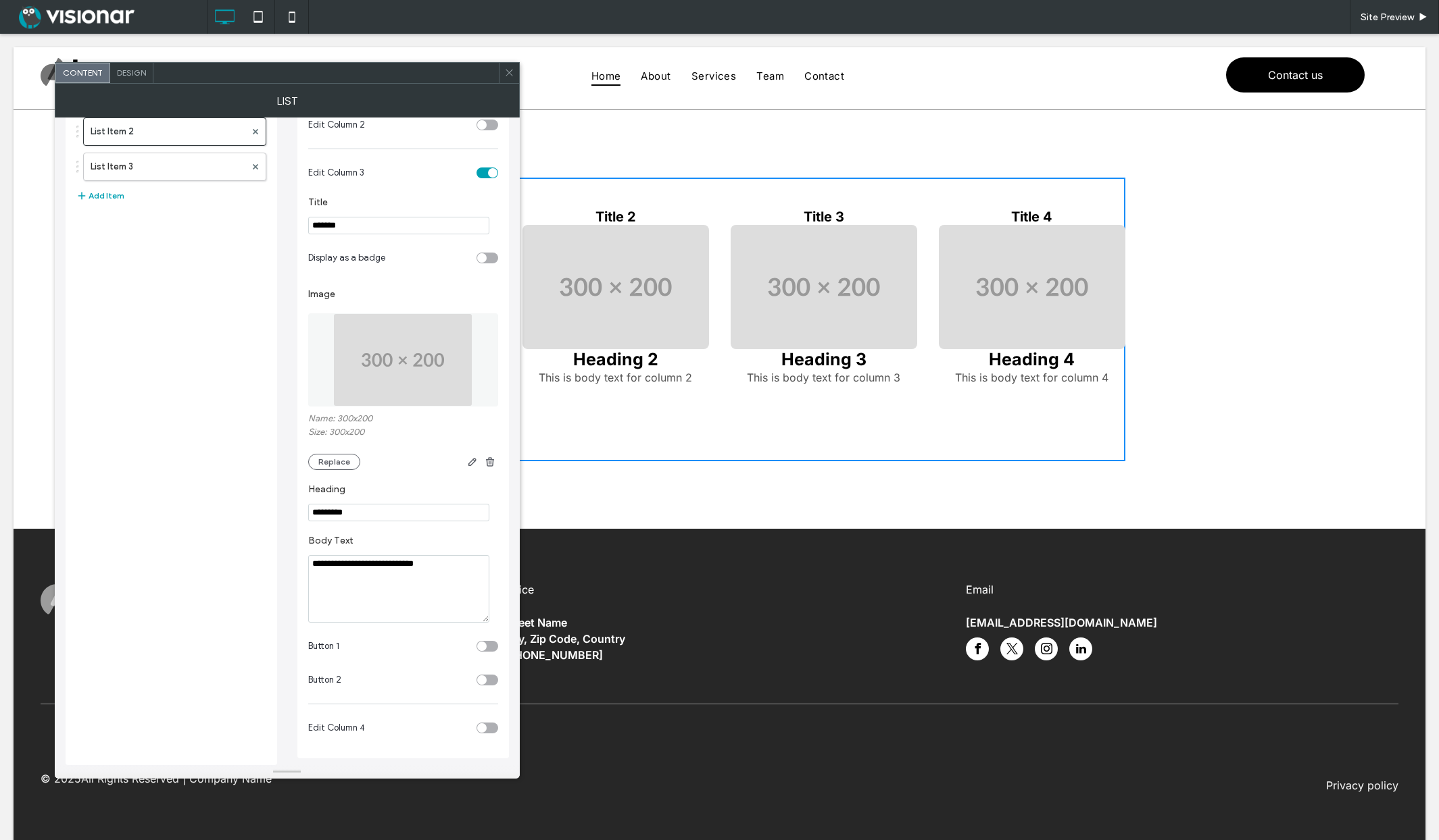
scroll to position [0, 0]
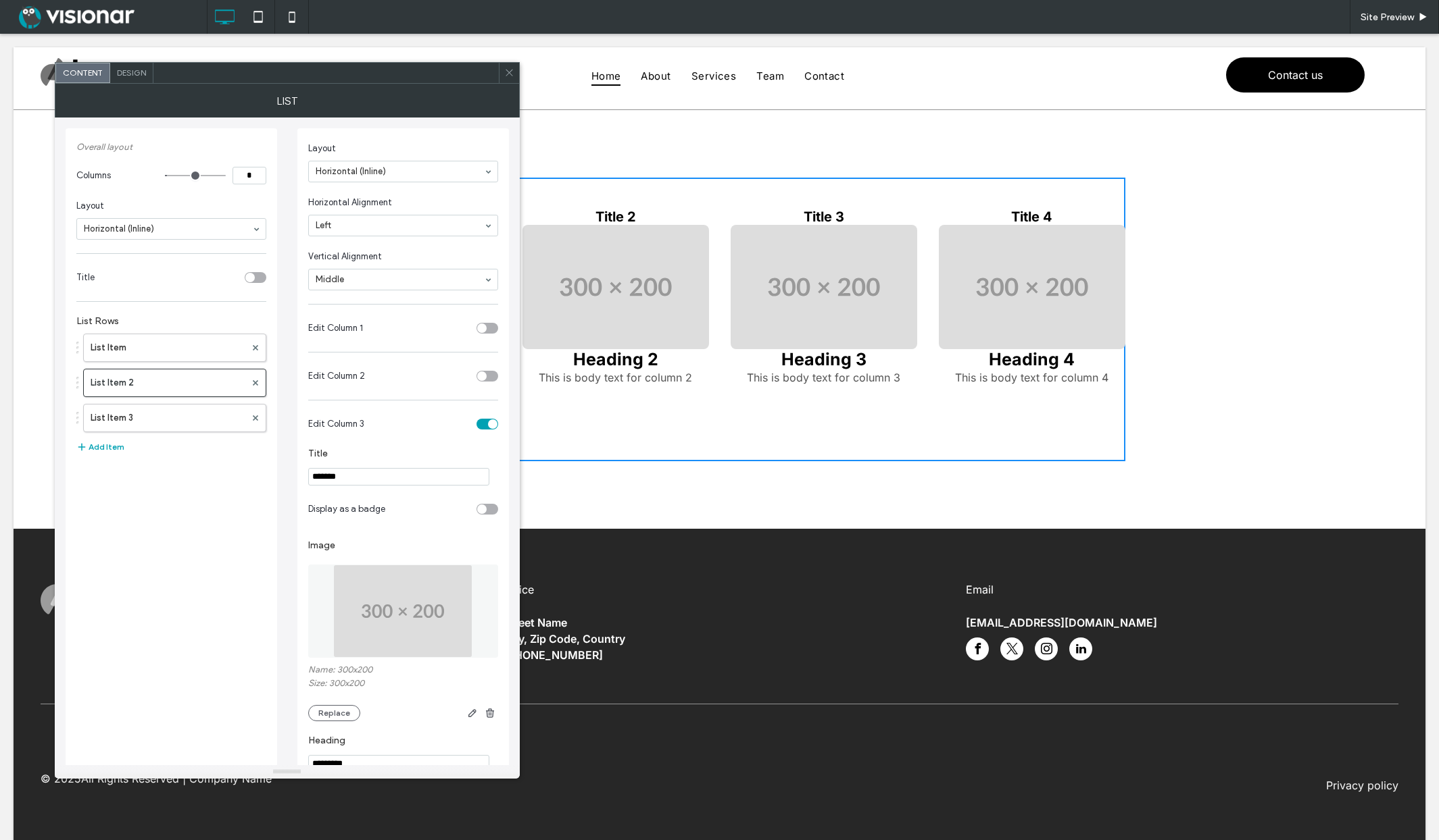
click at [490, 424] on div "toggle" at bounding box center [492, 424] width 9 height 9
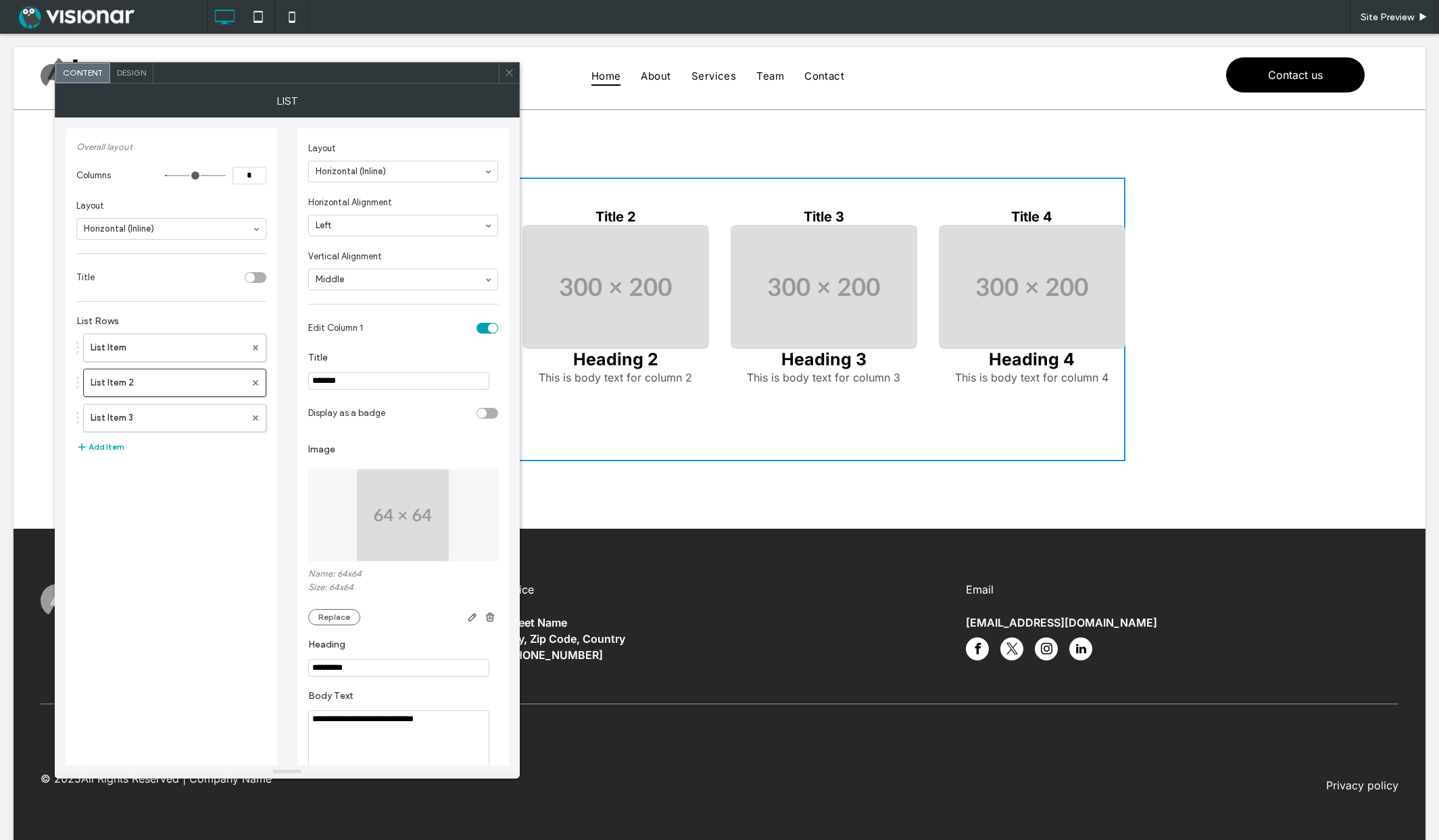
click at [488, 331] on div "toggle" at bounding box center [492, 327] width 9 height 9
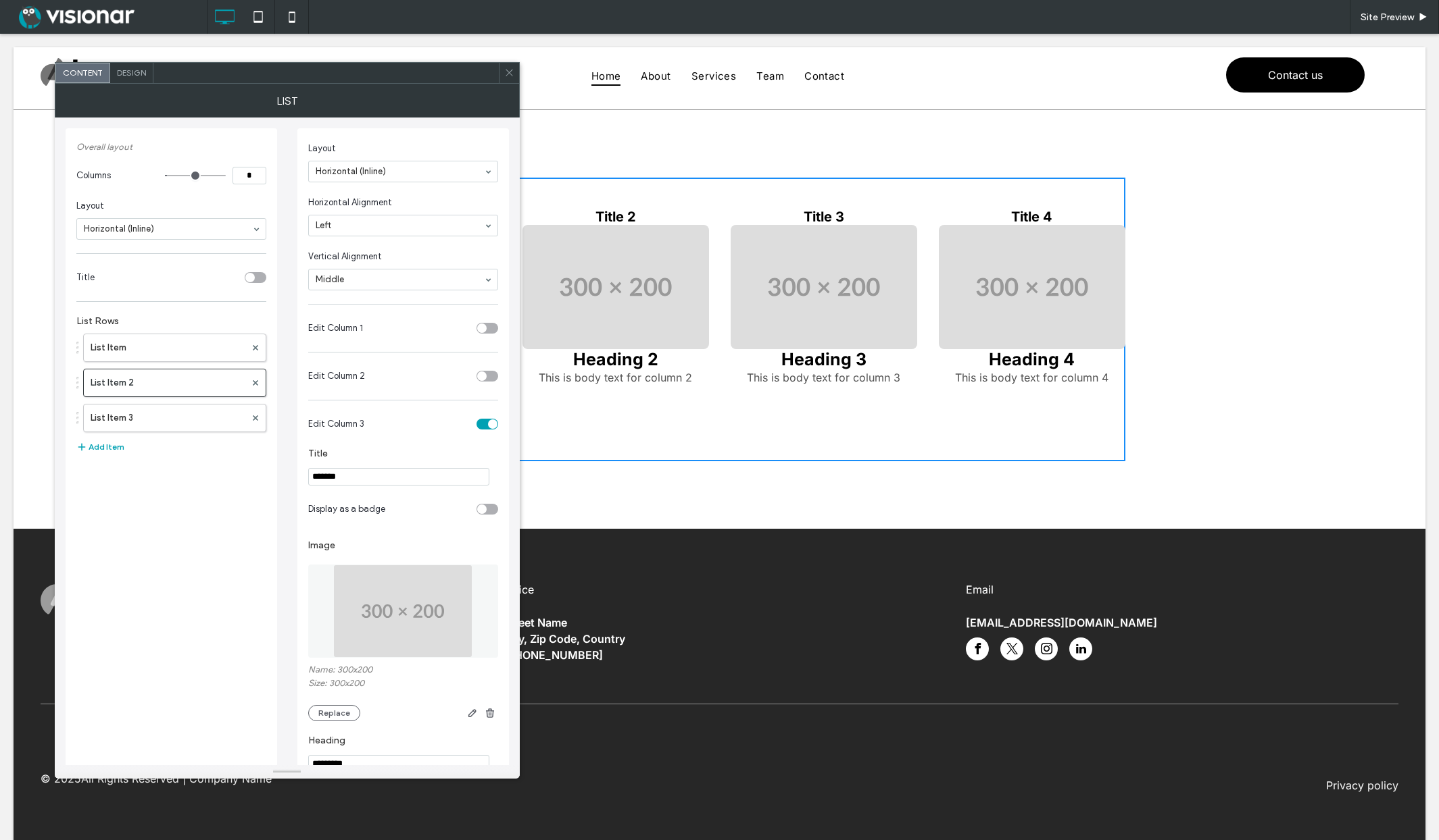
click at [489, 426] on div "toggle" at bounding box center [492, 424] width 9 height 9
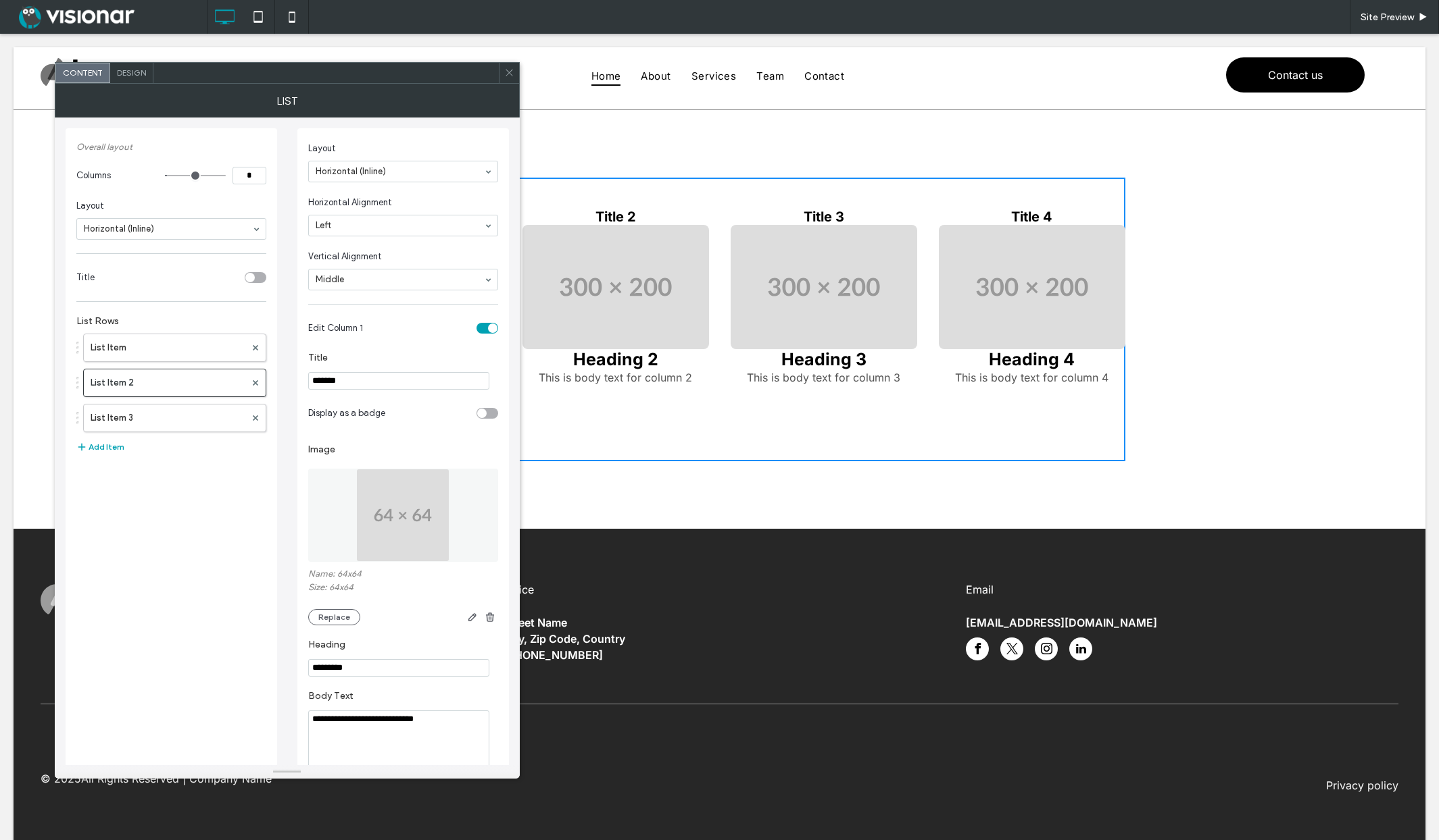
click at [507, 77] on icon at bounding box center [509, 73] width 10 height 10
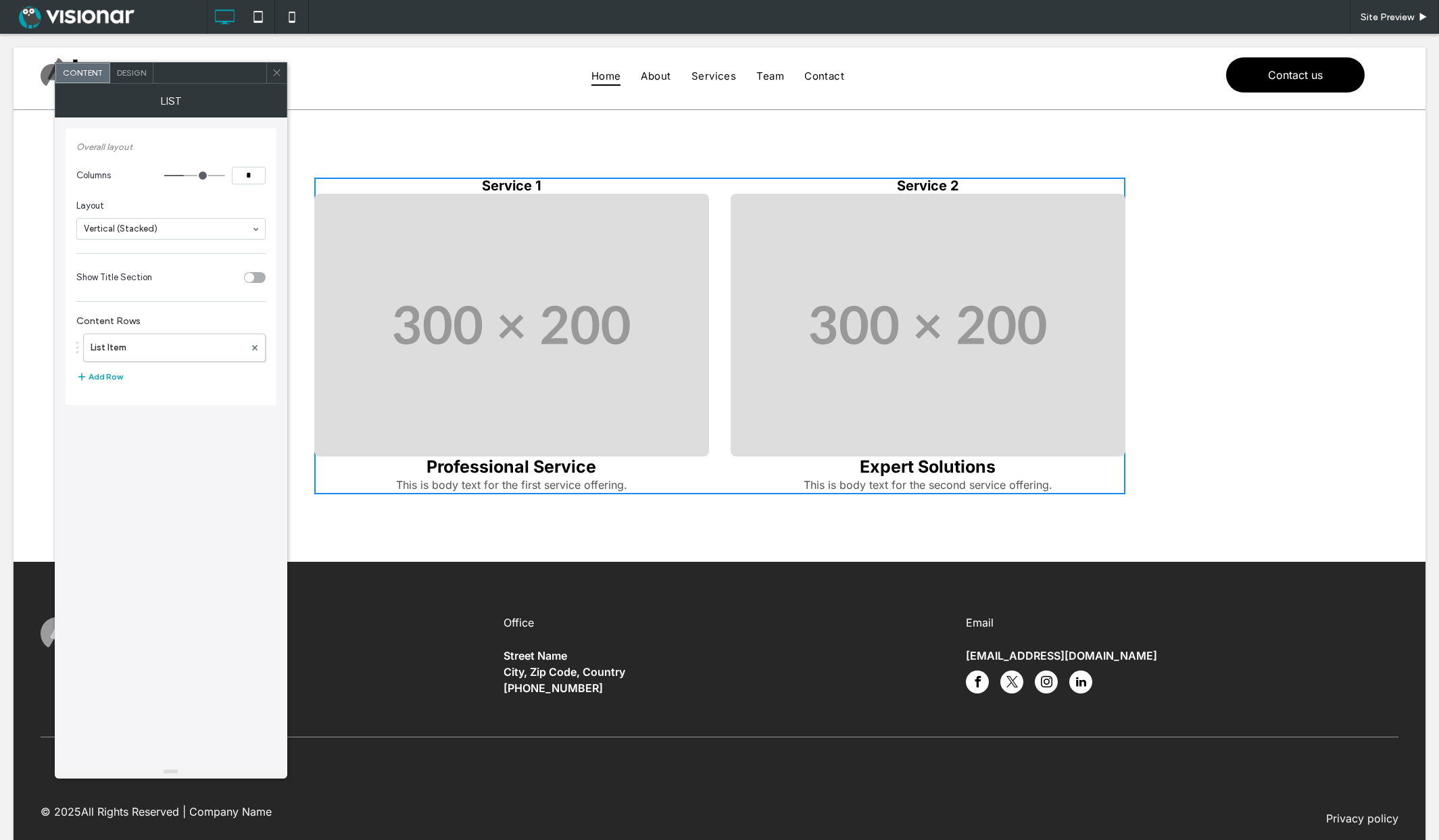
type input "*"
drag, startPoint x: 186, startPoint y: 177, endPoint x: 200, endPoint y: 177, distance: 14.0
click at [200, 175] on input "range" at bounding box center [195, 175] width 61 height 1
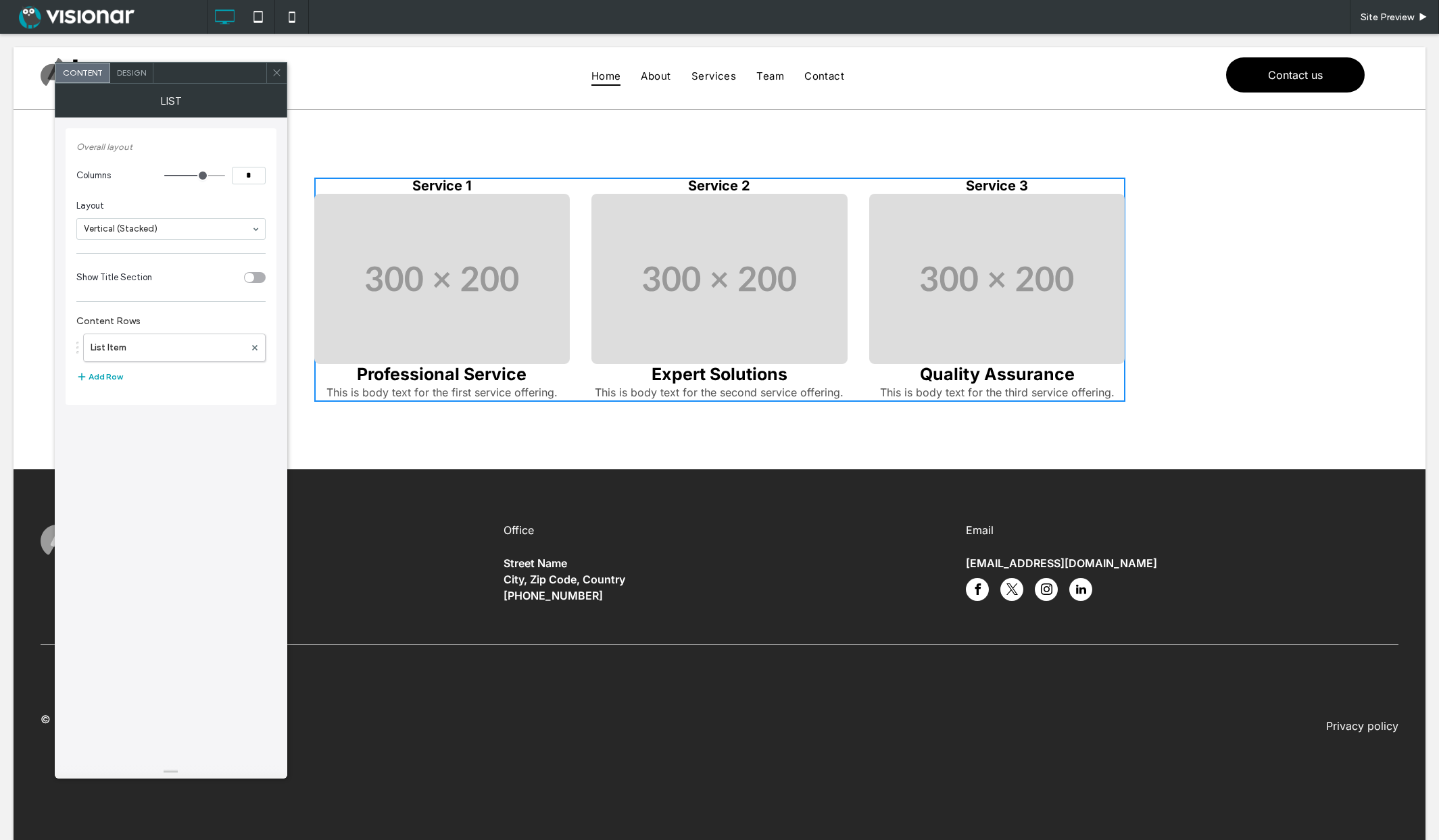
type input "*"
drag, startPoint x: 205, startPoint y: 173, endPoint x: 220, endPoint y: 173, distance: 15.0
type input "*"
click at [220, 175] on input "range" at bounding box center [195, 175] width 61 height 1
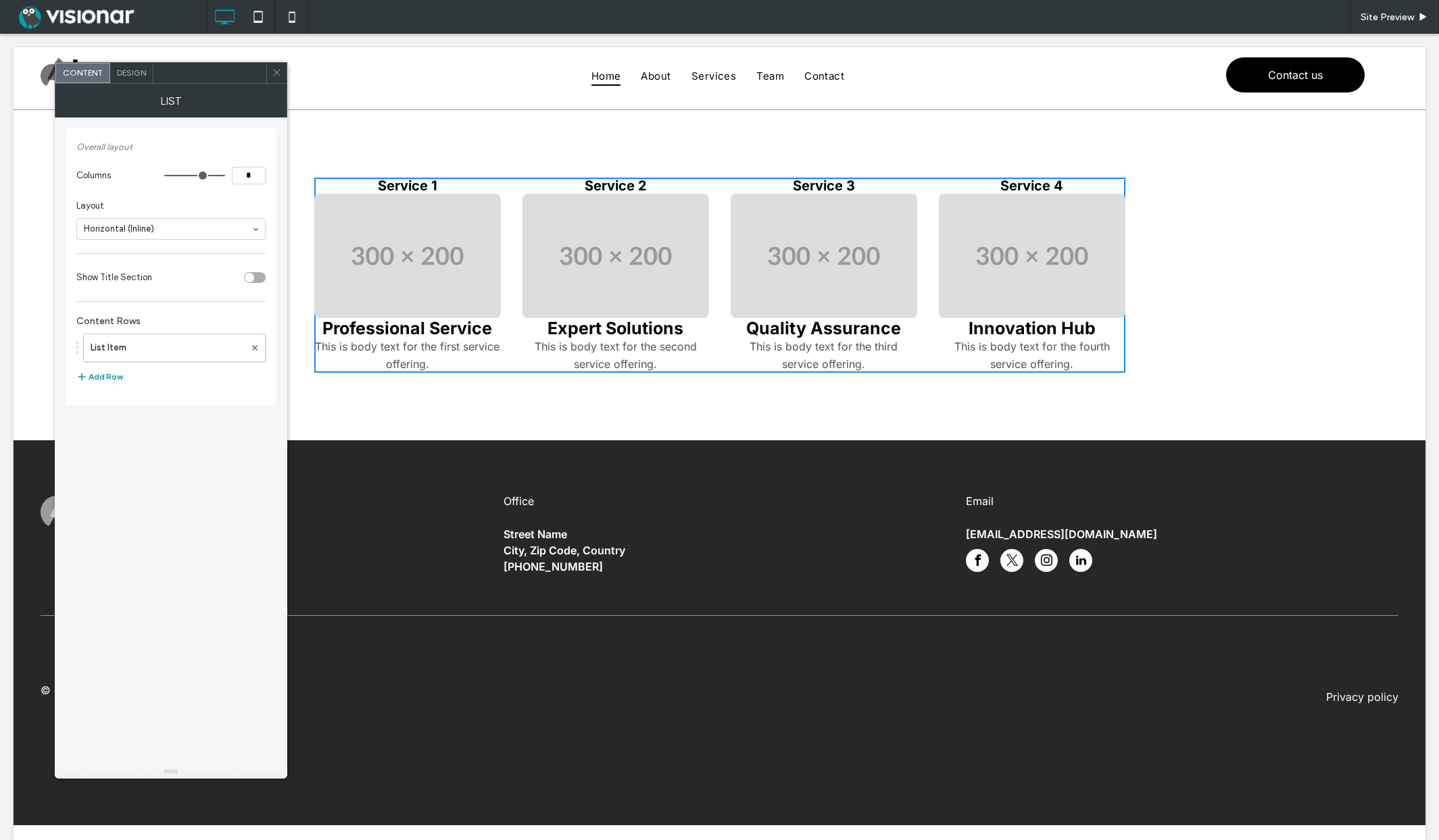
click at [99, 377] on button "Add Row" at bounding box center [100, 377] width 46 height 16
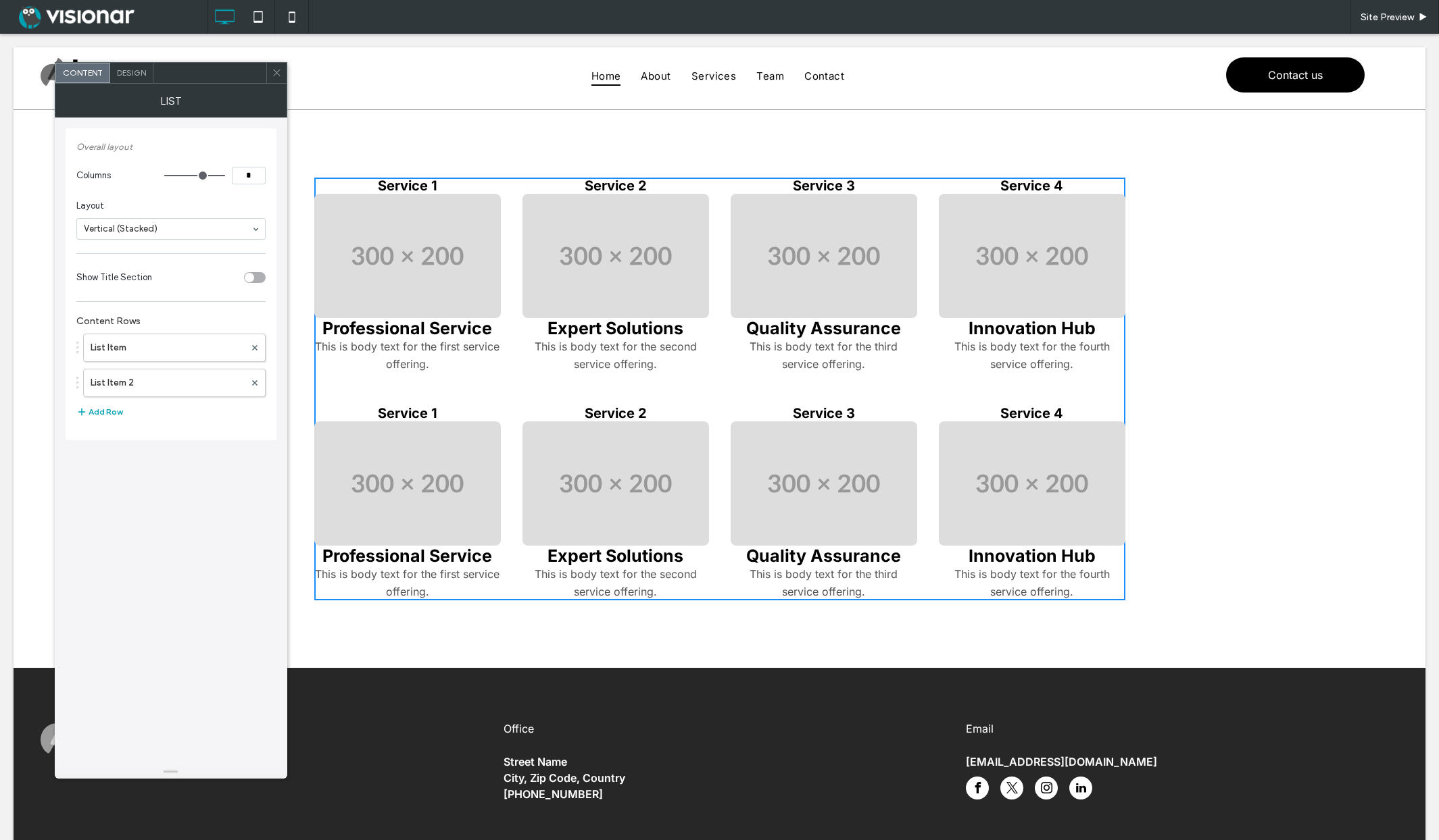
click at [174, 226] on input at bounding box center [168, 228] width 168 height 9
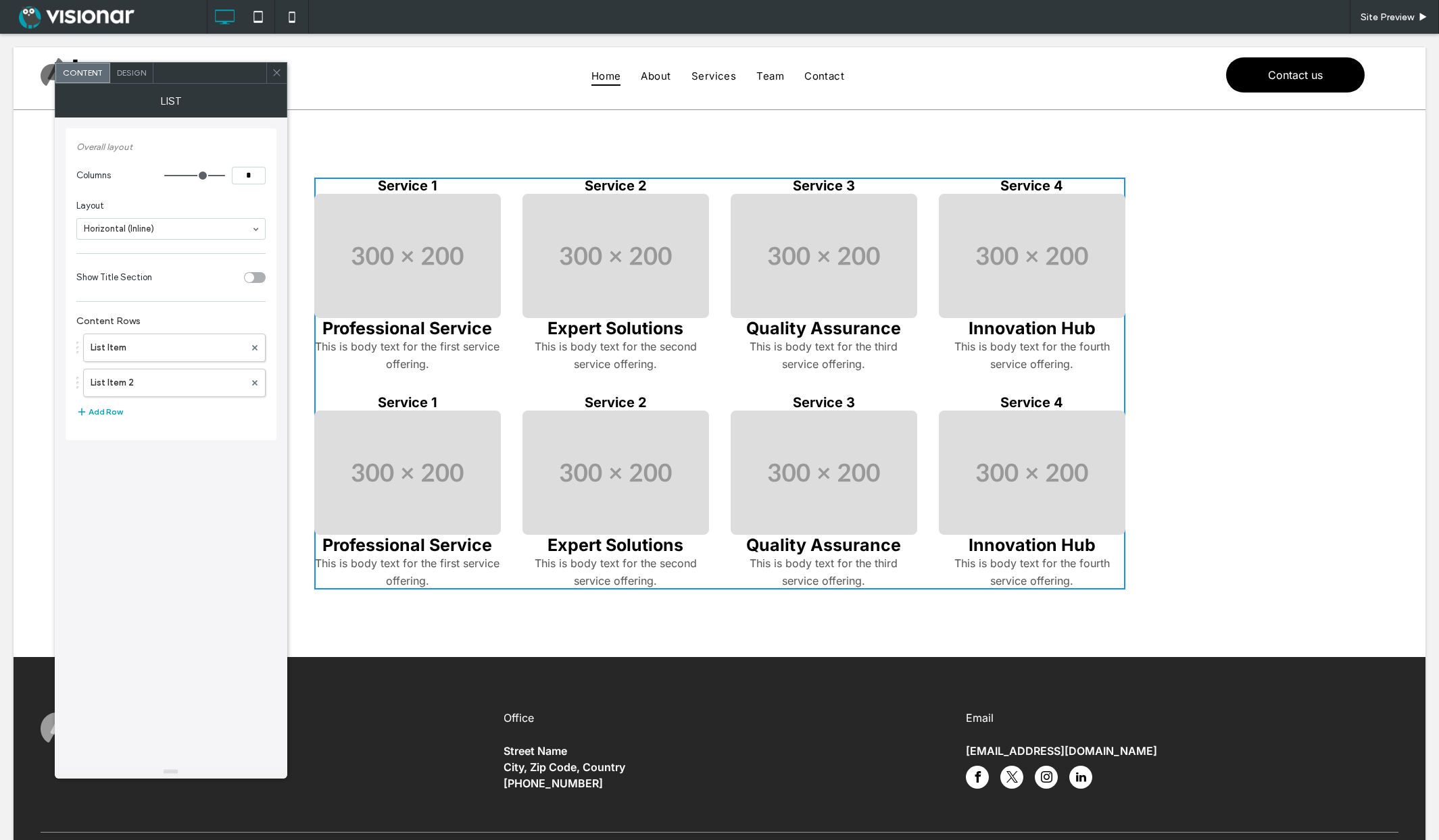
click at [171, 224] on input at bounding box center [168, 228] width 168 height 9
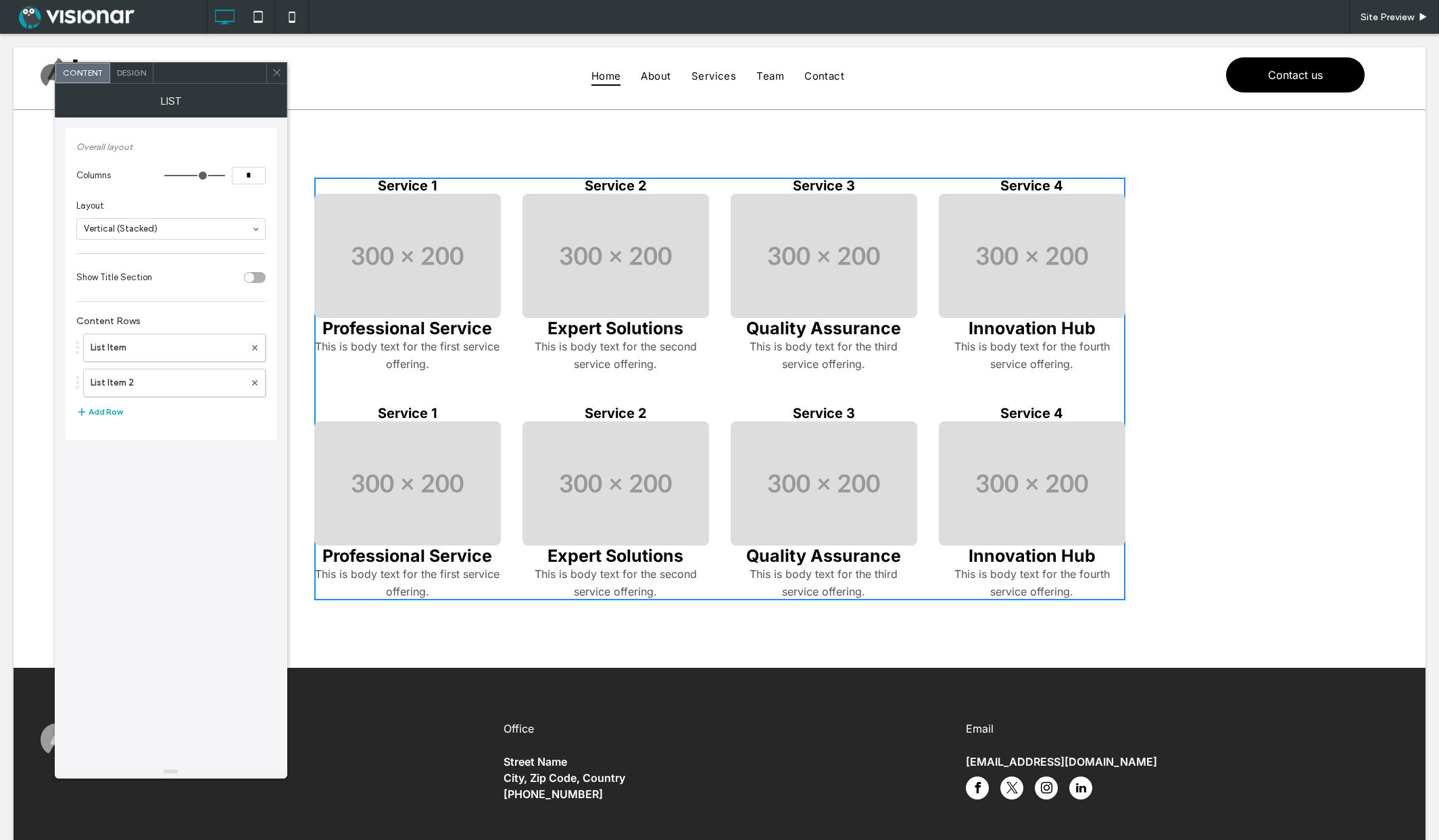
click at [252, 275] on div "toggle" at bounding box center [248, 277] width 9 height 9
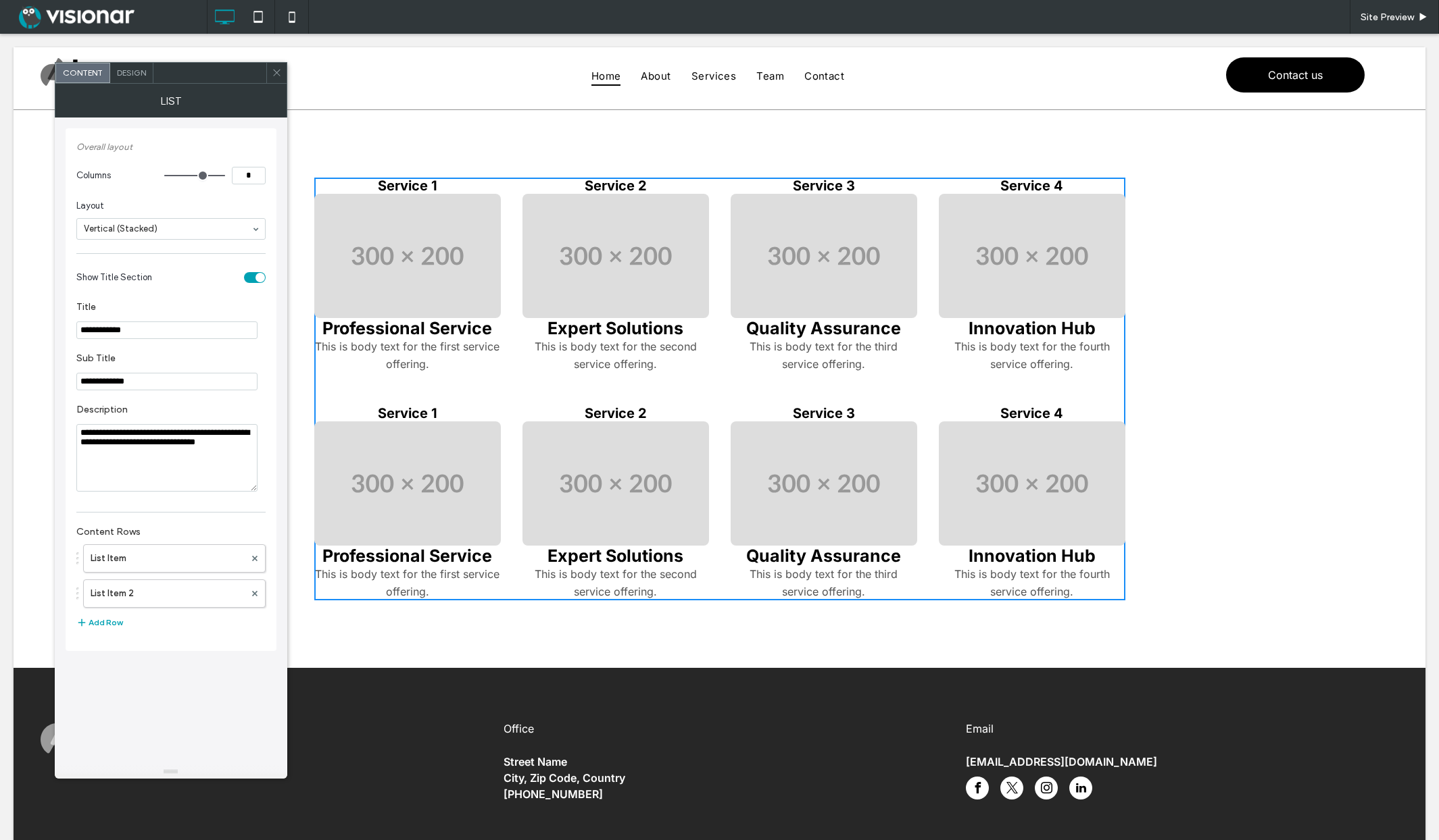
click at [253, 275] on div "toggle" at bounding box center [254, 277] width 22 height 11
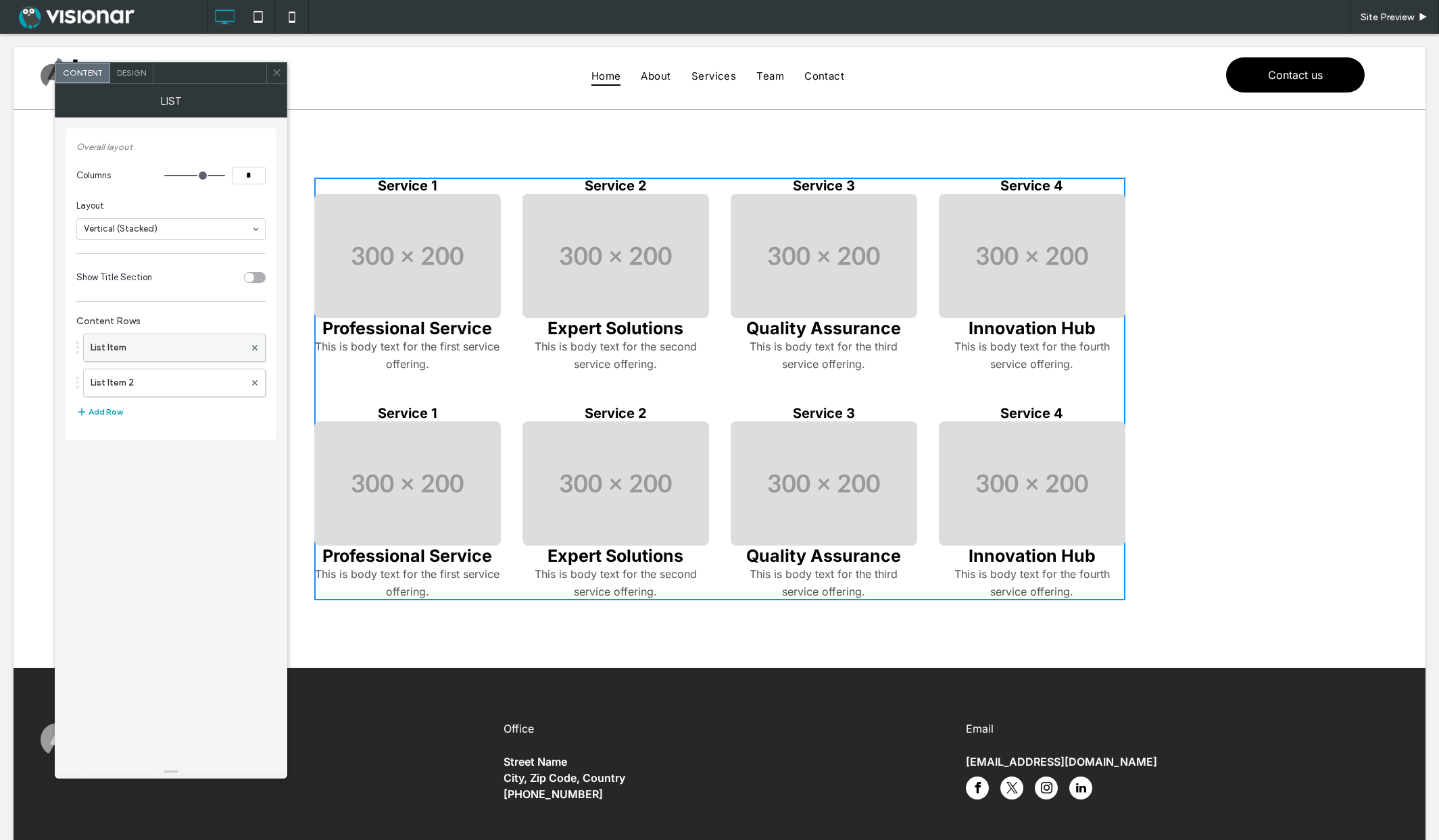
click at [194, 352] on label "List Item" at bounding box center [168, 347] width 154 height 27
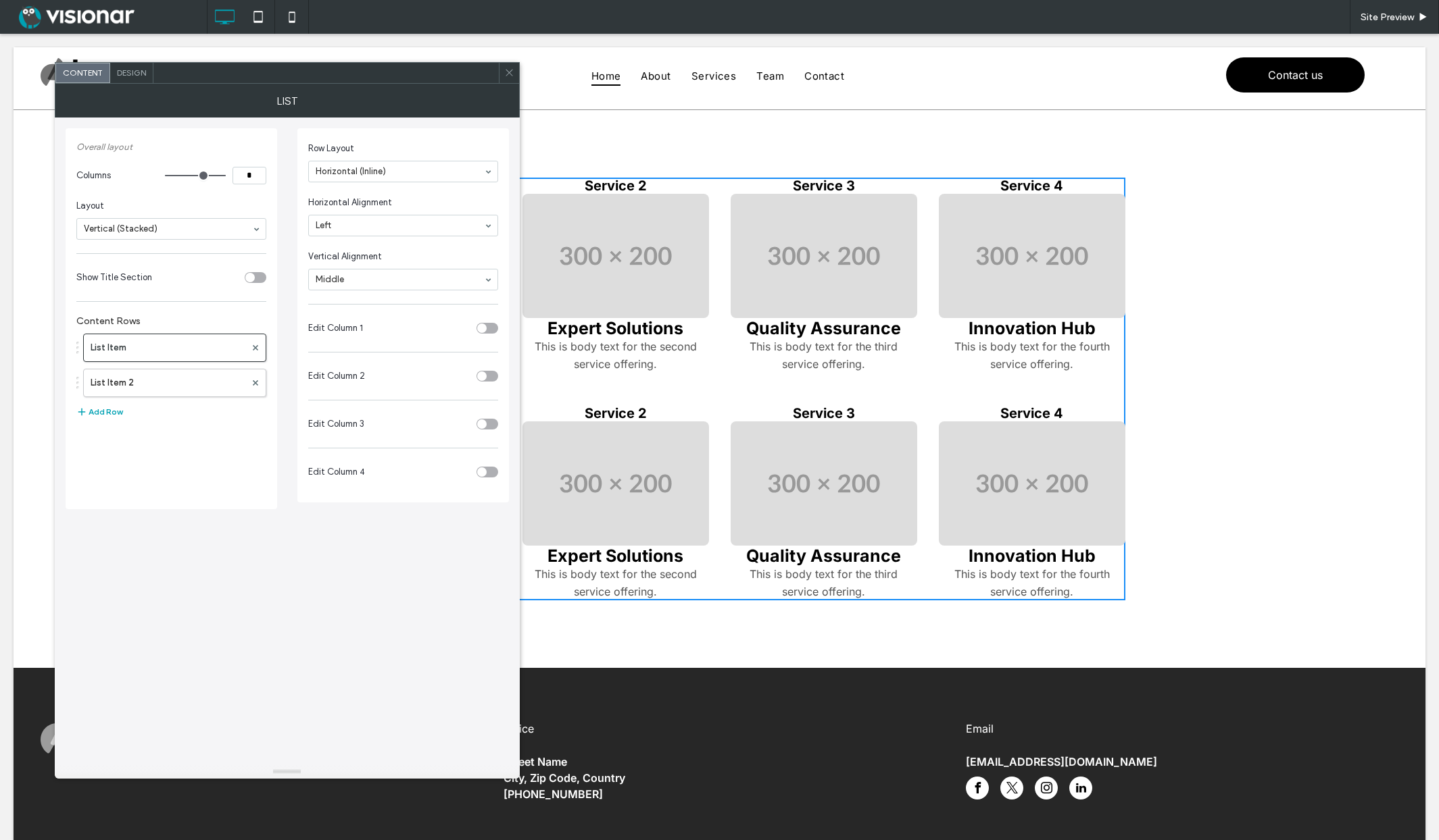
click at [489, 323] on div "toggle" at bounding box center [487, 328] width 22 height 11
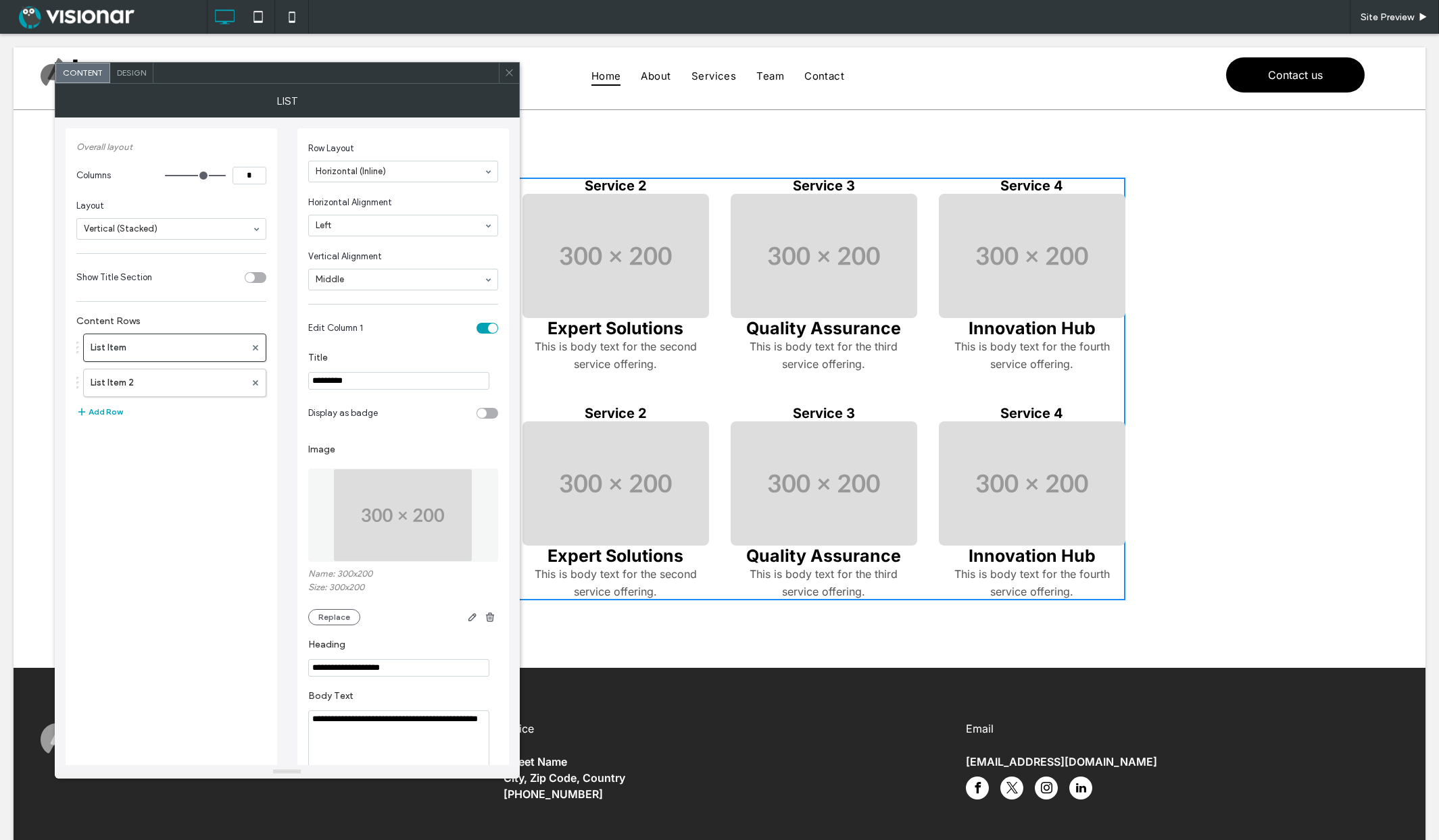
click at [490, 325] on div "toggle" at bounding box center [492, 327] width 9 height 9
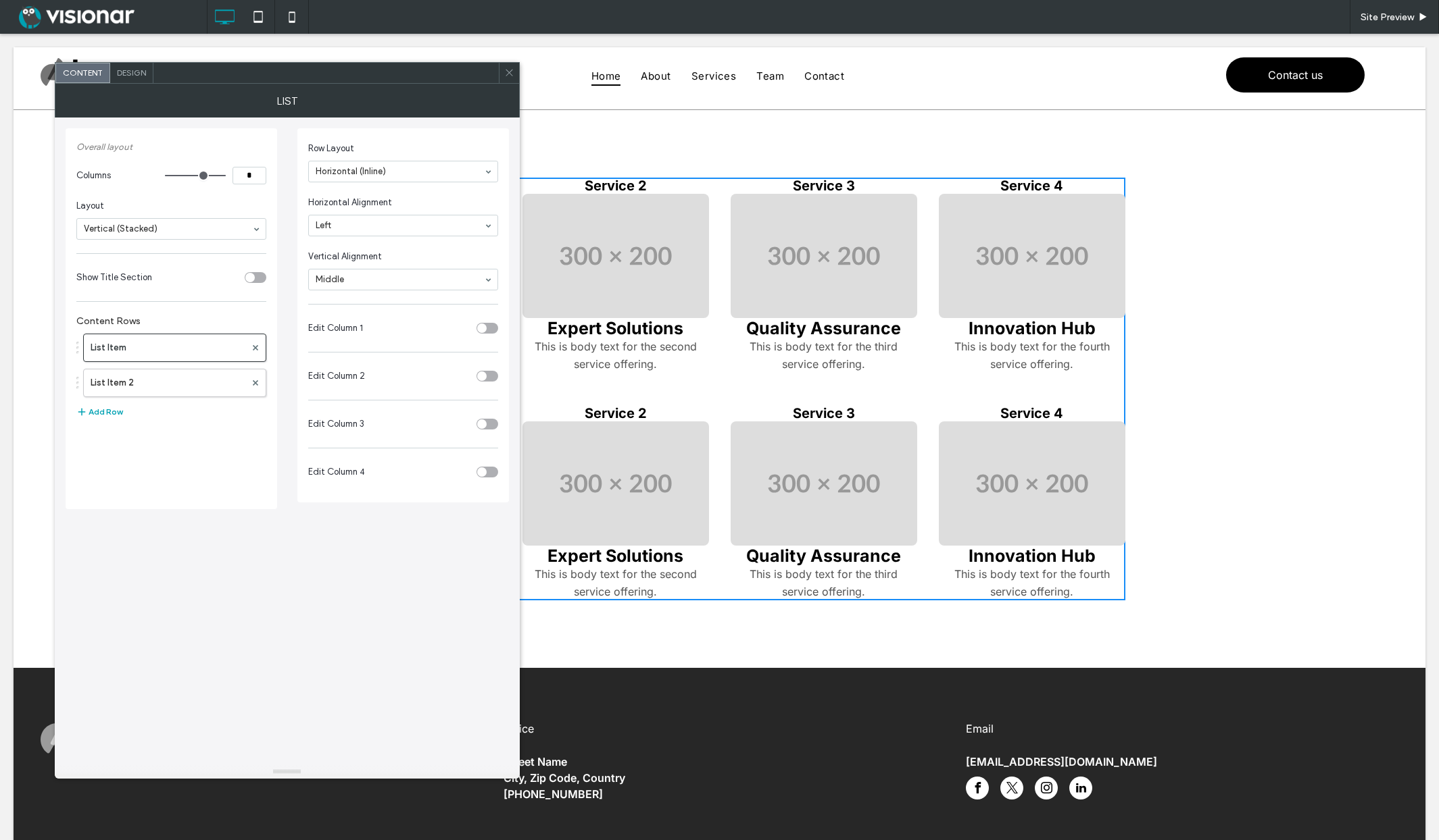
click at [487, 372] on div "toggle" at bounding box center [487, 376] width 22 height 11
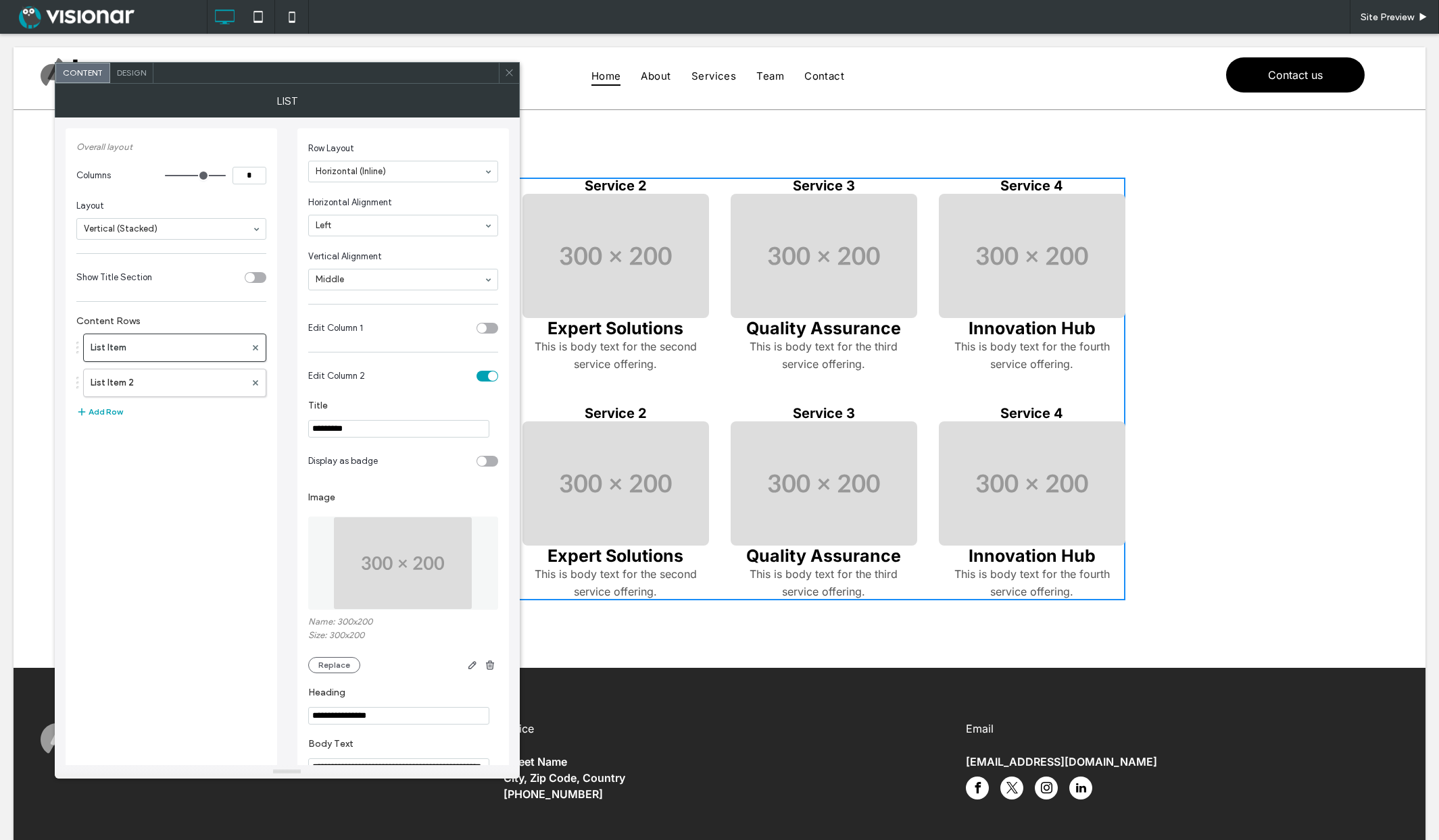
click at [489, 373] on div "toggle" at bounding box center [492, 375] width 9 height 9
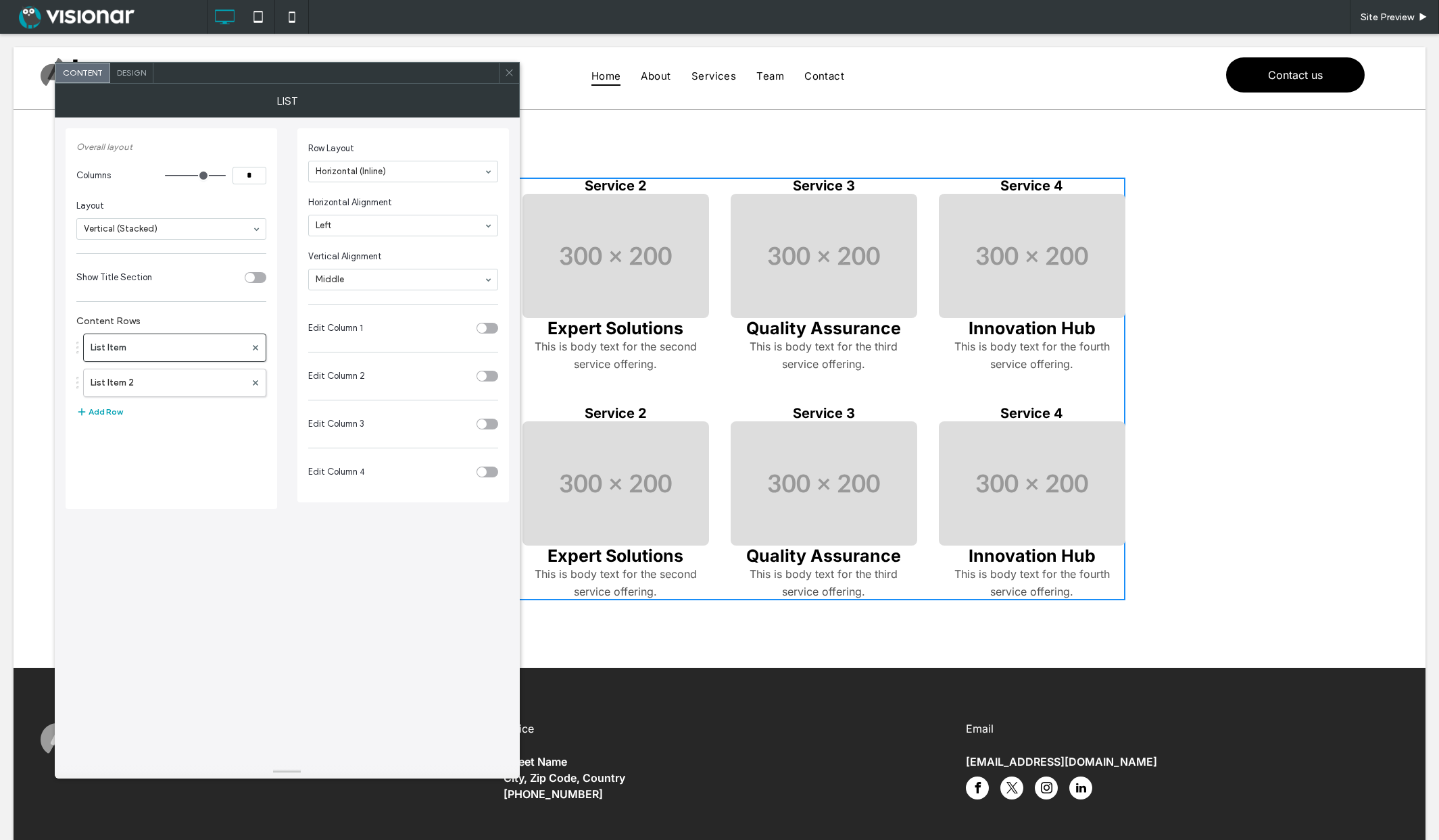
click at [489, 421] on div "toggle" at bounding box center [487, 424] width 22 height 11
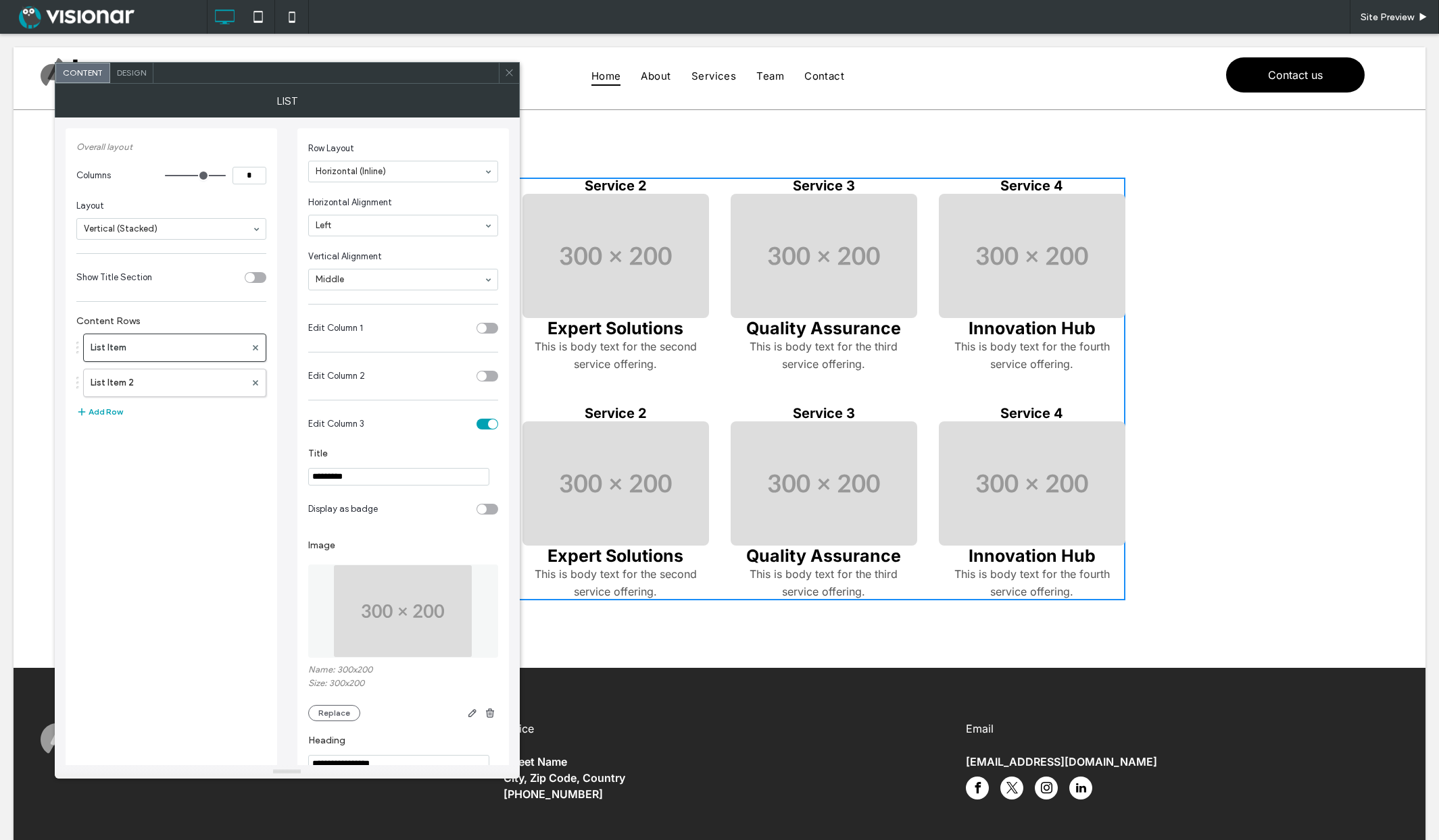
click at [489, 422] on div "toggle" at bounding box center [492, 424] width 9 height 9
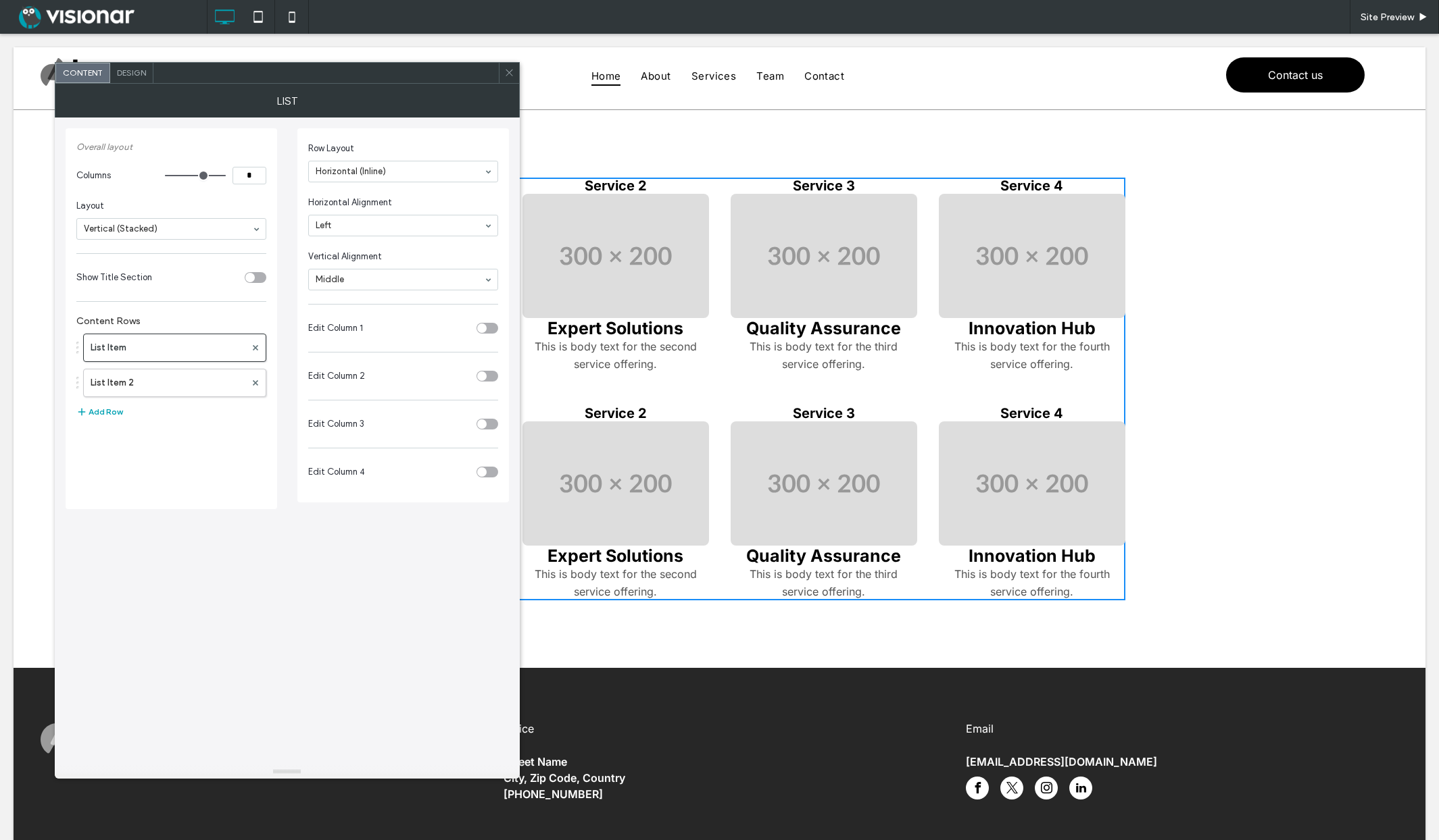
click at [484, 470] on div "toggle" at bounding box center [481, 472] width 9 height 9
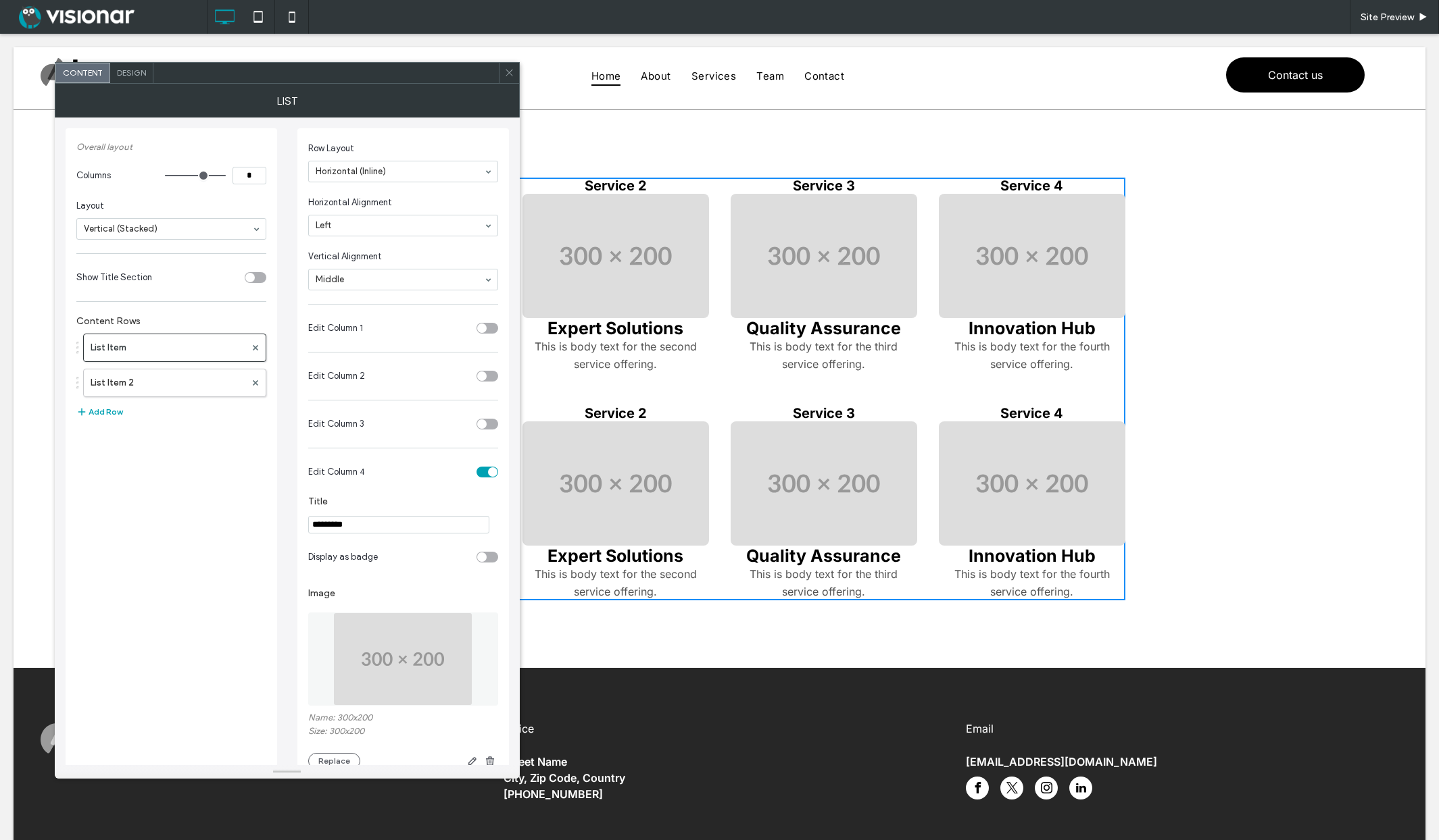
click at [490, 471] on div "toggle" at bounding box center [492, 472] width 9 height 9
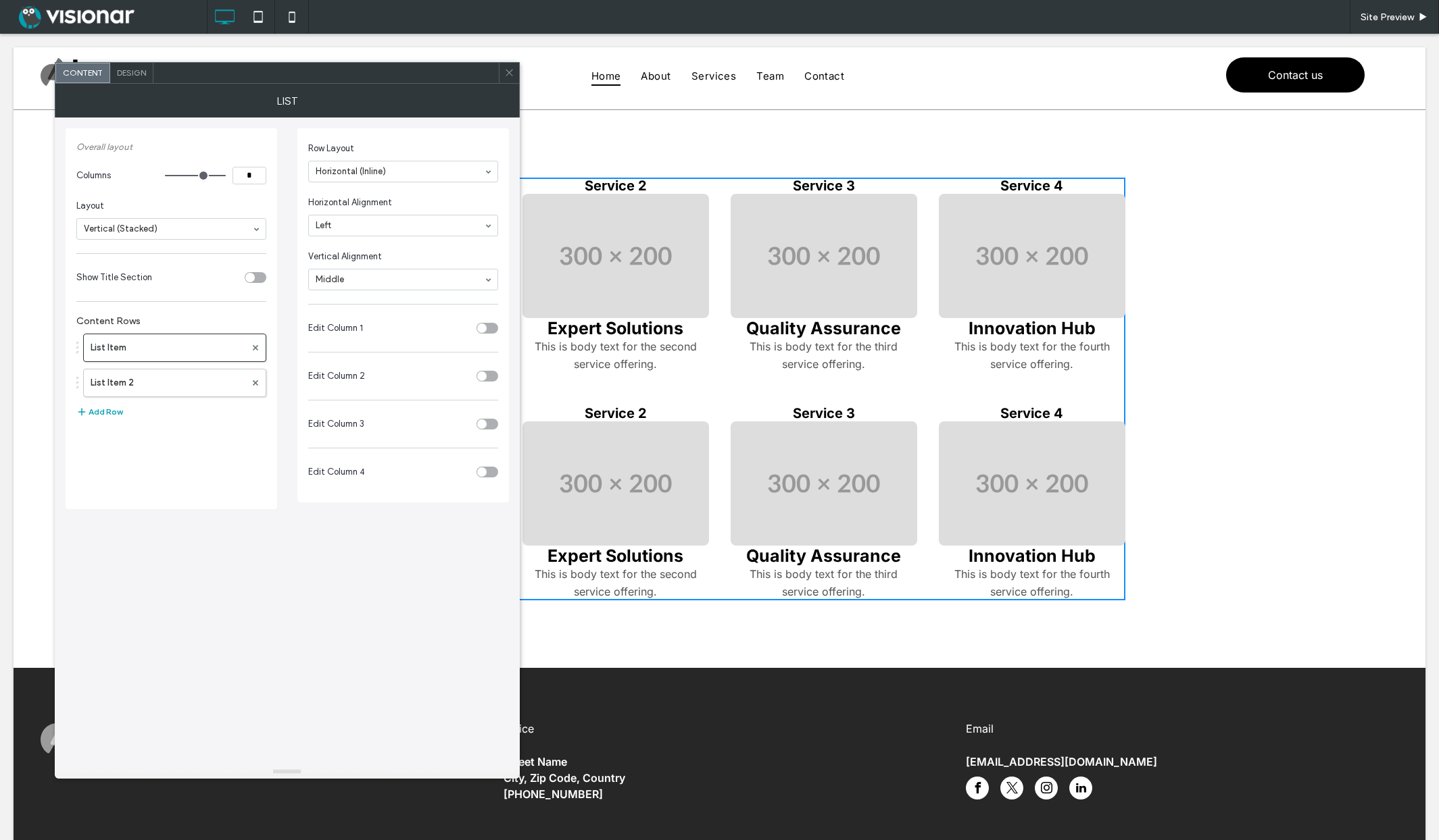
click at [485, 327] on div "toggle" at bounding box center [481, 327] width 9 height 9
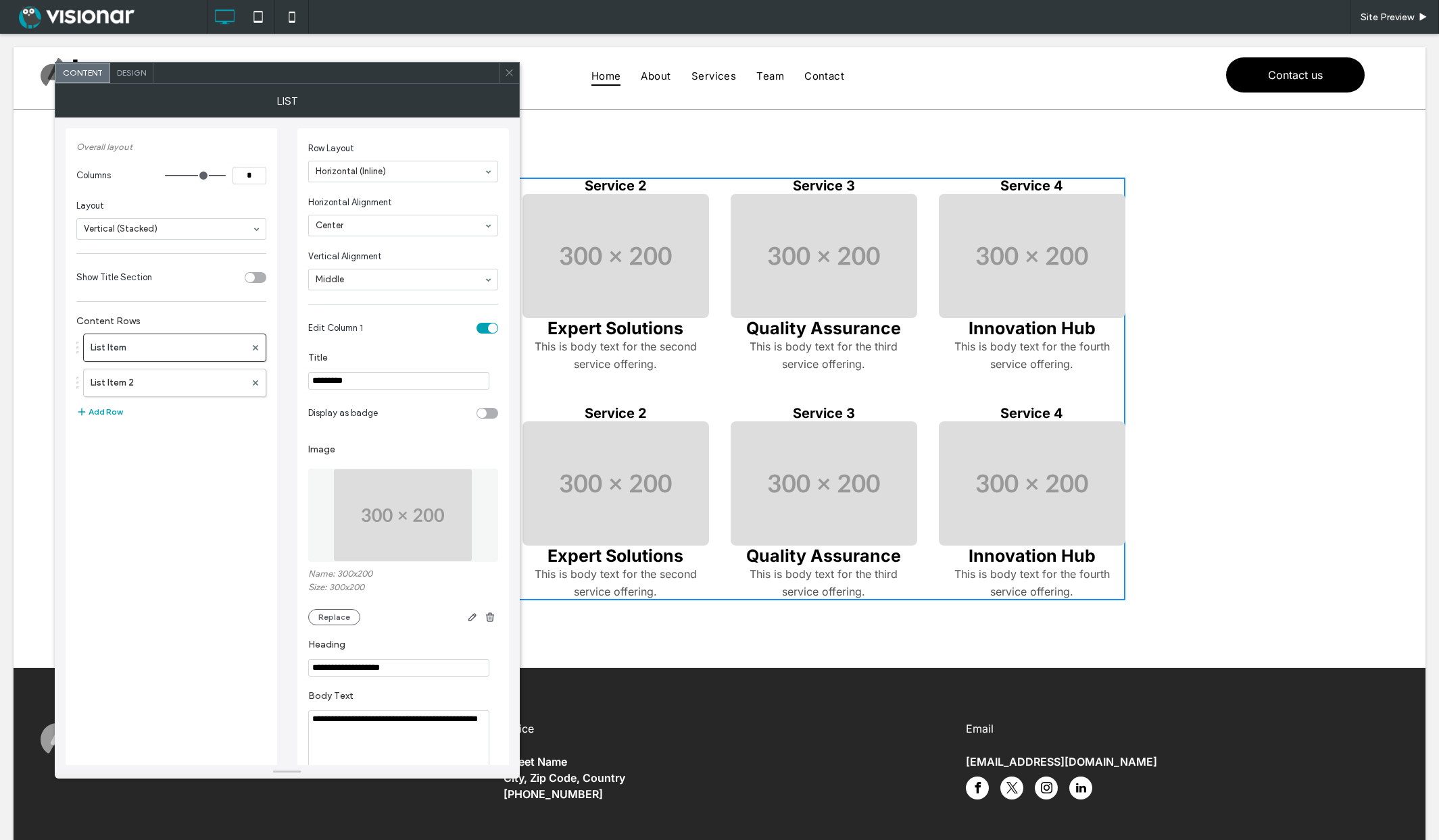
click at [380, 226] on input at bounding box center [399, 224] width 169 height 9
click at [390, 224] on input at bounding box center [399, 224] width 169 height 9
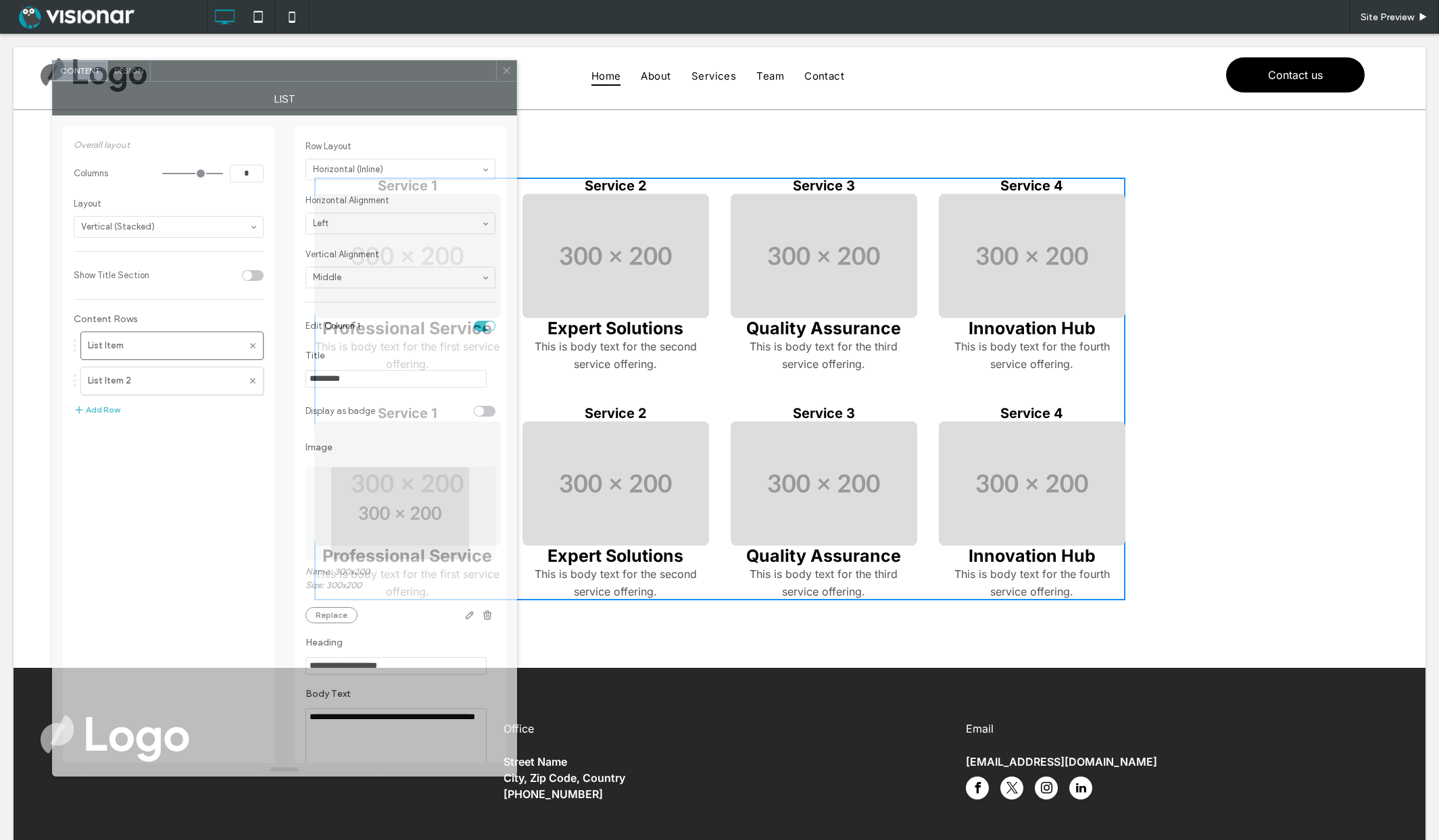
drag, startPoint x: 367, startPoint y: 83, endPoint x: 376, endPoint y: 76, distance: 11.4
click at [376, 76] on div at bounding box center [323, 71] width 345 height 20
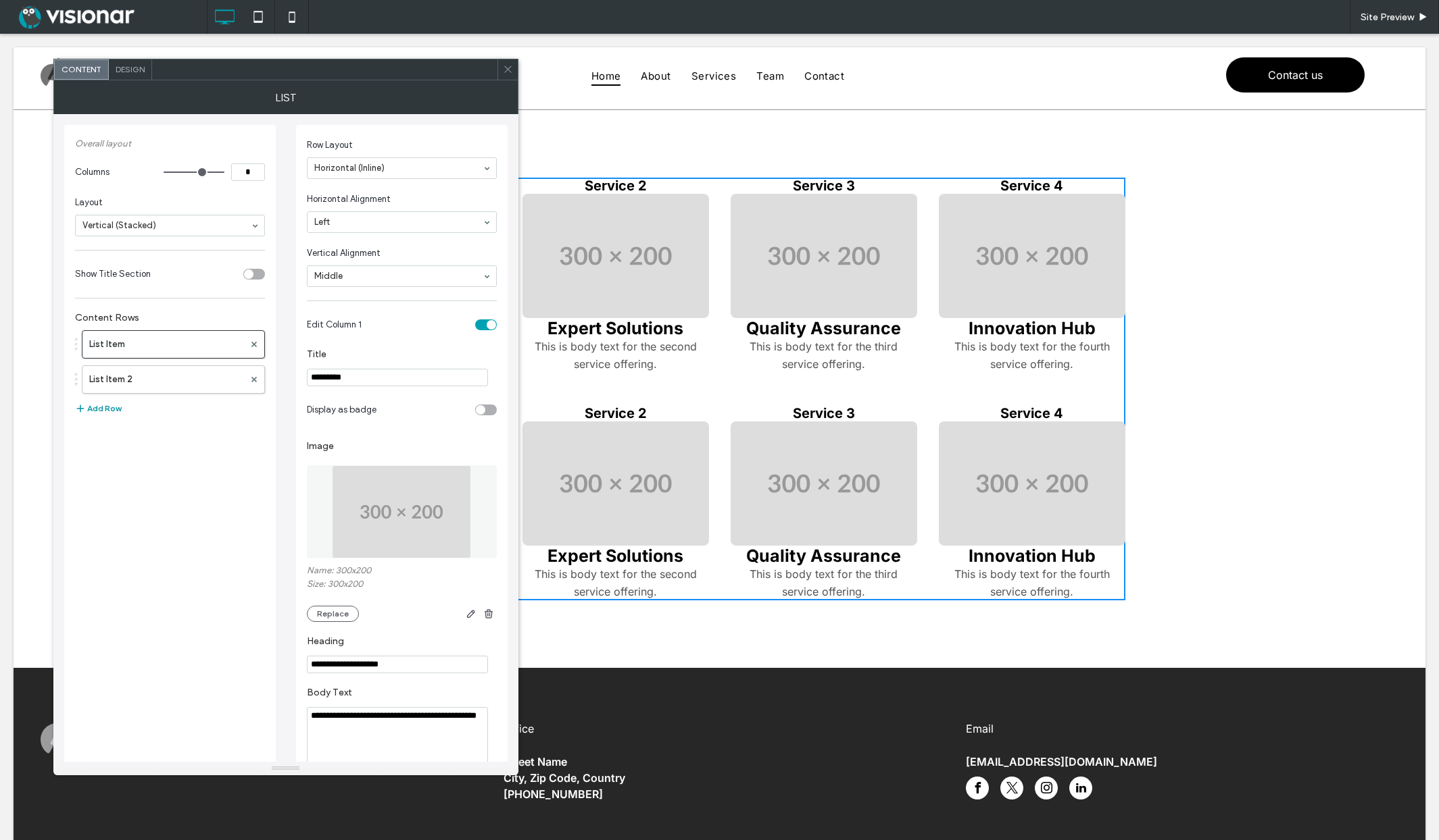
click at [102, 410] on button "Add Row" at bounding box center [98, 409] width 46 height 16
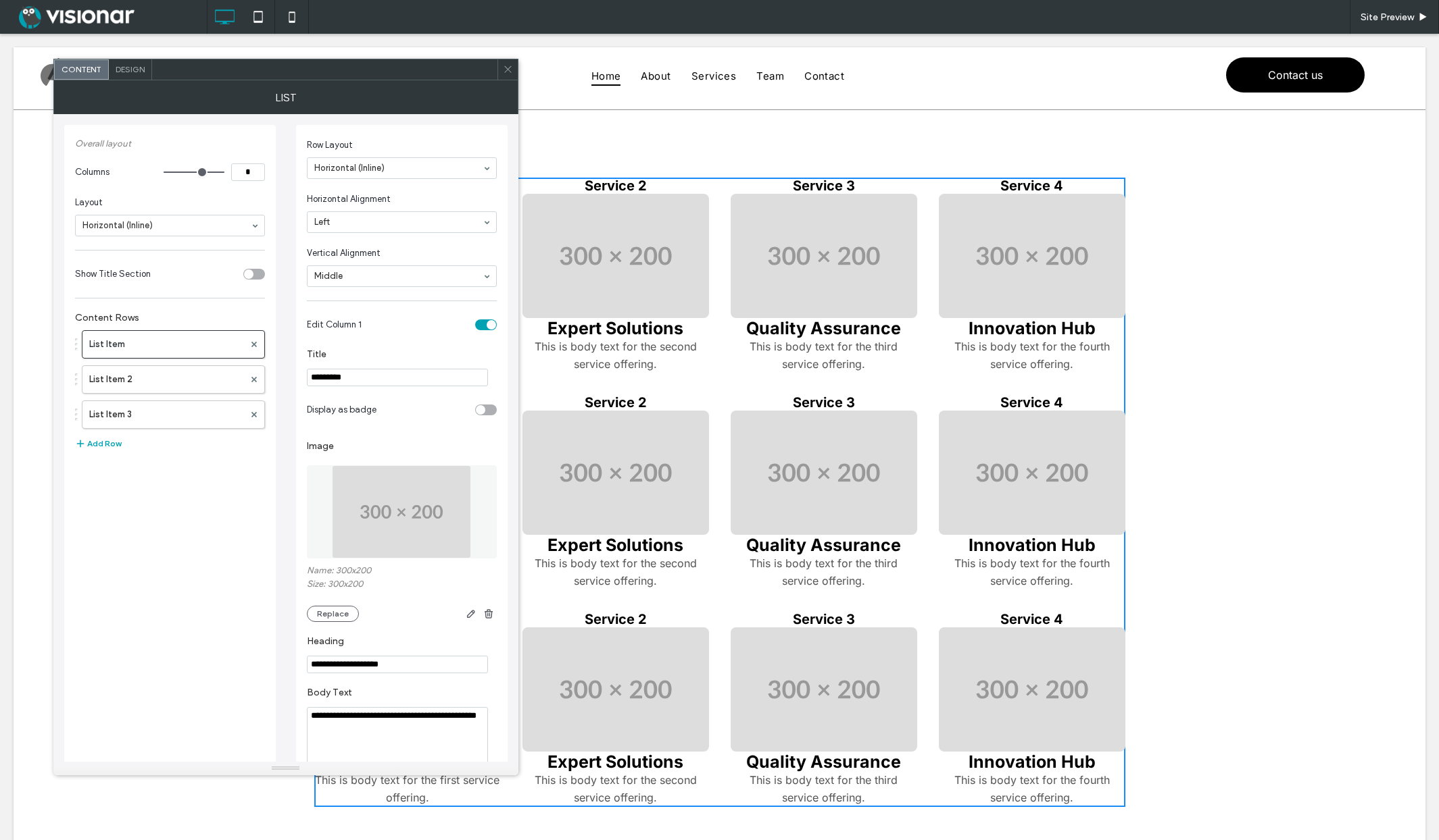
click at [247, 223] on div "Horizontal (Inline)" at bounding box center [170, 225] width 190 height 22
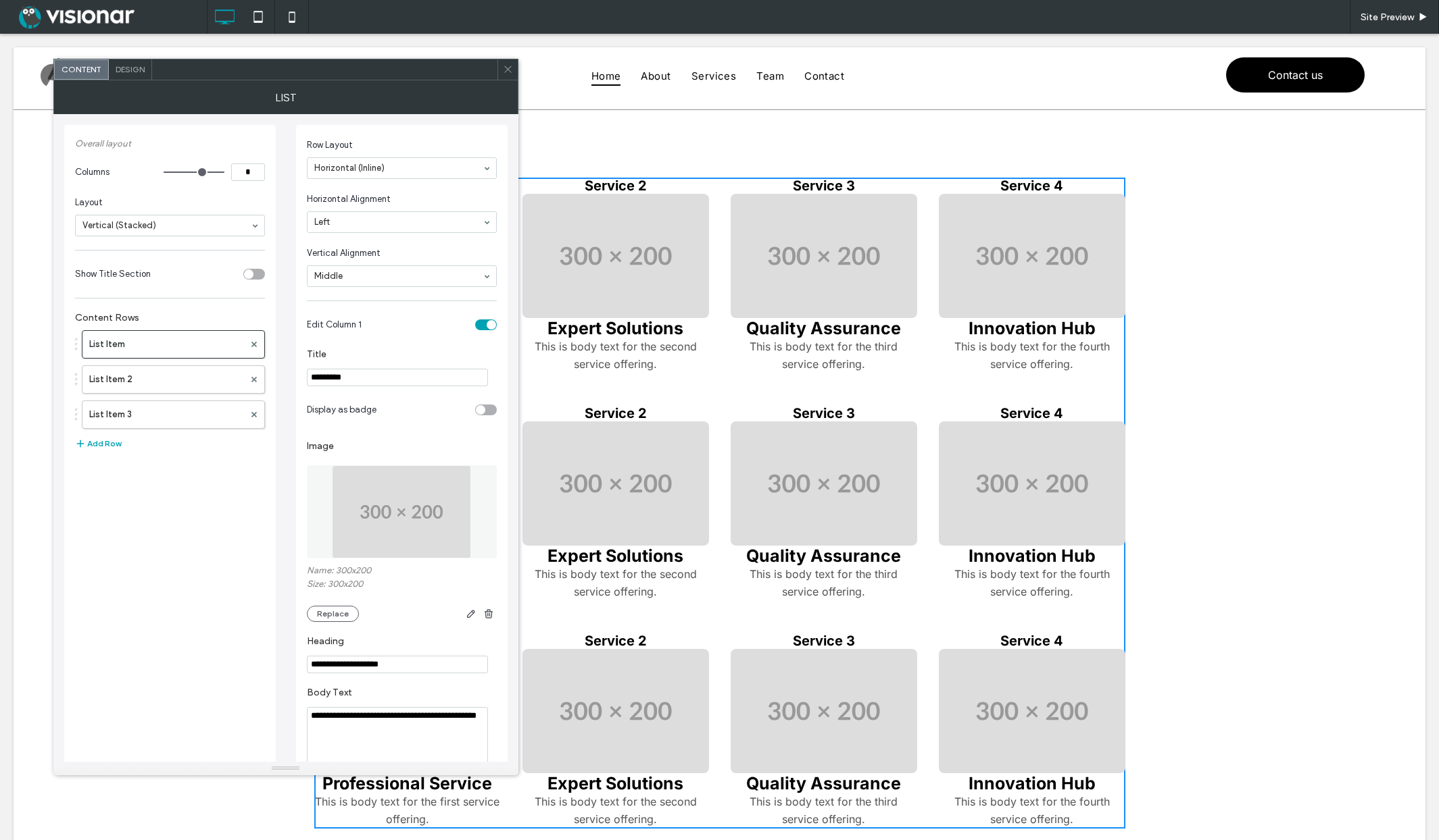
click at [254, 229] on div "Vertical (Stacked)" at bounding box center [170, 225] width 190 height 22
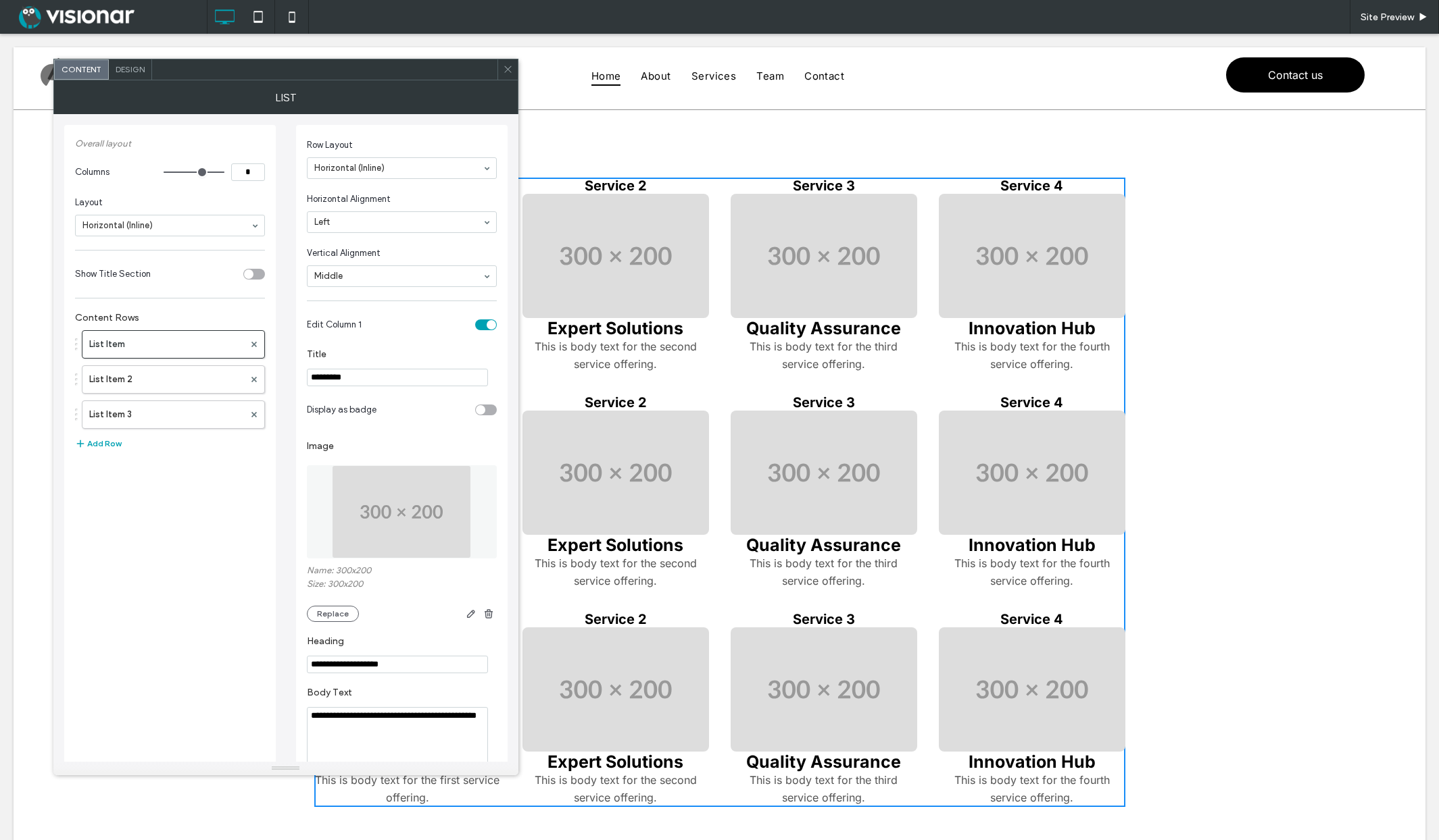
type input "*"
drag, startPoint x: 218, startPoint y: 170, endPoint x: 207, endPoint y: 172, distance: 11.2
click at [207, 172] on input "range" at bounding box center [194, 172] width 61 height 1
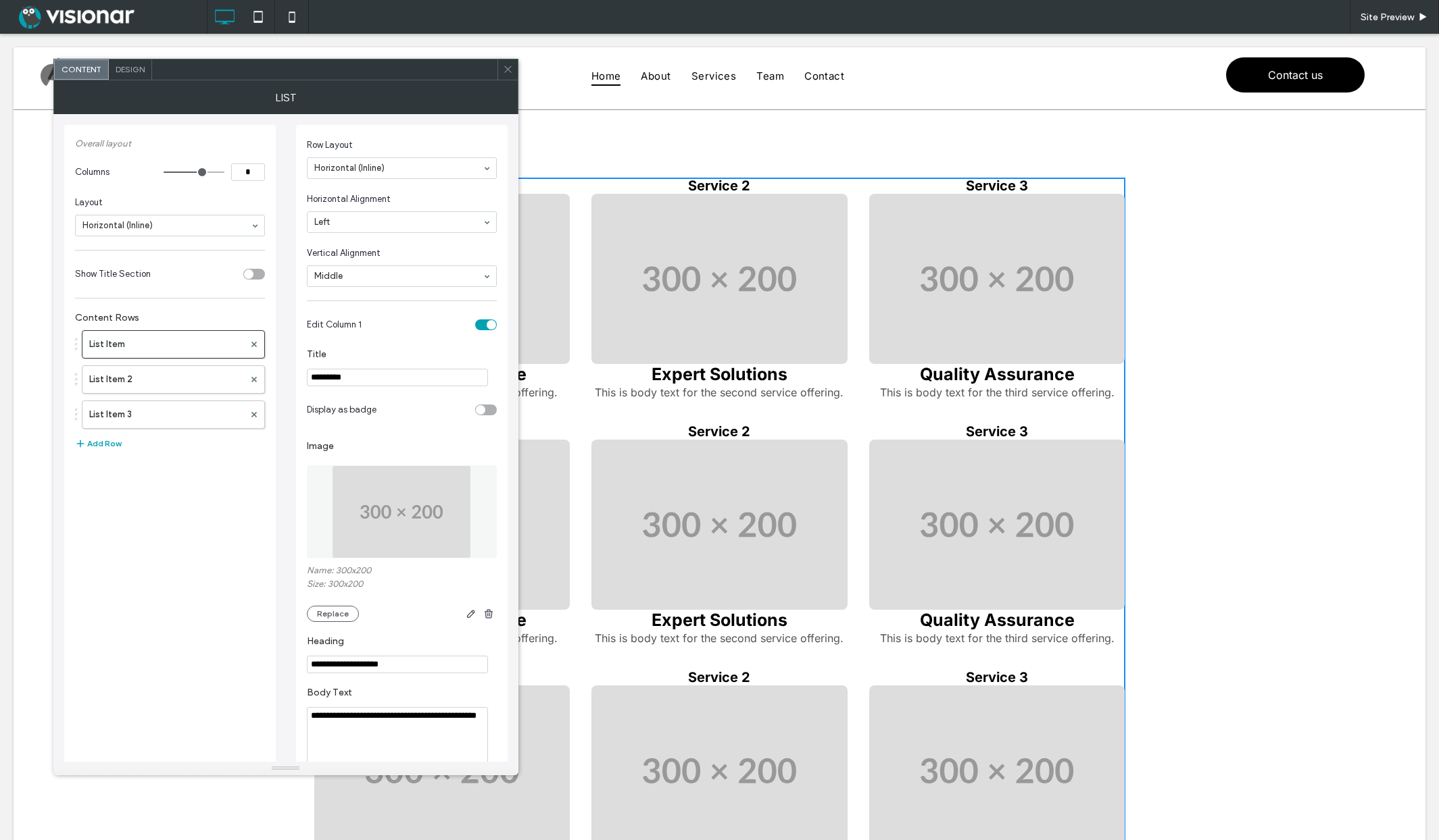
type input "*"
drag, startPoint x: 204, startPoint y: 172, endPoint x: 218, endPoint y: 172, distance: 14.0
type input "*"
click at [218, 172] on input "range" at bounding box center [194, 172] width 61 height 1
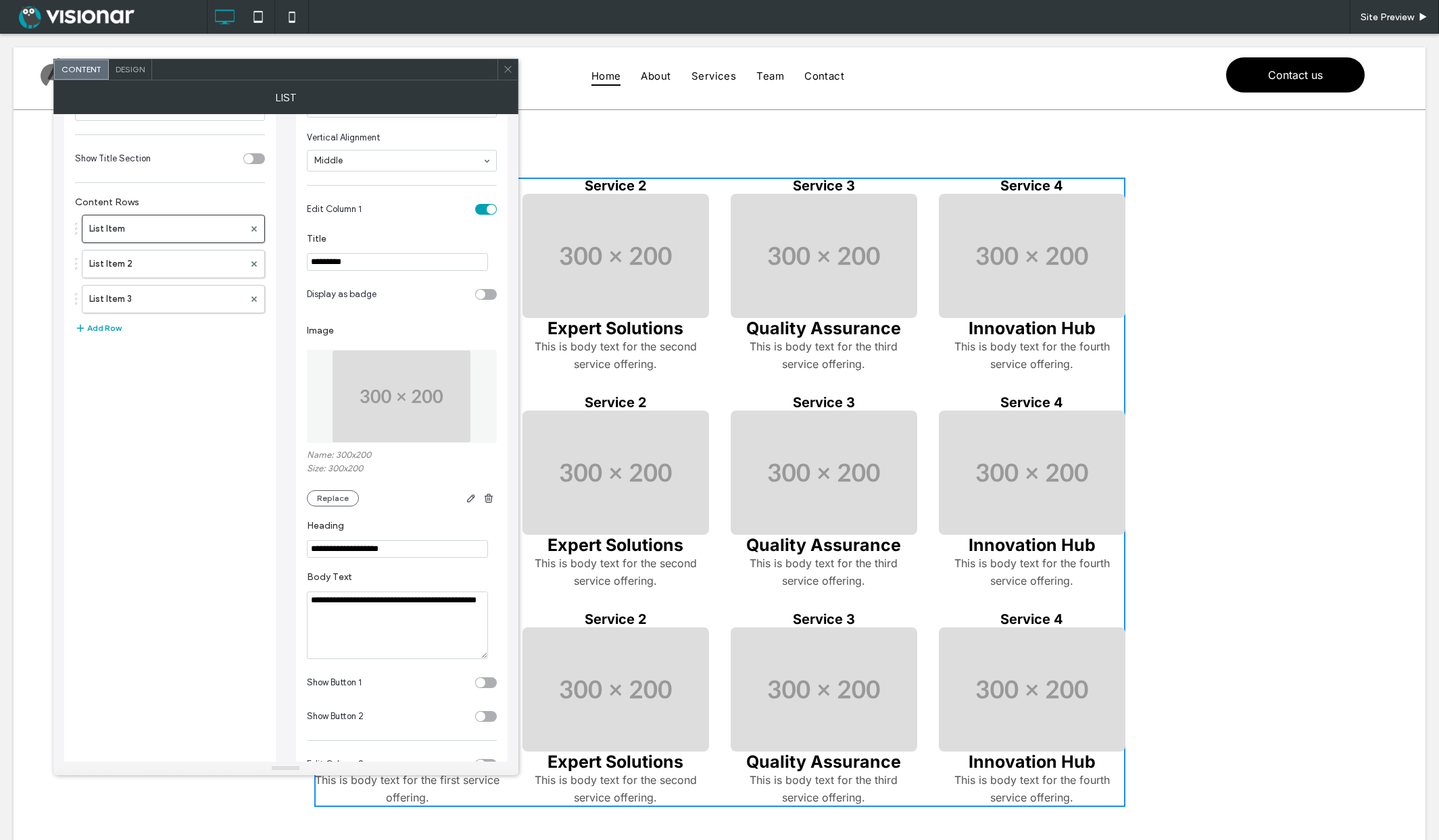
scroll to position [117, 0]
click at [486, 292] on div "toggle" at bounding box center [486, 292] width 22 height 11
click at [487, 292] on div "toggle" at bounding box center [491, 292] width 9 height 9
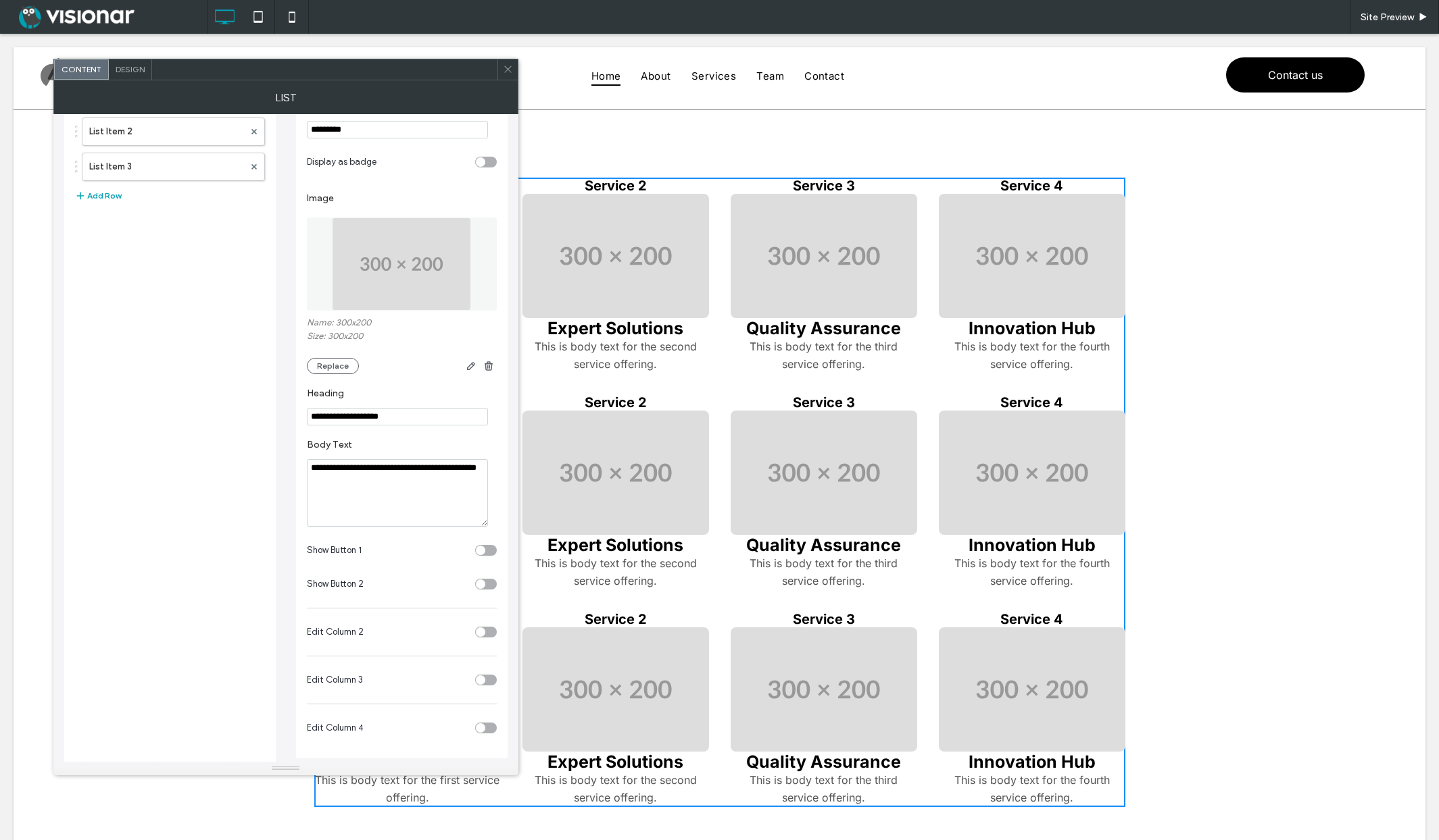
scroll to position [252, 0]
click at [483, 545] on div "toggle" at bounding box center [480, 547] width 9 height 9
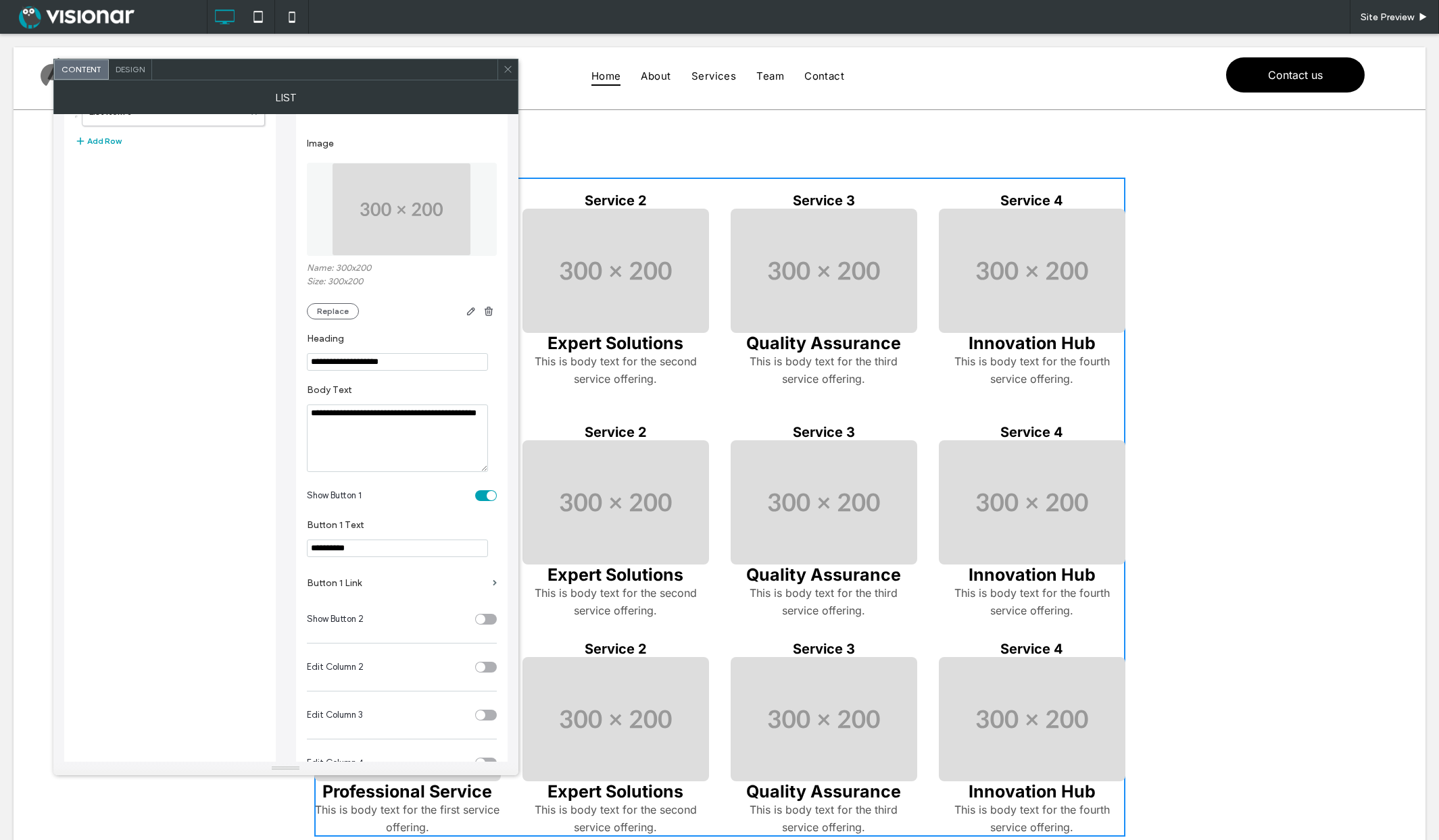
scroll to position [343, 0]
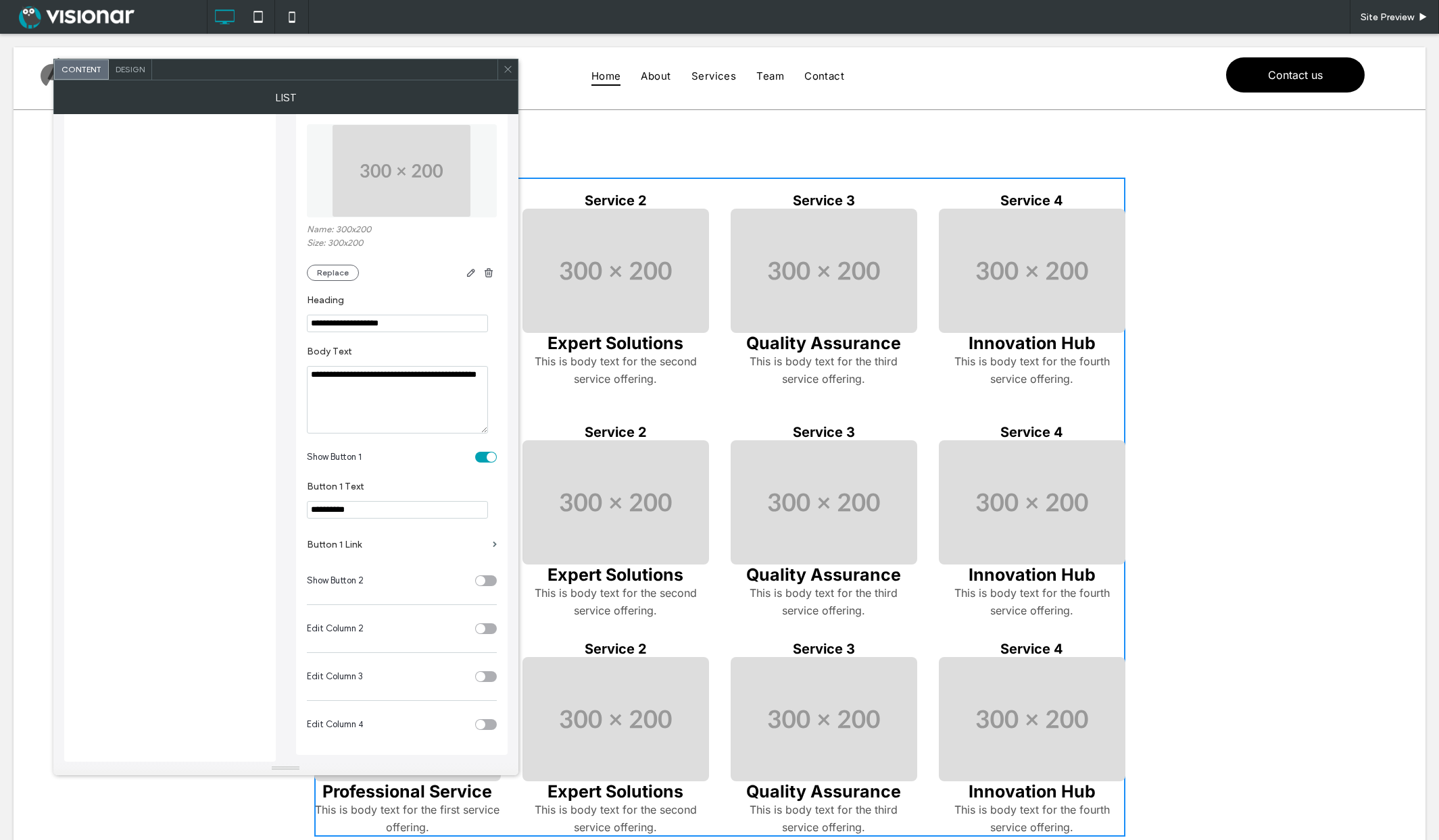
click at [485, 579] on div "toggle" at bounding box center [486, 581] width 22 height 11
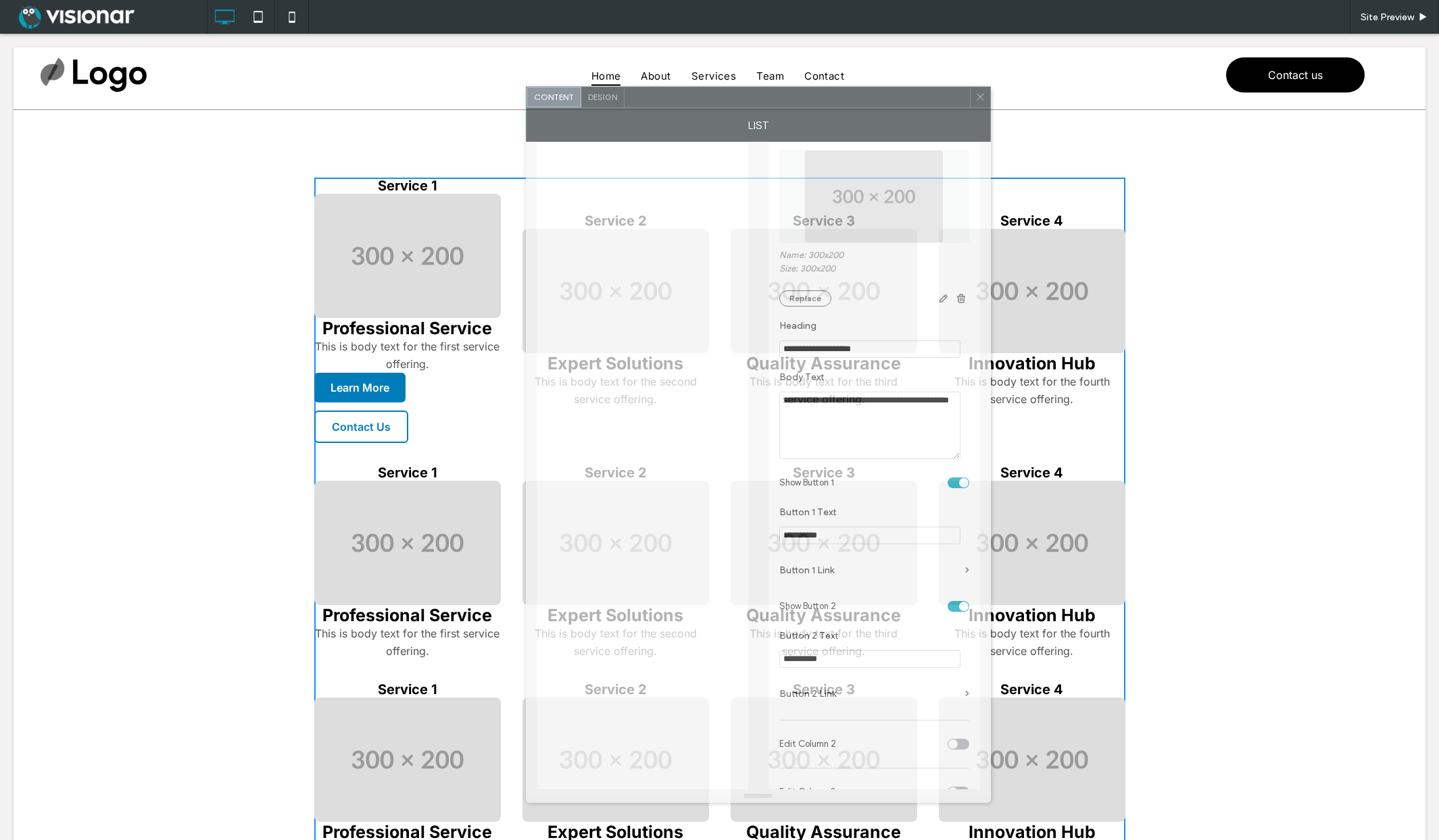
drag, startPoint x: 272, startPoint y: 72, endPoint x: 734, endPoint y: 98, distance: 462.7
click at [734, 98] on div at bounding box center [797, 97] width 345 height 20
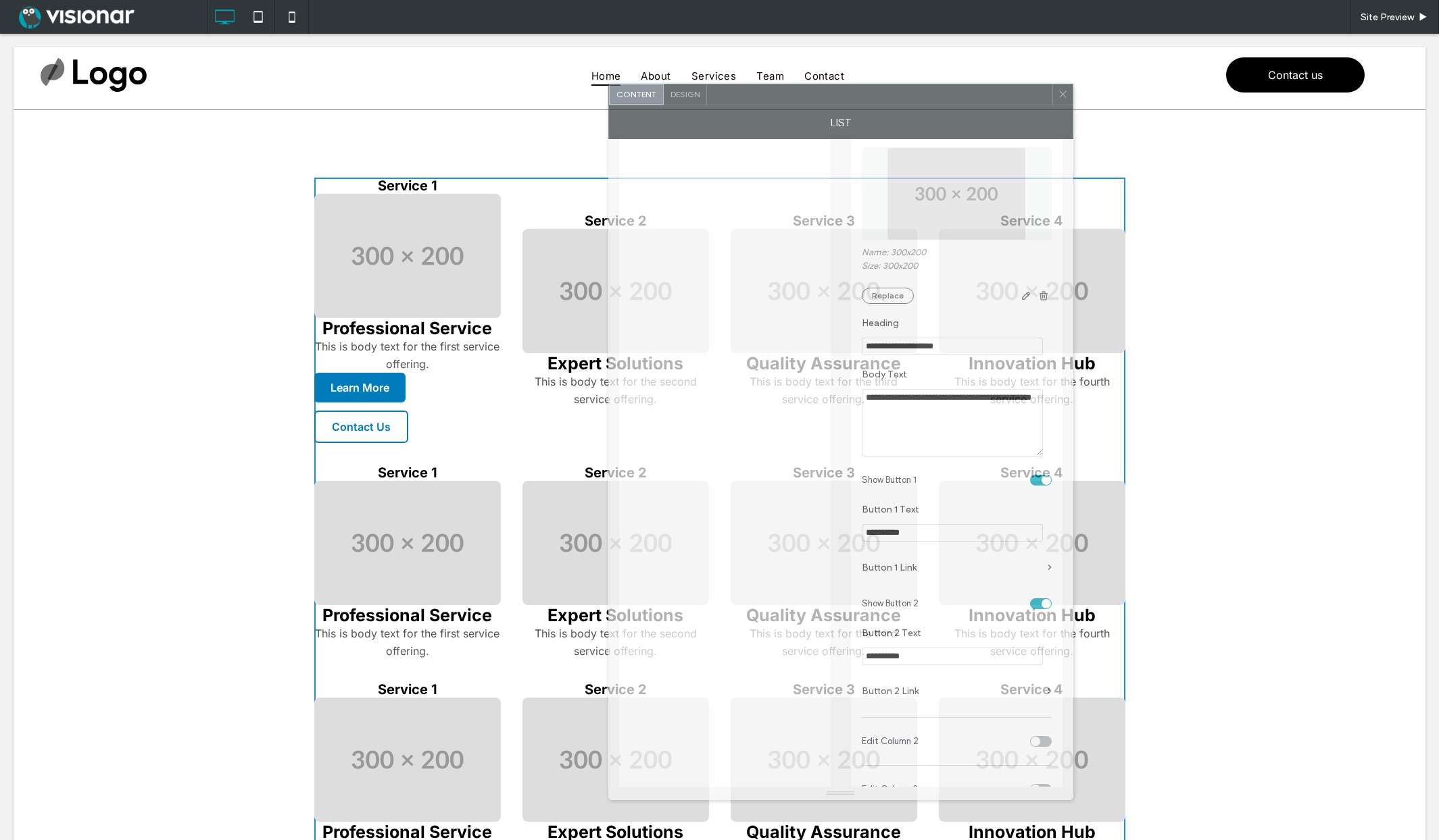
drag, startPoint x: 731, startPoint y: 100, endPoint x: 813, endPoint y: 98, distance: 82.0
click at [813, 98] on div at bounding box center [879, 95] width 345 height 20
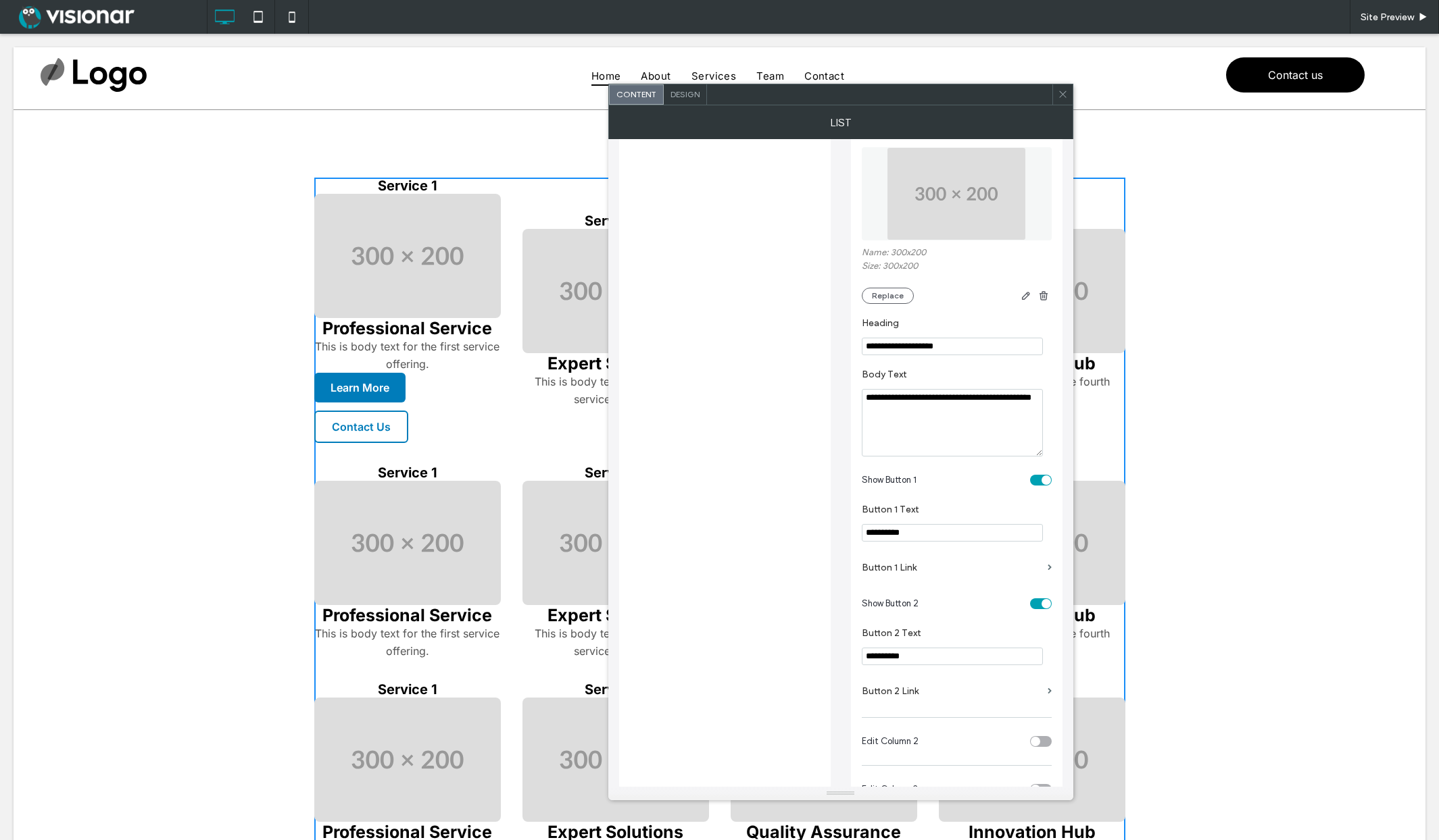
scroll to position [0, 0]
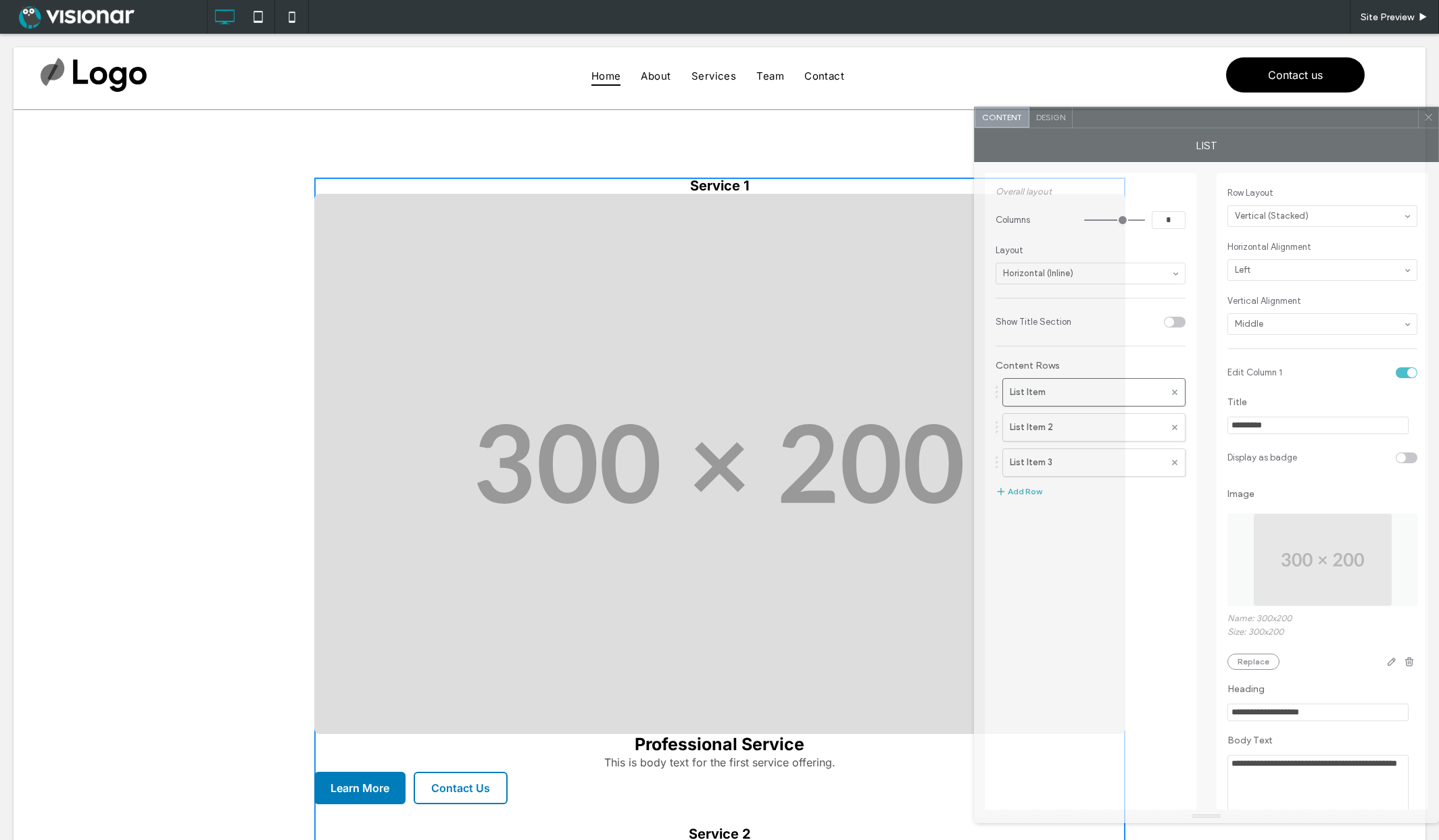
drag, startPoint x: 847, startPoint y: 100, endPoint x: 975, endPoint y: 142, distance: 134.7
click at [1230, 122] on div at bounding box center [1245, 118] width 345 height 20
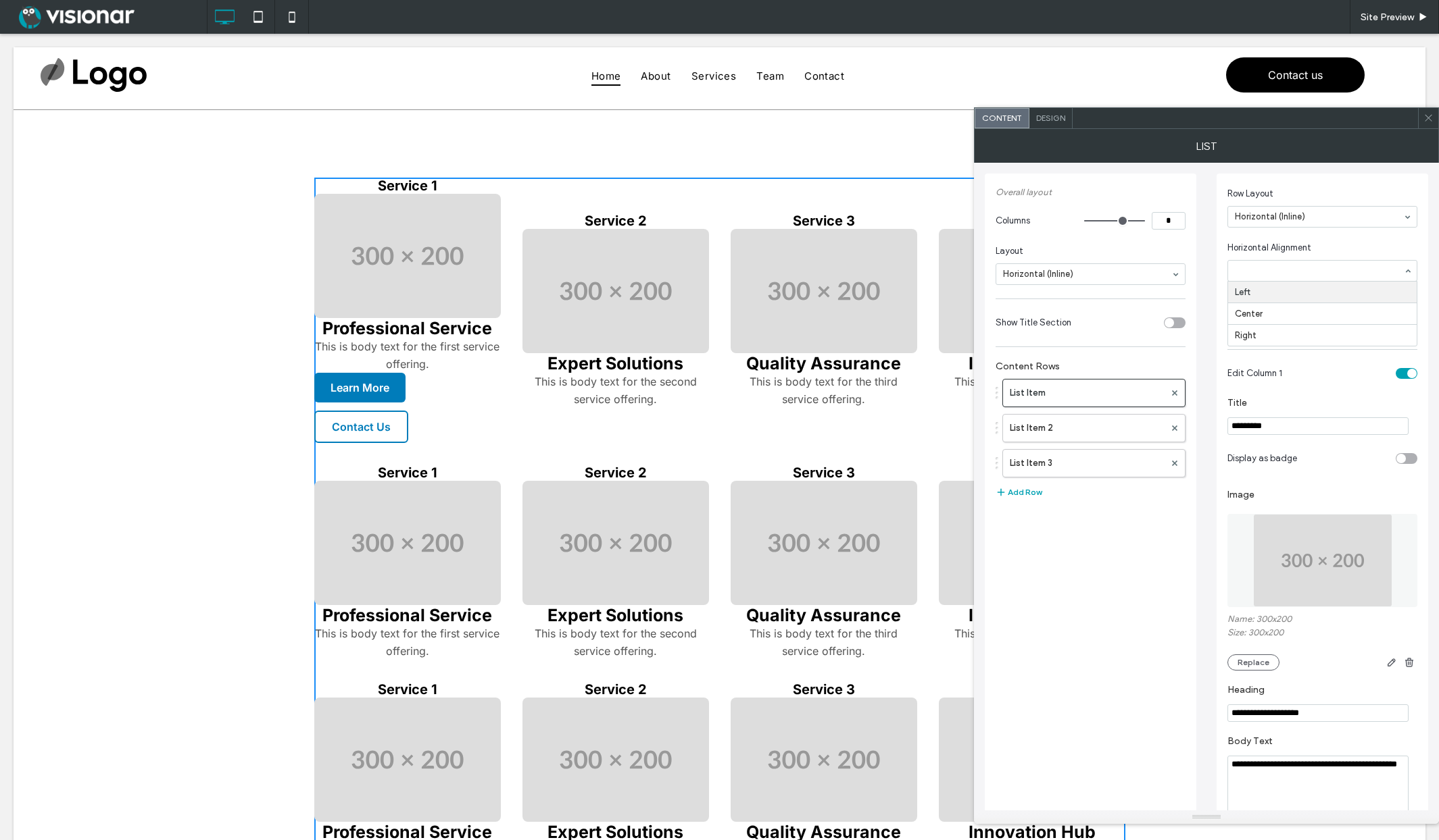
drag, startPoint x: 1273, startPoint y: 271, endPoint x: 1267, endPoint y: 256, distance: 16.2
click at [1261, 243] on span "Horizontal Alignment" at bounding box center [1319, 248] width 185 height 14
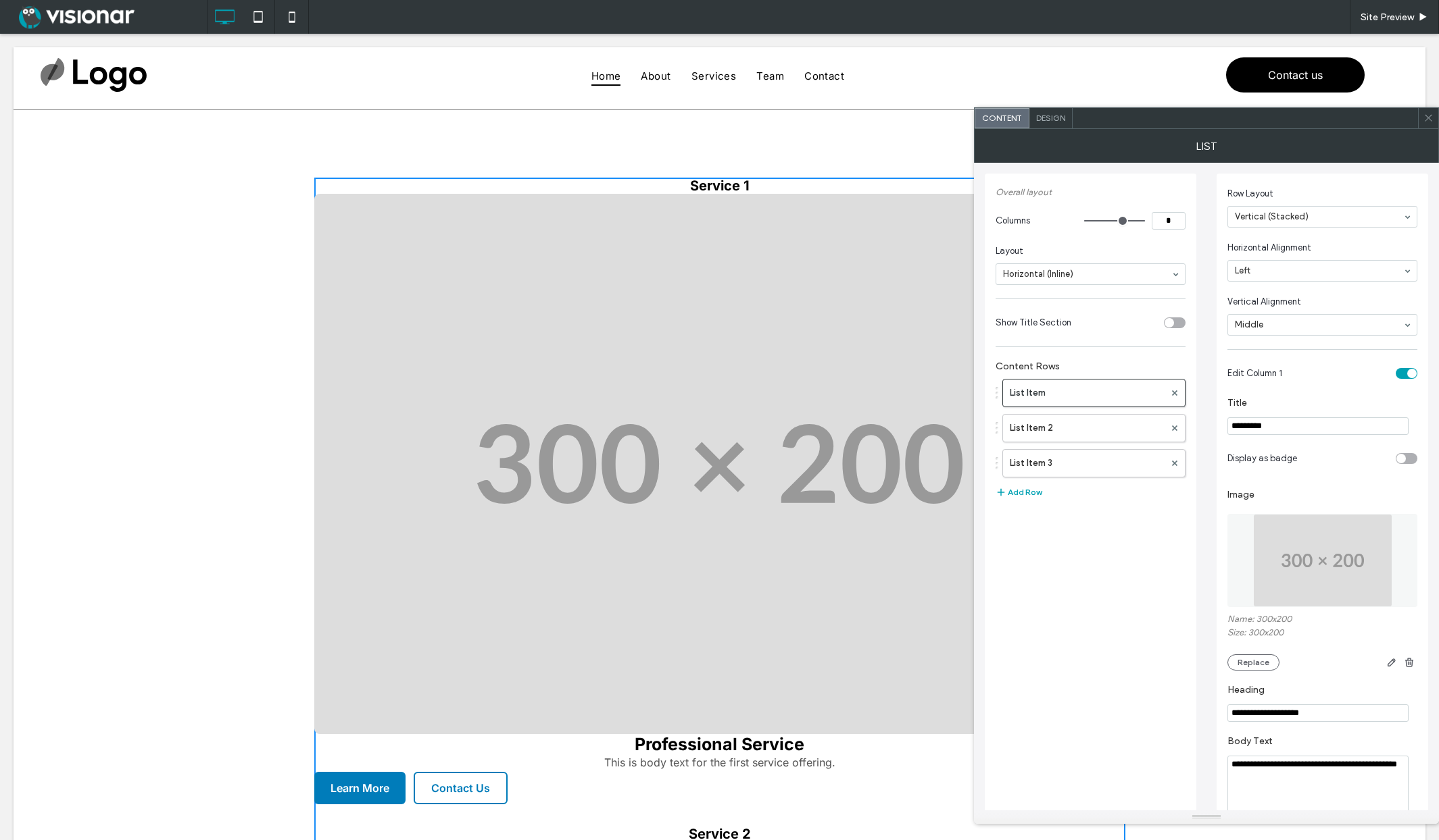
click at [1276, 214] on input at bounding box center [1318, 216] width 169 height 9
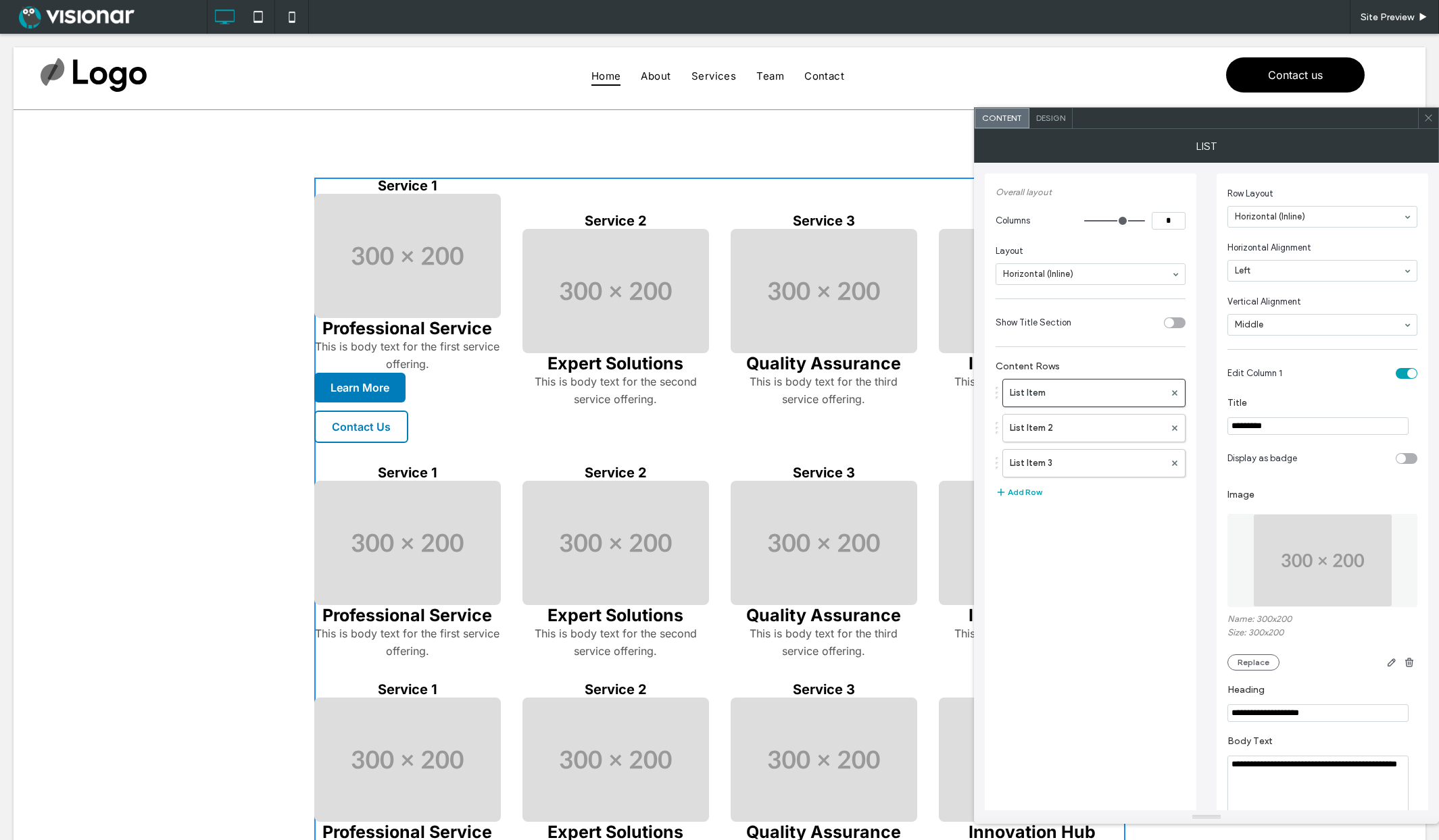
click at [1428, 114] on icon at bounding box center [1428, 118] width 10 height 10
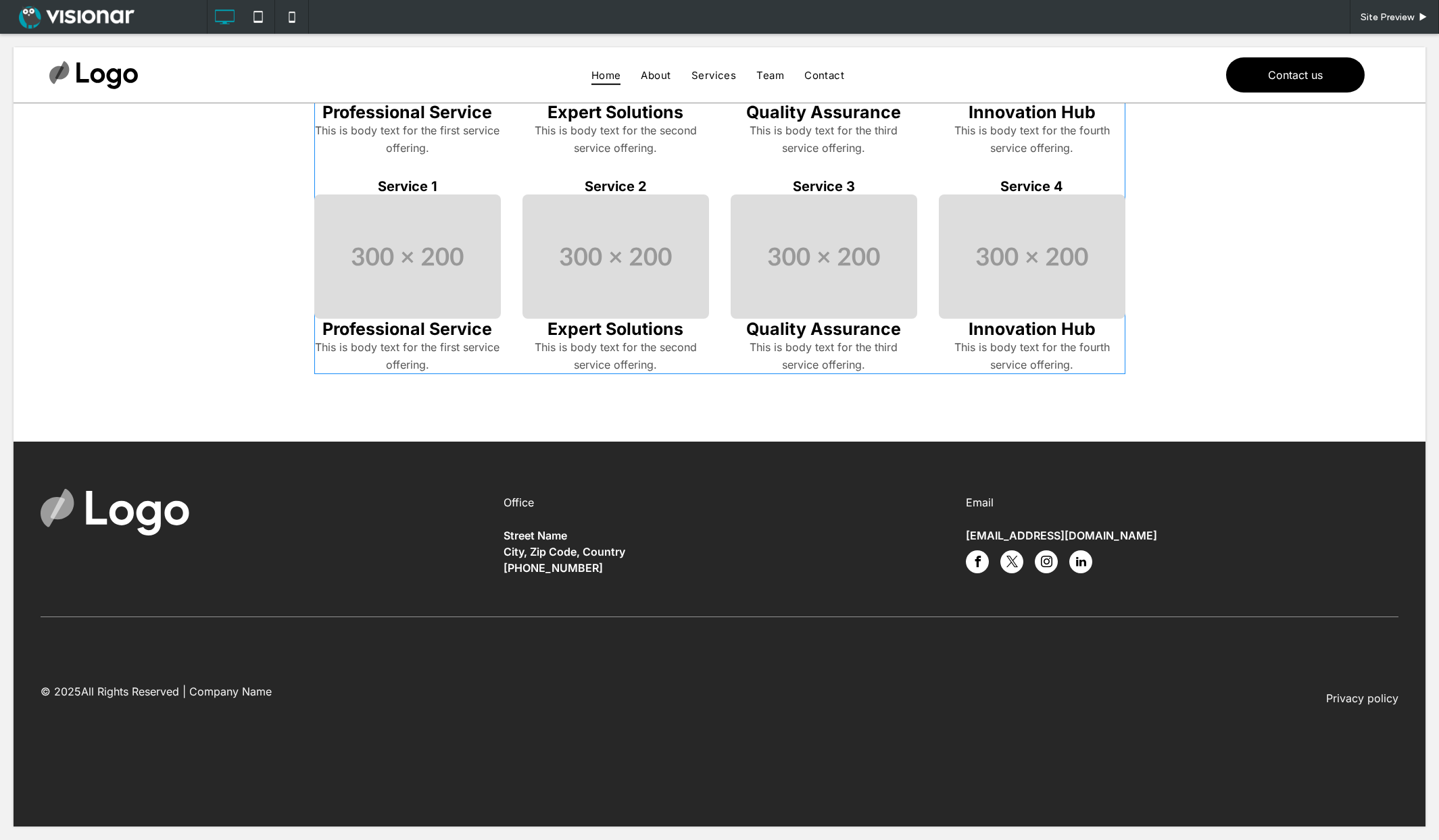
scroll to position [29, 0]
